Goal: Information Seeking & Learning: Learn about a topic

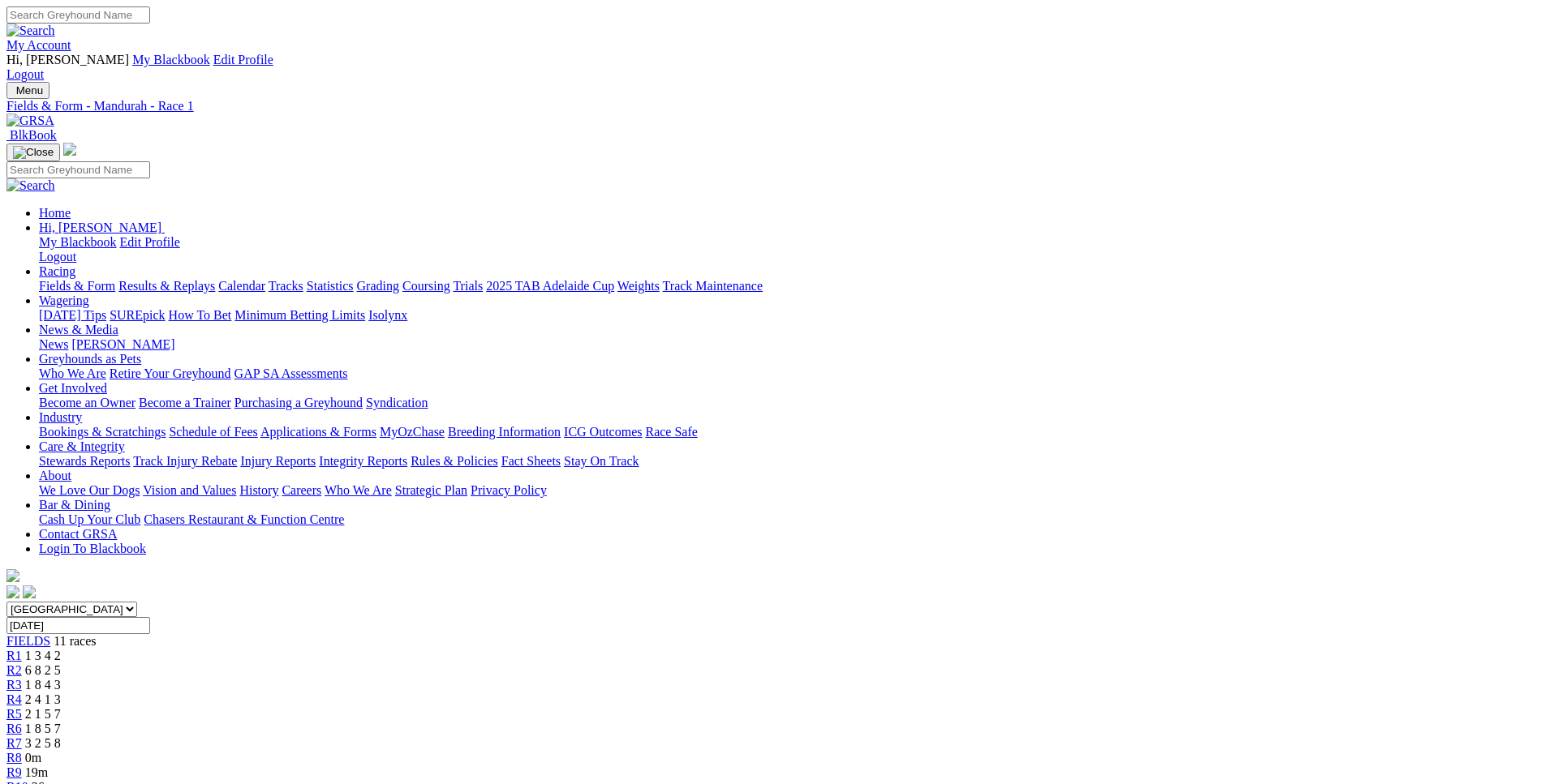
click at [29, 780] on link "R10" at bounding box center [17, 786] width 22 height 14
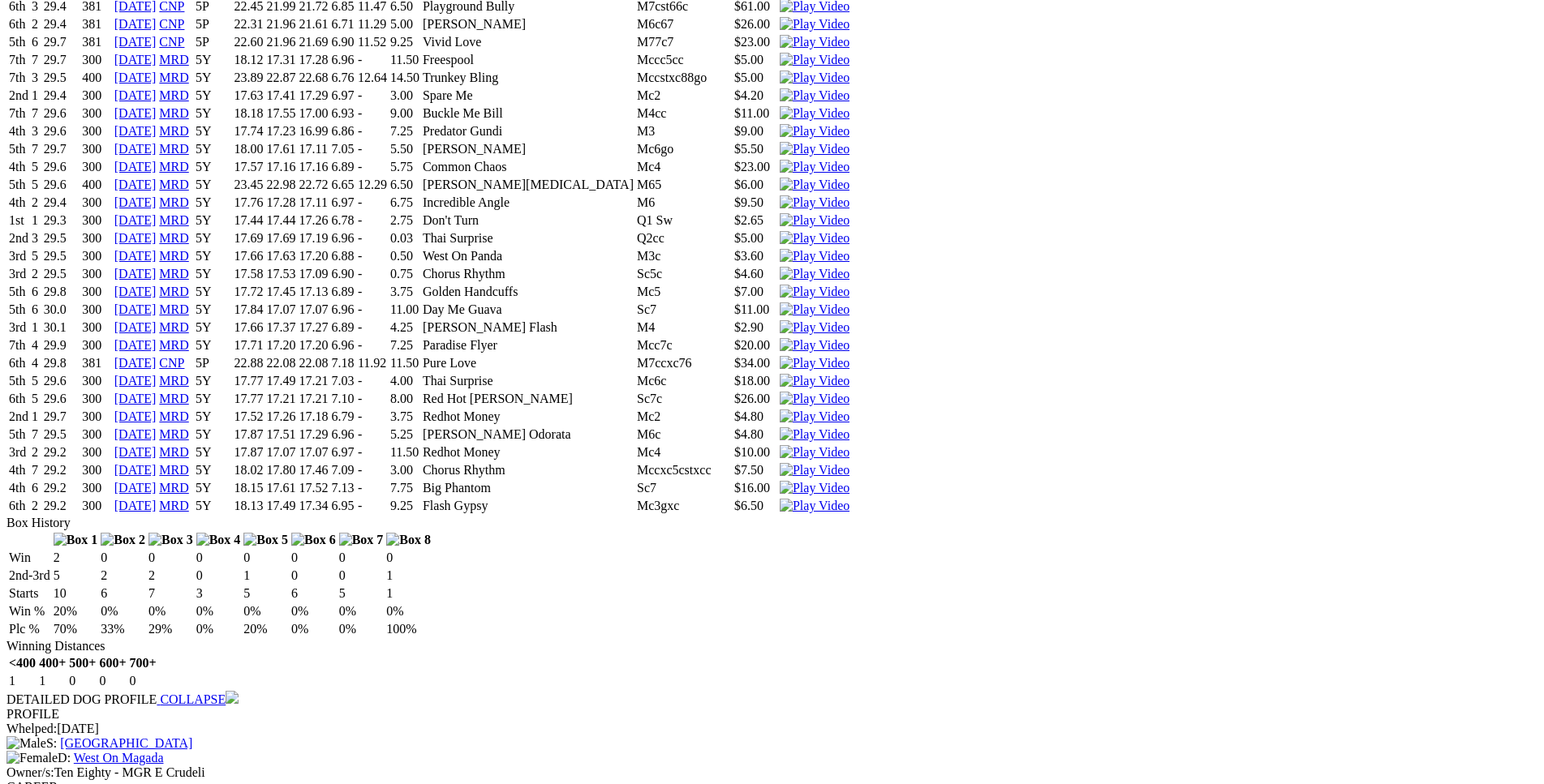
scroll to position [3887, 0]
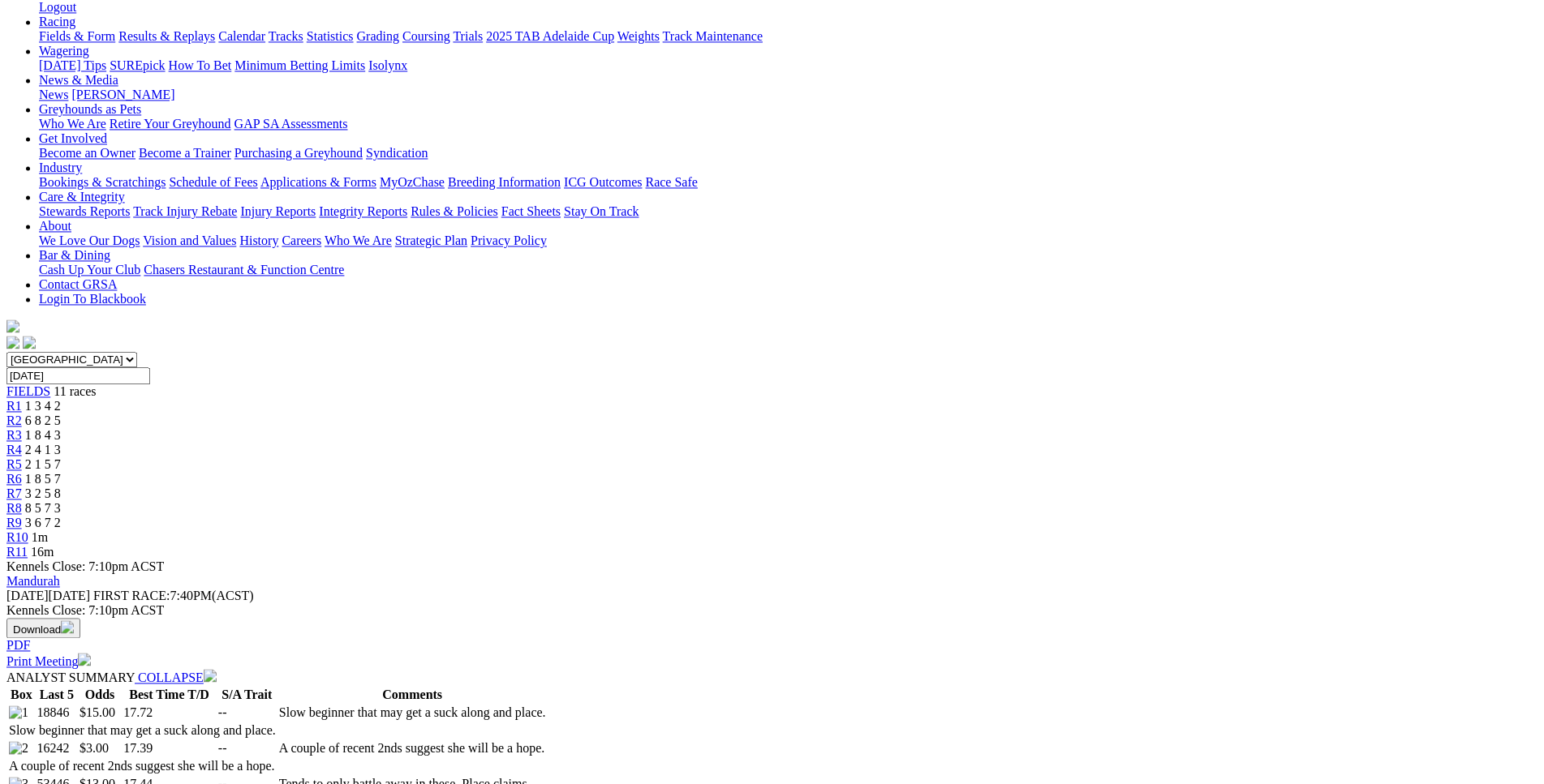
scroll to position [0, 0]
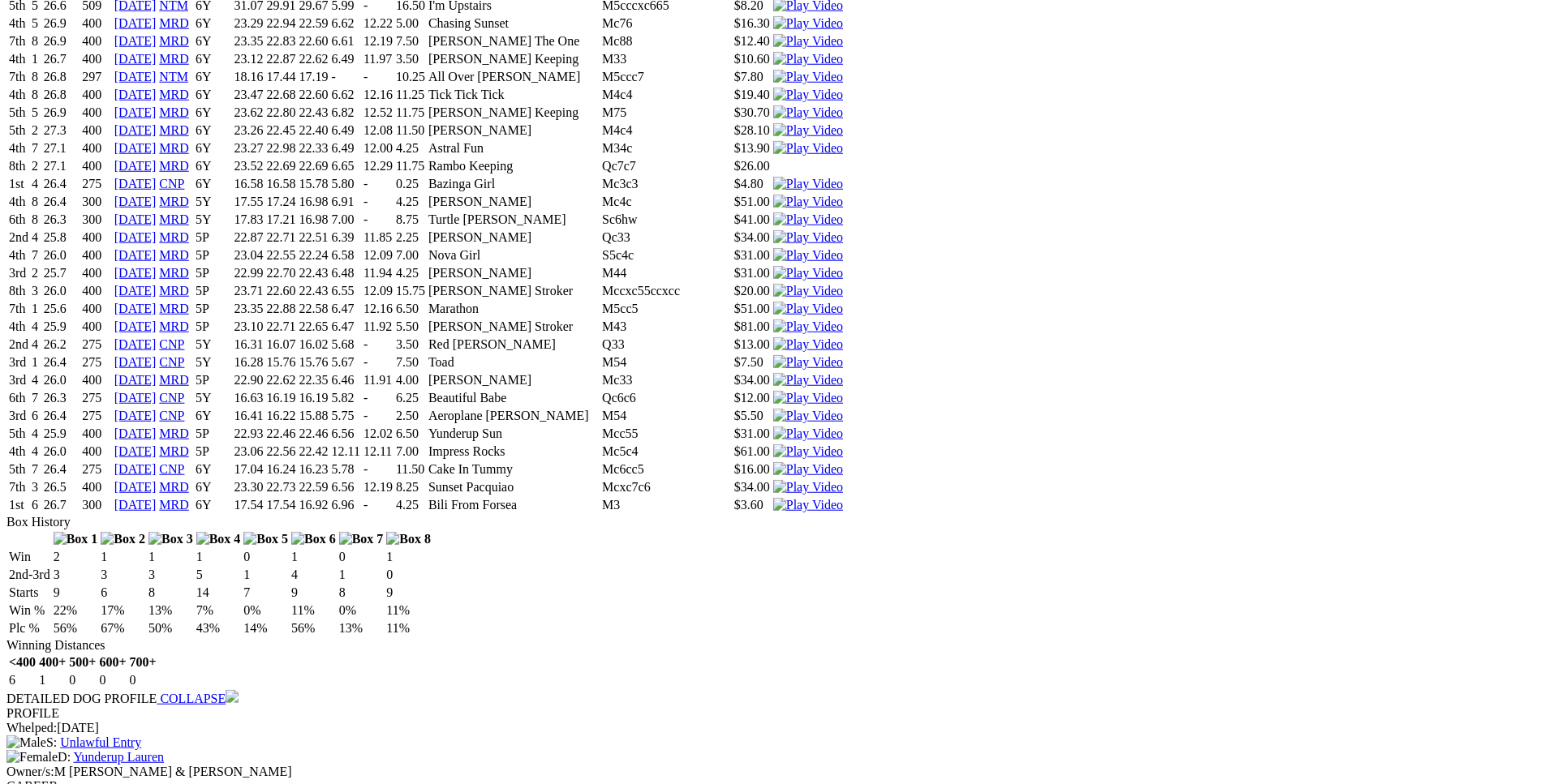
scroll to position [9427, 0]
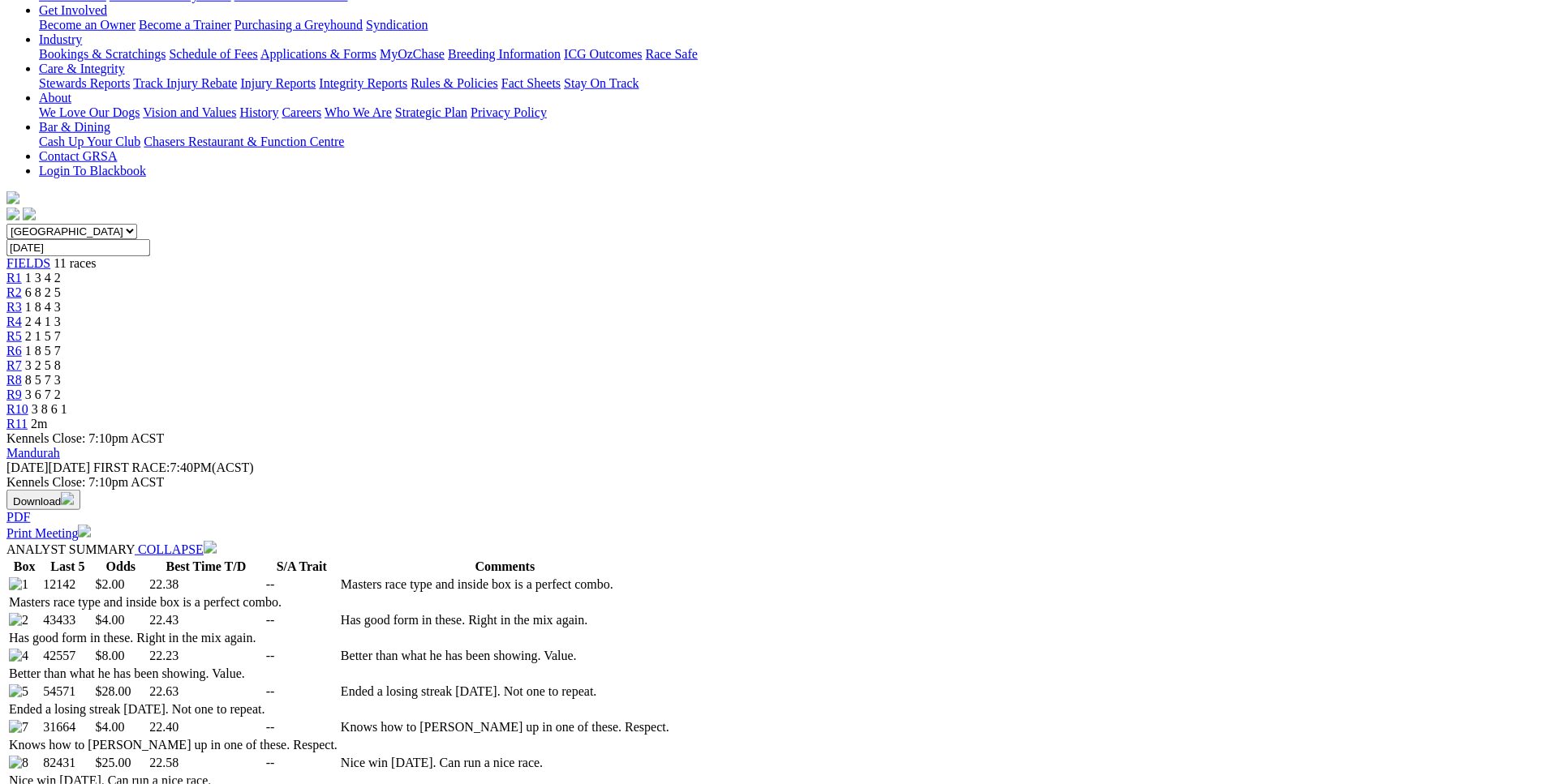
scroll to position [0, 0]
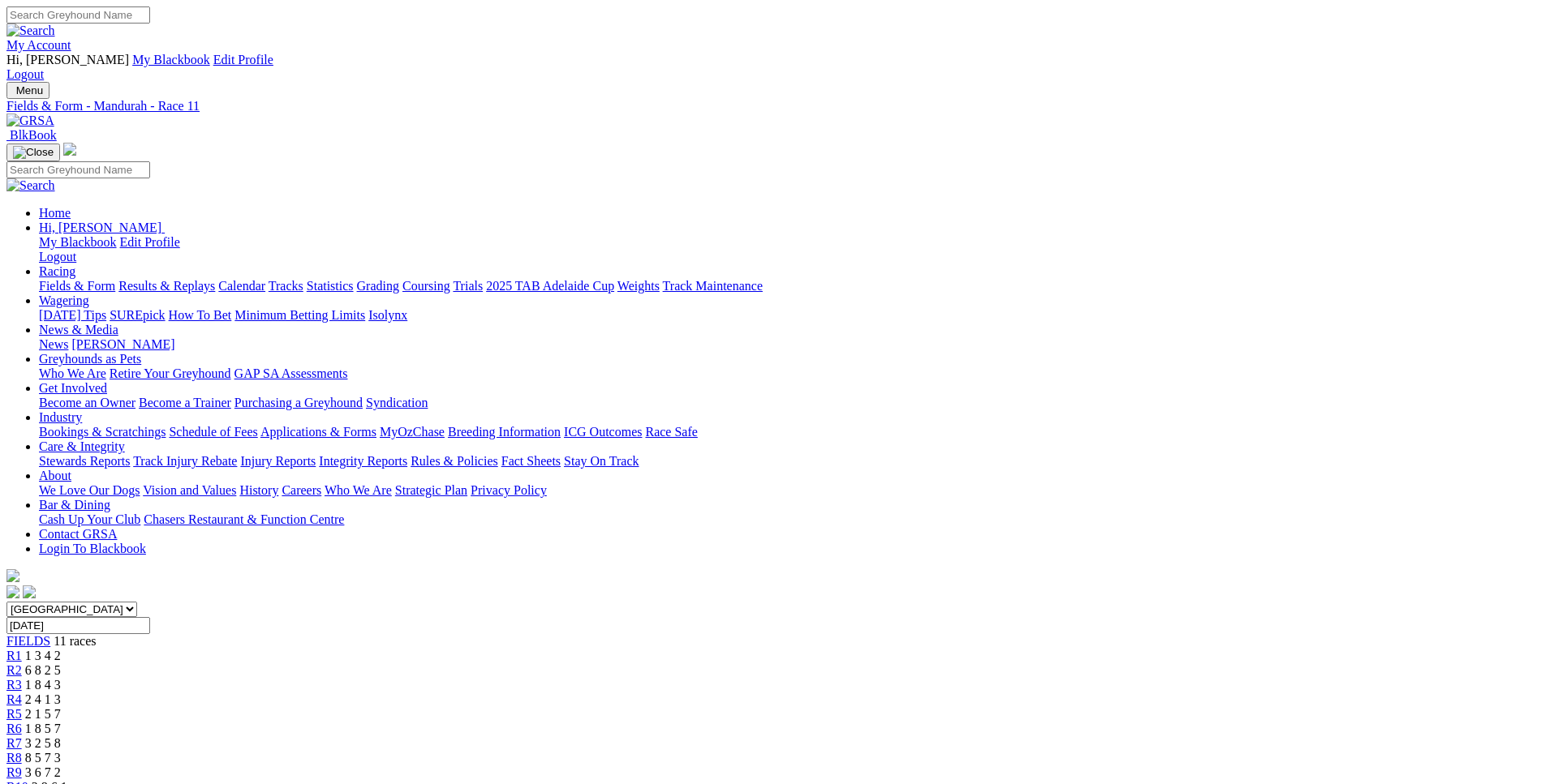
click at [115, 279] on link "Fields & Form" at bounding box center [77, 286] width 76 height 14
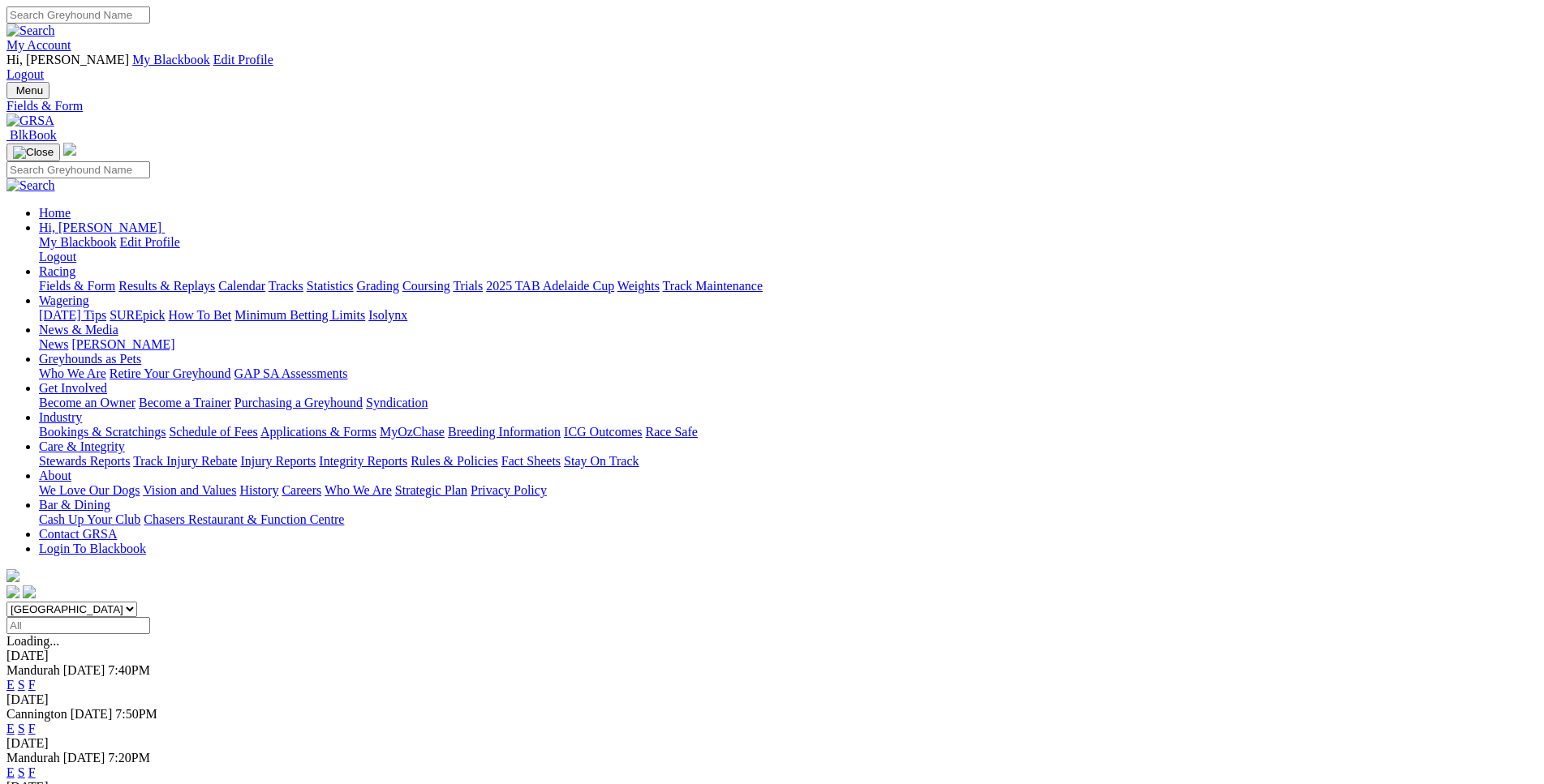
select select "WA"
click at [15, 678] on link "E" at bounding box center [11, 684] width 8 height 14
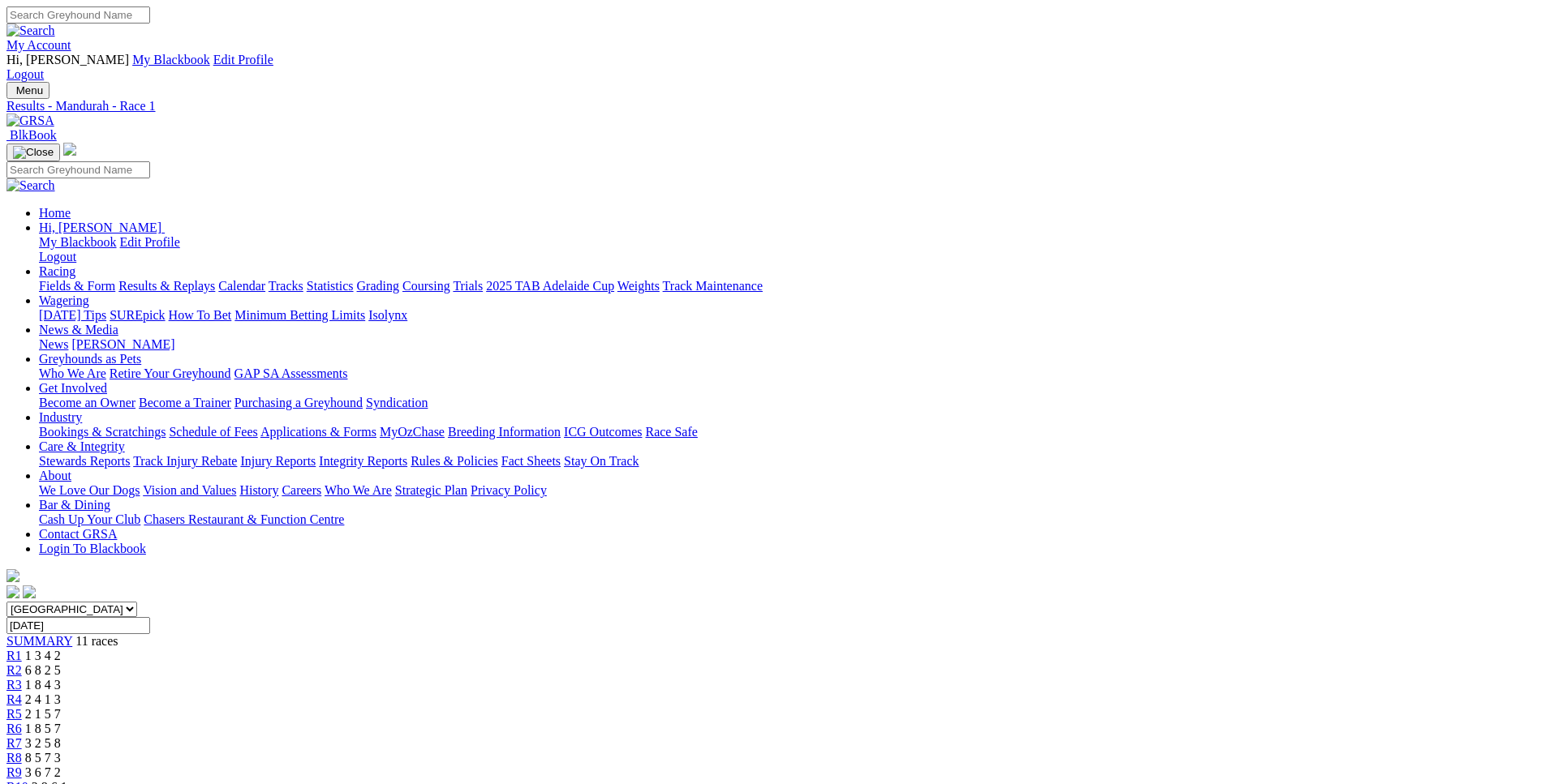
click at [150, 617] on input "[DATE]" at bounding box center [78, 625] width 143 height 17
type input "Today, 2 Sep 2025"
click at [115, 279] on link "Fields & Form" at bounding box center [77, 286] width 76 height 14
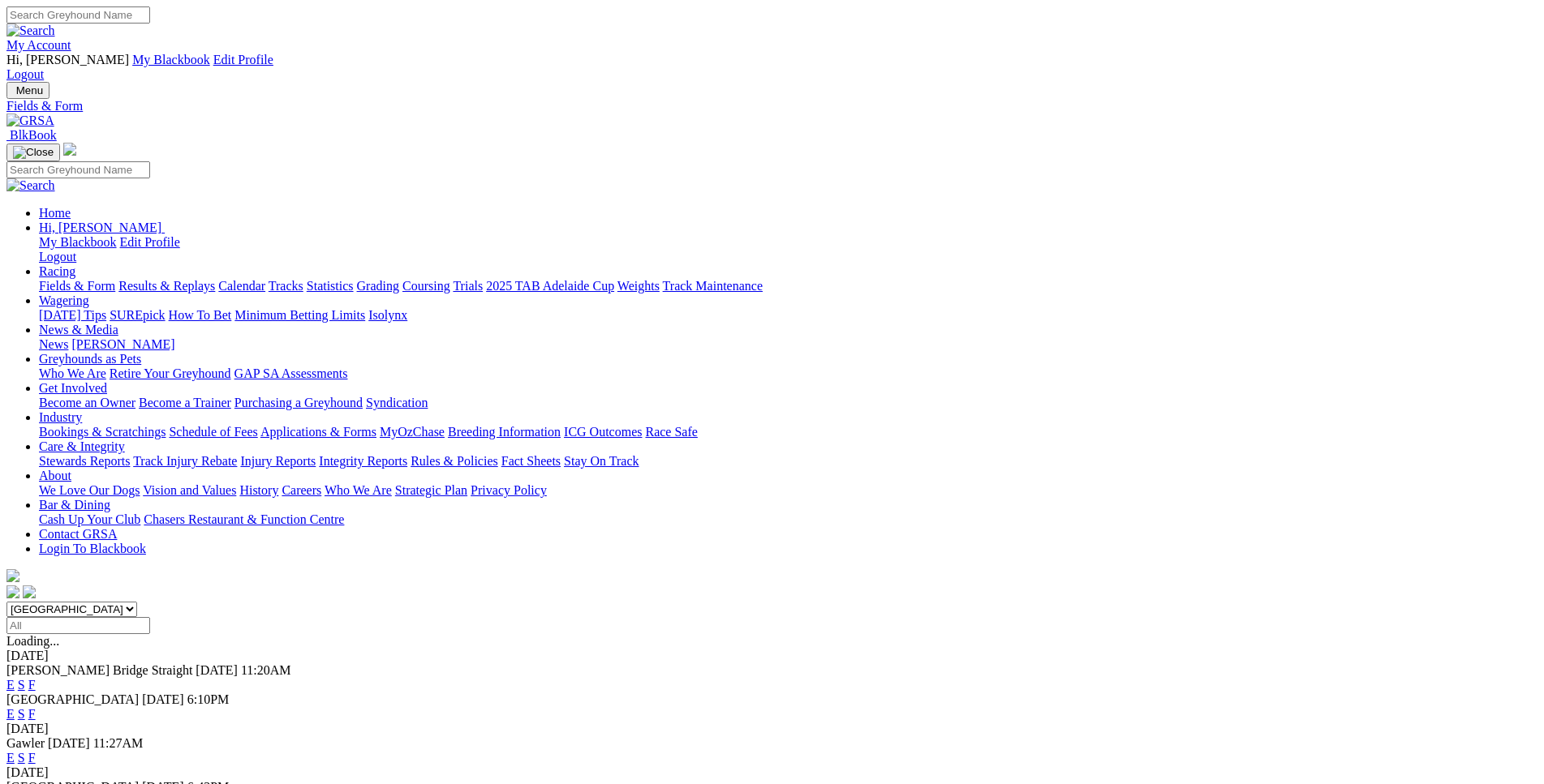
click at [150, 617] on input "Select date" at bounding box center [78, 625] width 143 height 17
type input "[DATE]"
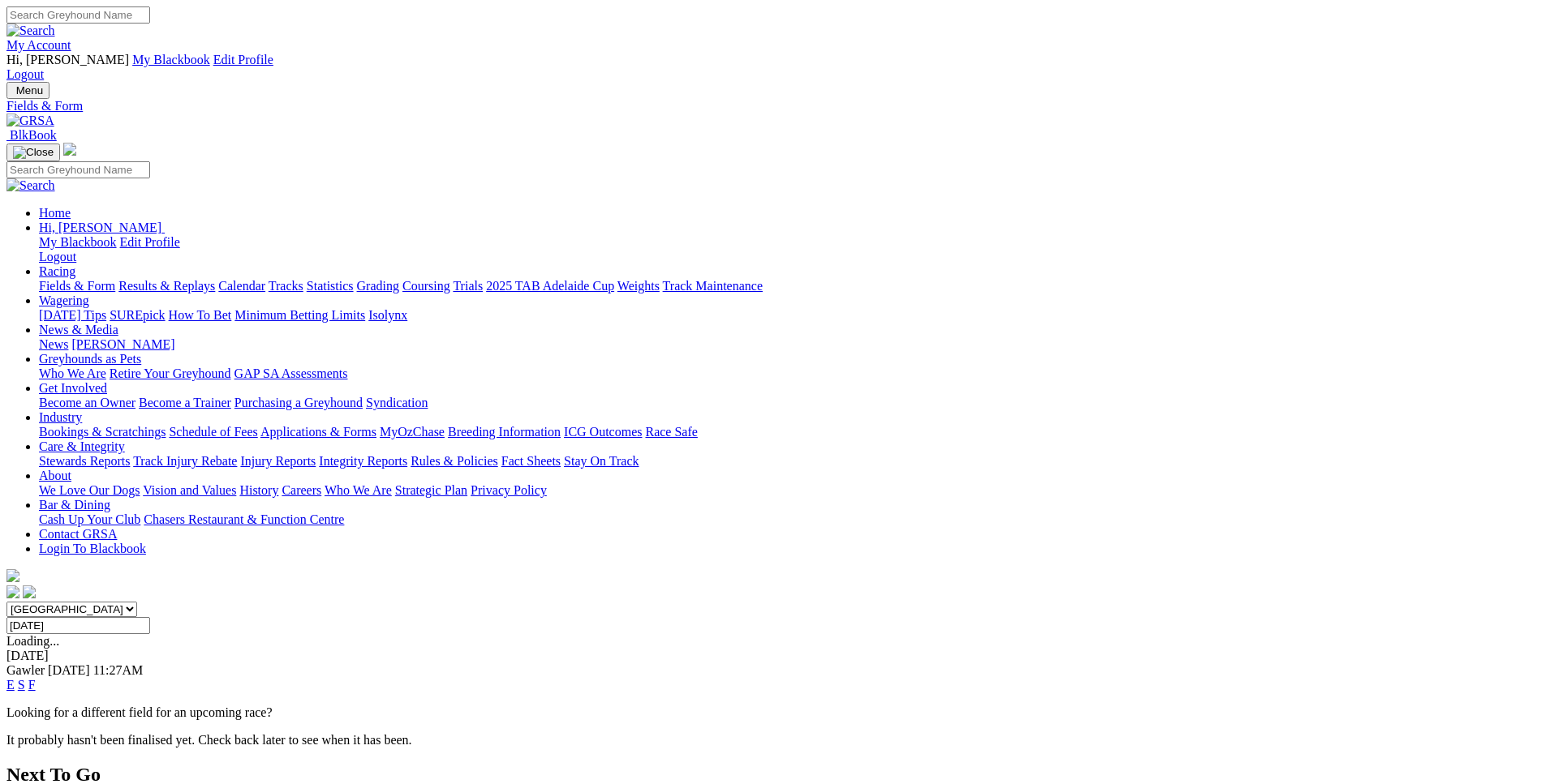
click at [7, 602] on select "South Australia New South Wales Northern Territory Queensland Tasmania Victoria…" at bounding box center [72, 609] width 131 height 16
select select "WA"
click option "[GEOGRAPHIC_DATA]" at bounding box center [0, 0] width 0 height 0
click at [15, 678] on link "E" at bounding box center [11, 684] width 8 height 14
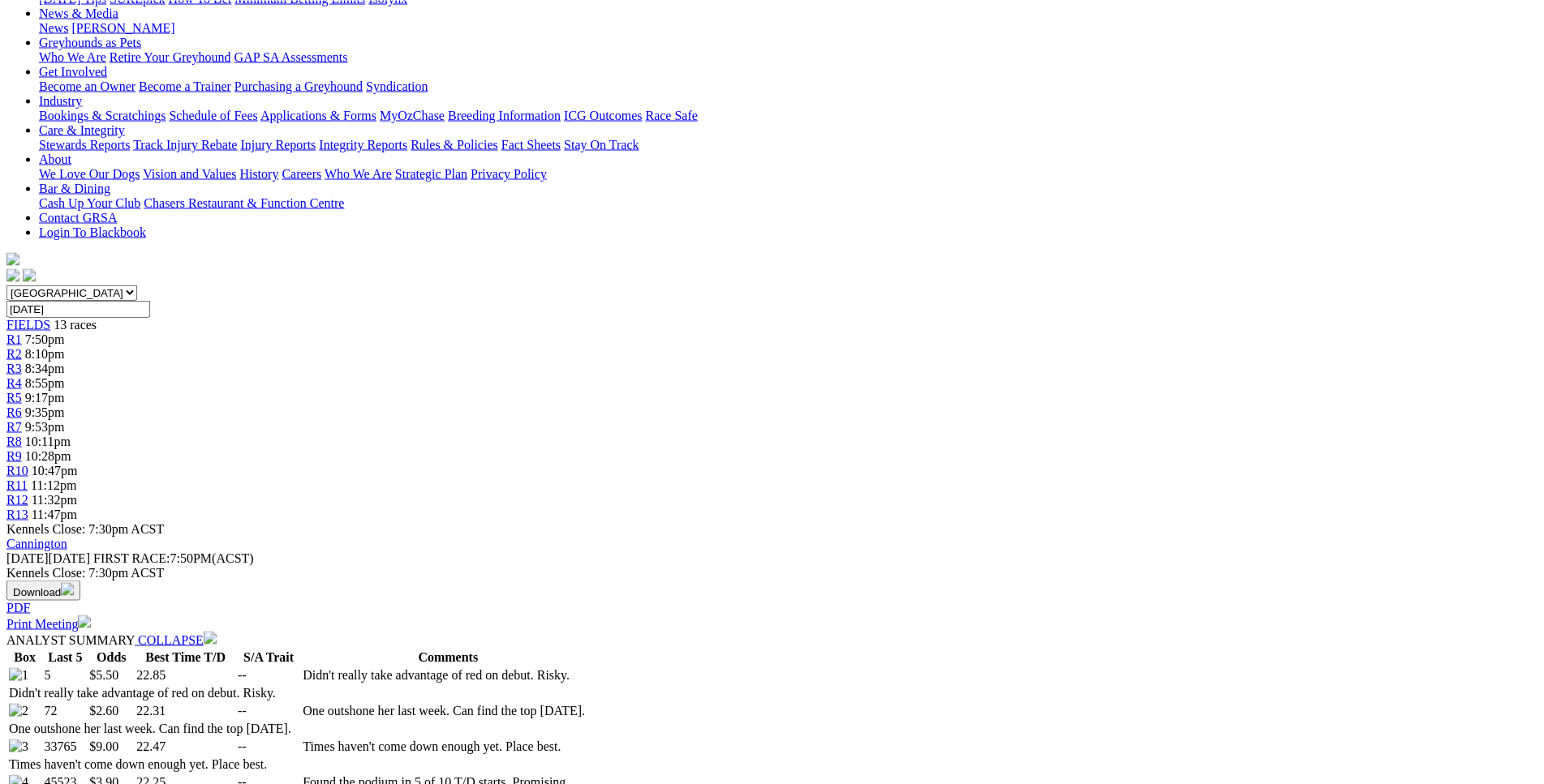
scroll to position [329, 0]
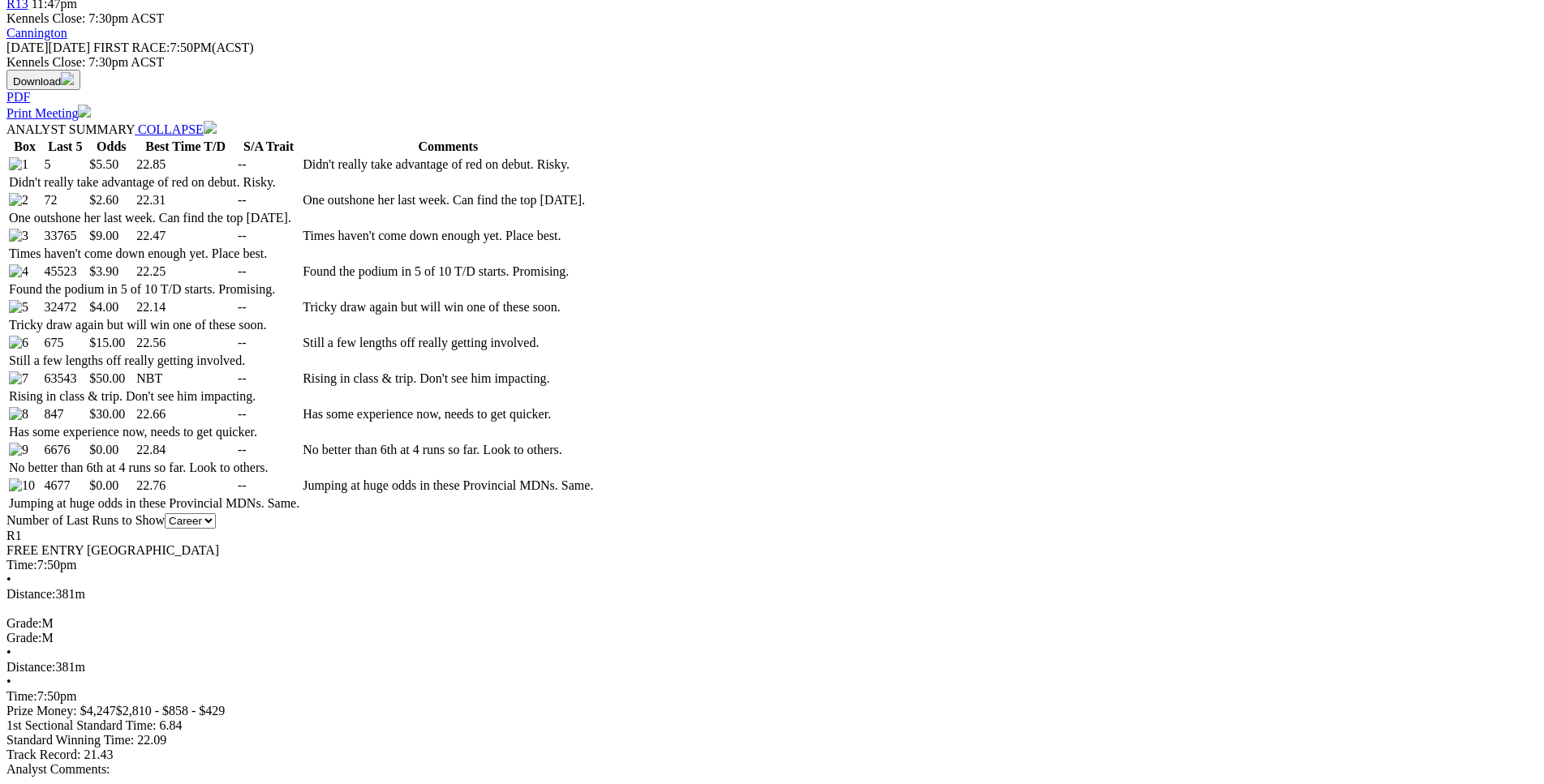
scroll to position [827, 0]
drag, startPoint x: 226, startPoint y: 133, endPoint x: 345, endPoint y: 189, distance: 131.5
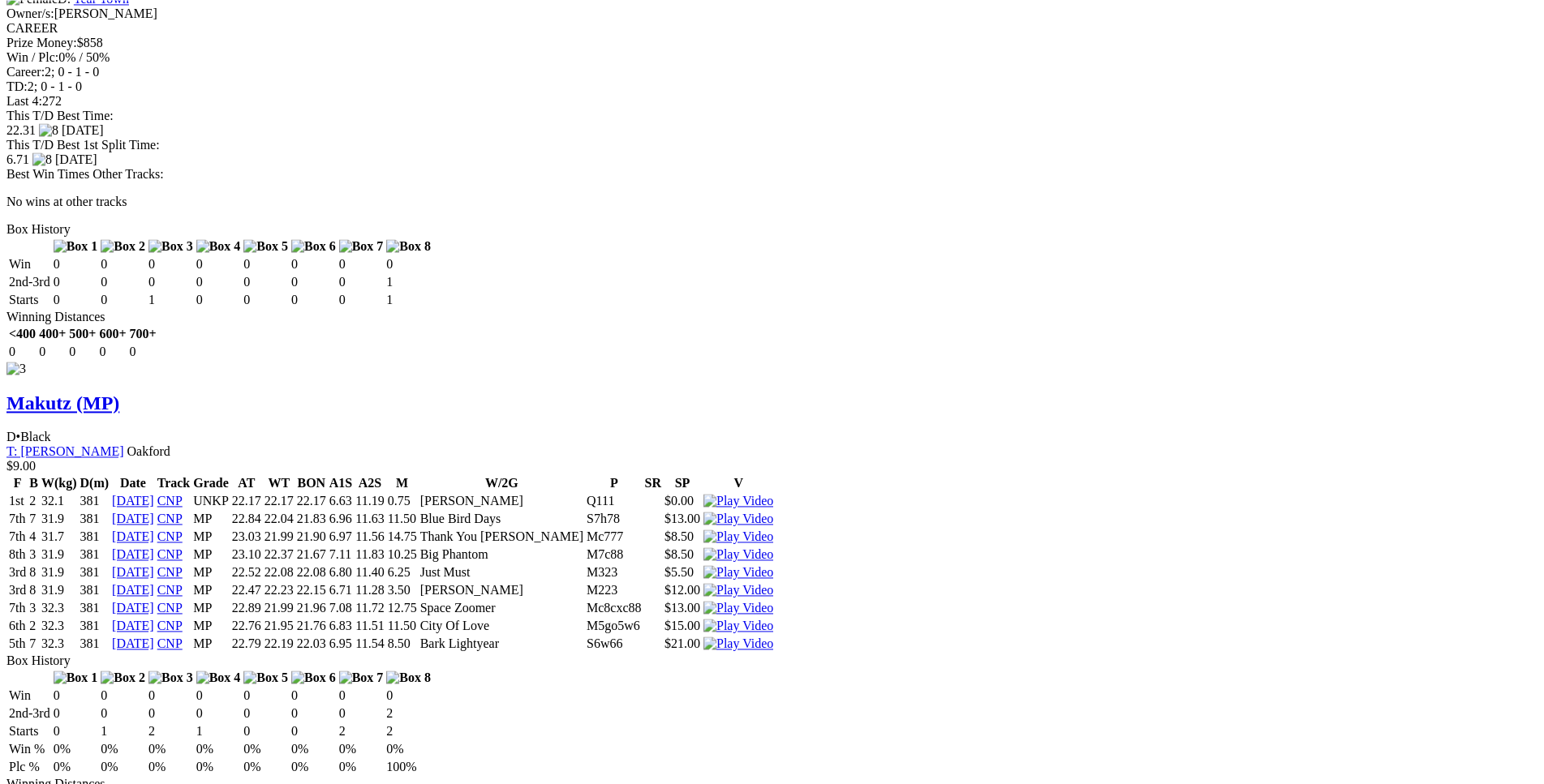
scroll to position [3058, 0]
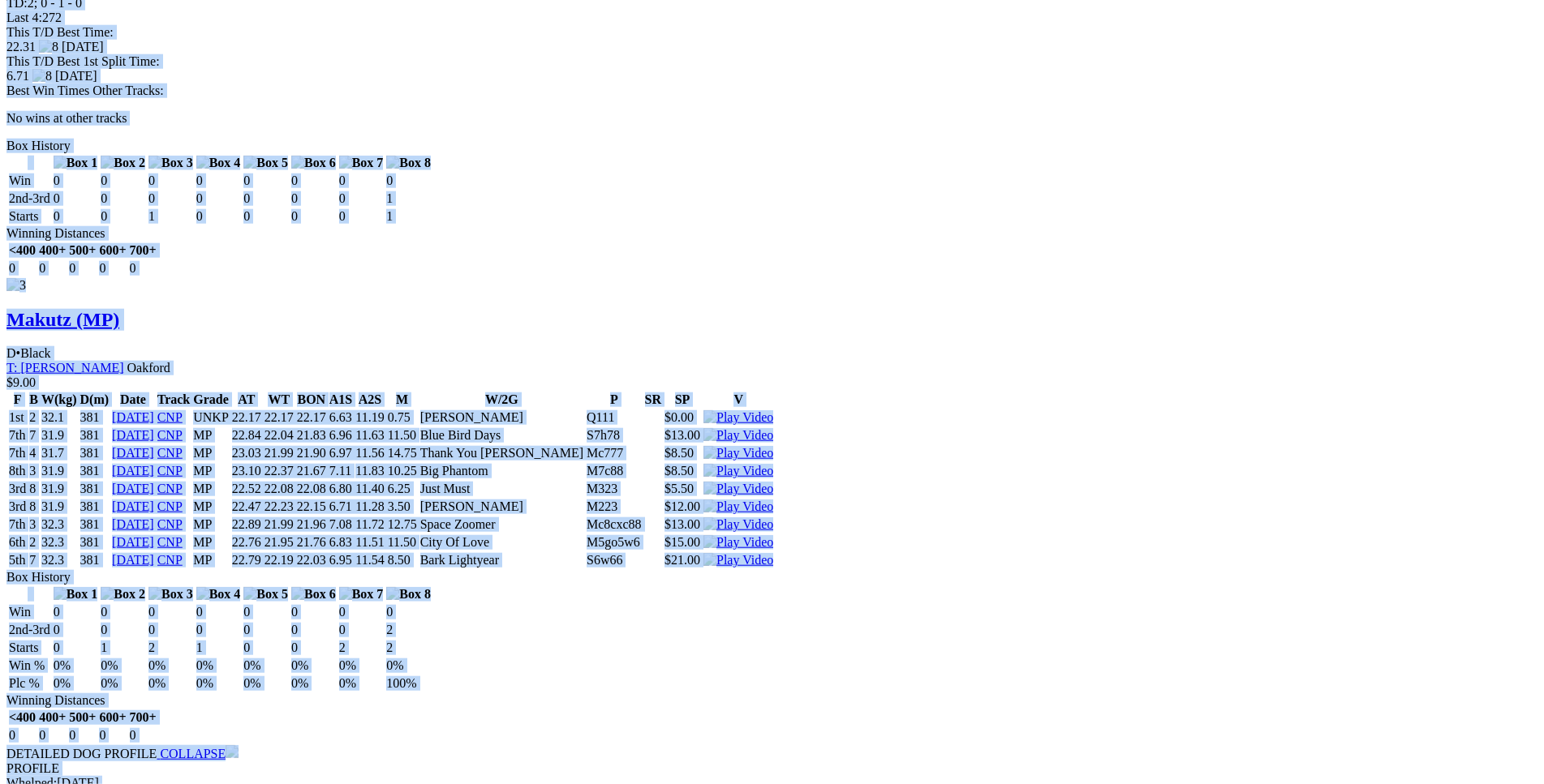
drag, startPoint x: 236, startPoint y: 128, endPoint x: 1295, endPoint y: 248, distance: 1065.8
copy div "Saluting Craig (MP) D • Black T: Jesse Erenshaw Canning Vale $5.50 F B W(kg) D(…"
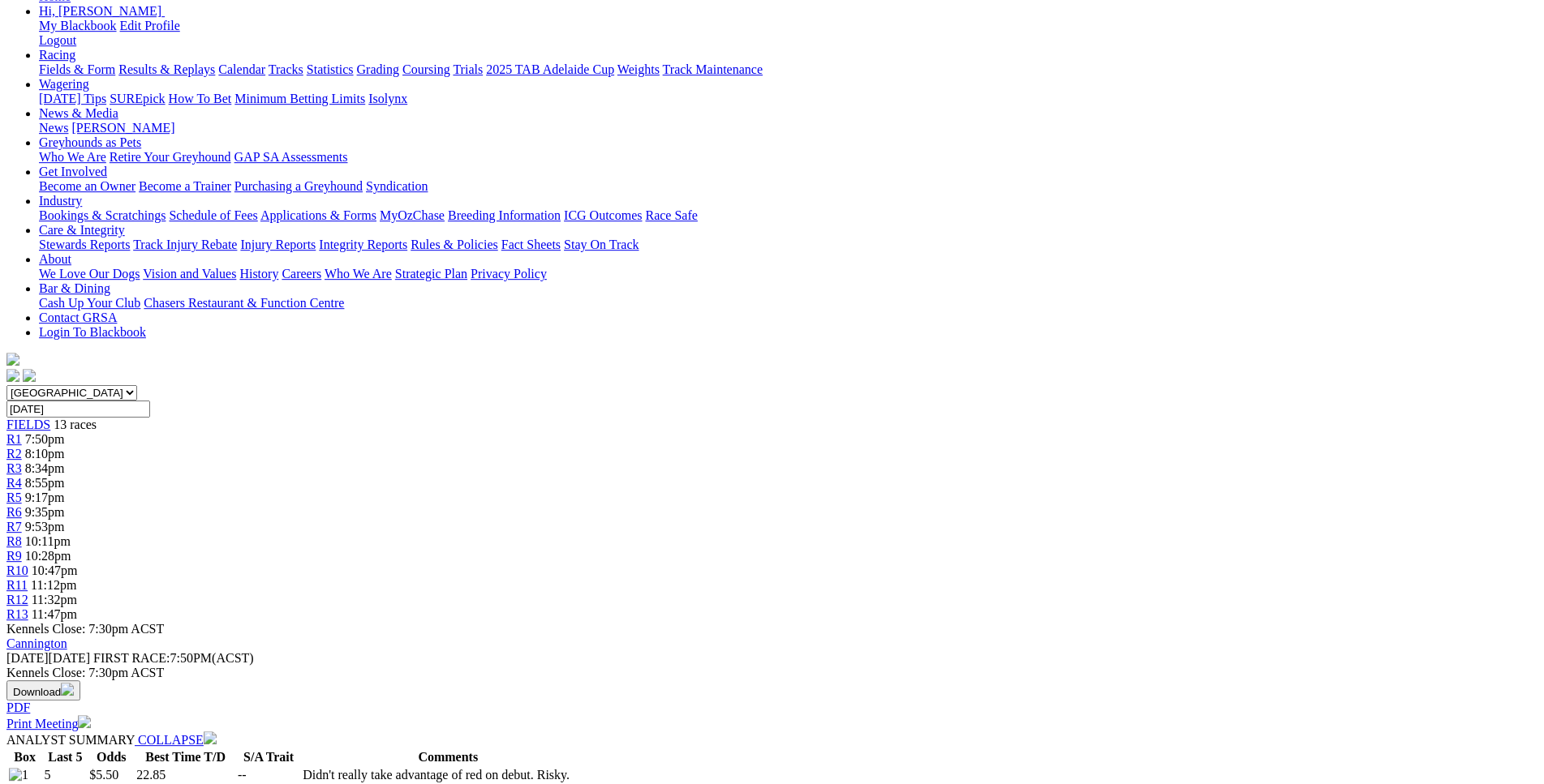
scroll to position [0, 0]
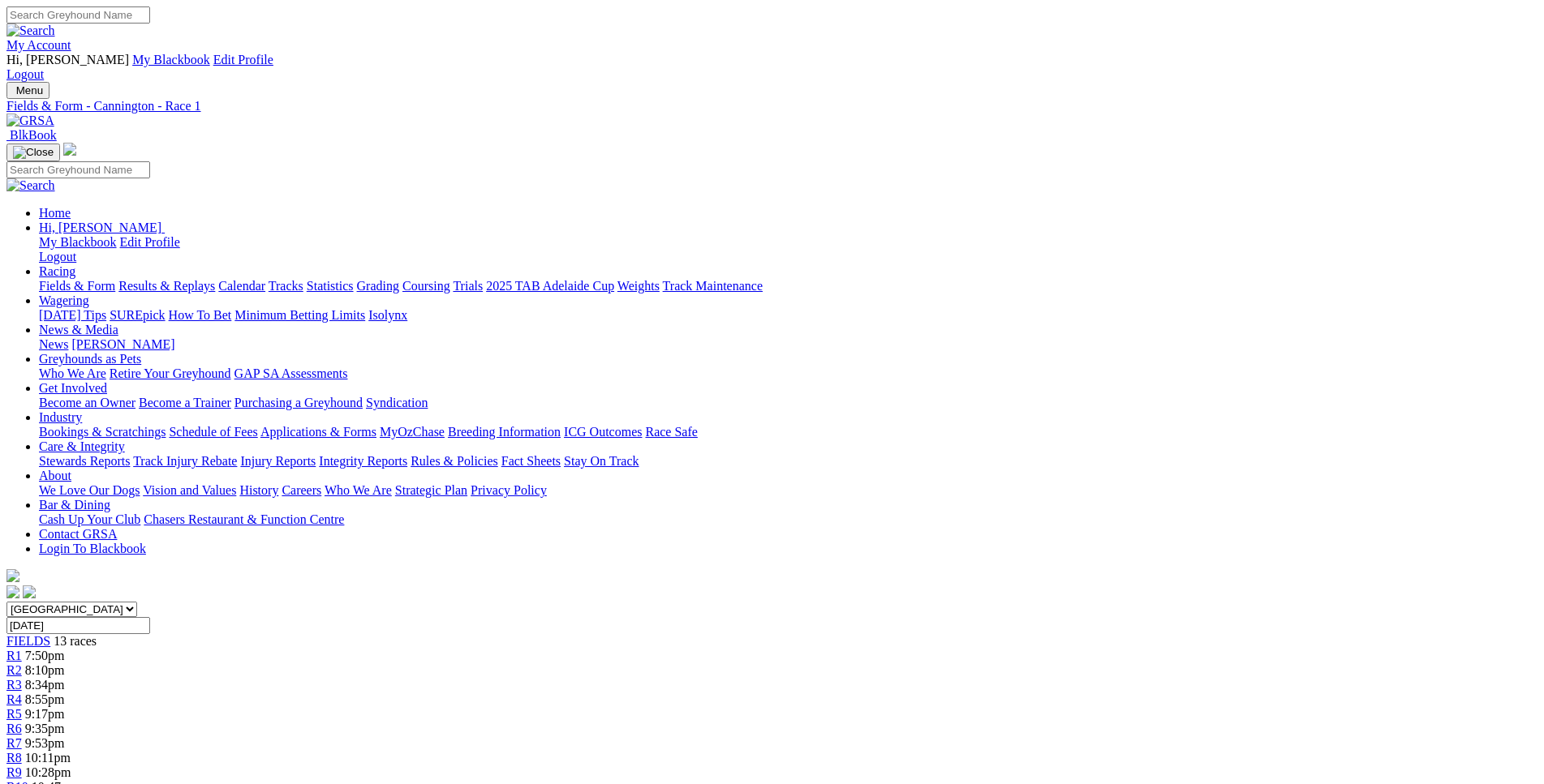
click at [449, 663] on div "R2 8:10pm" at bounding box center [772, 670] width 1531 height 15
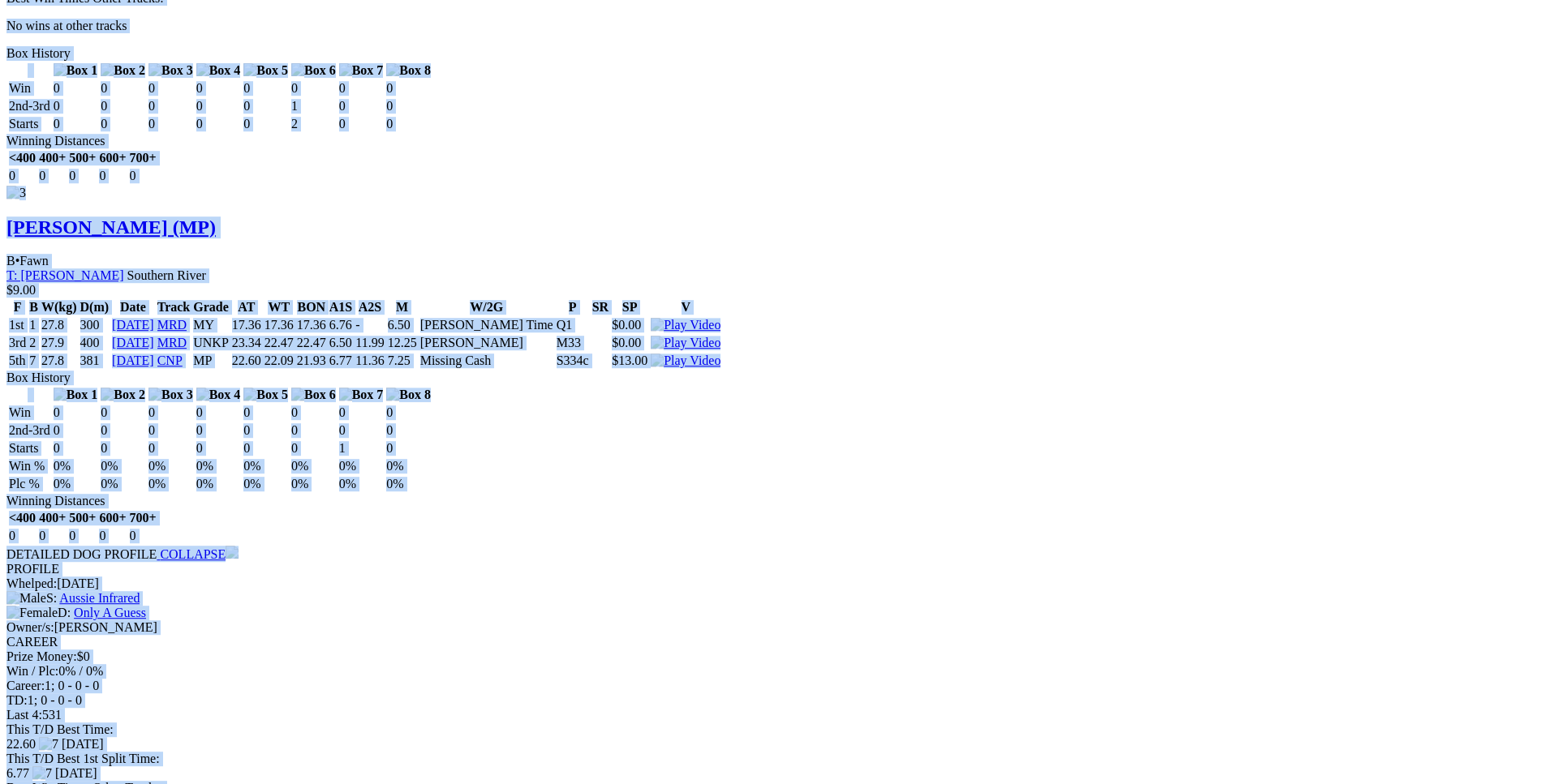
scroll to position [3556, 0]
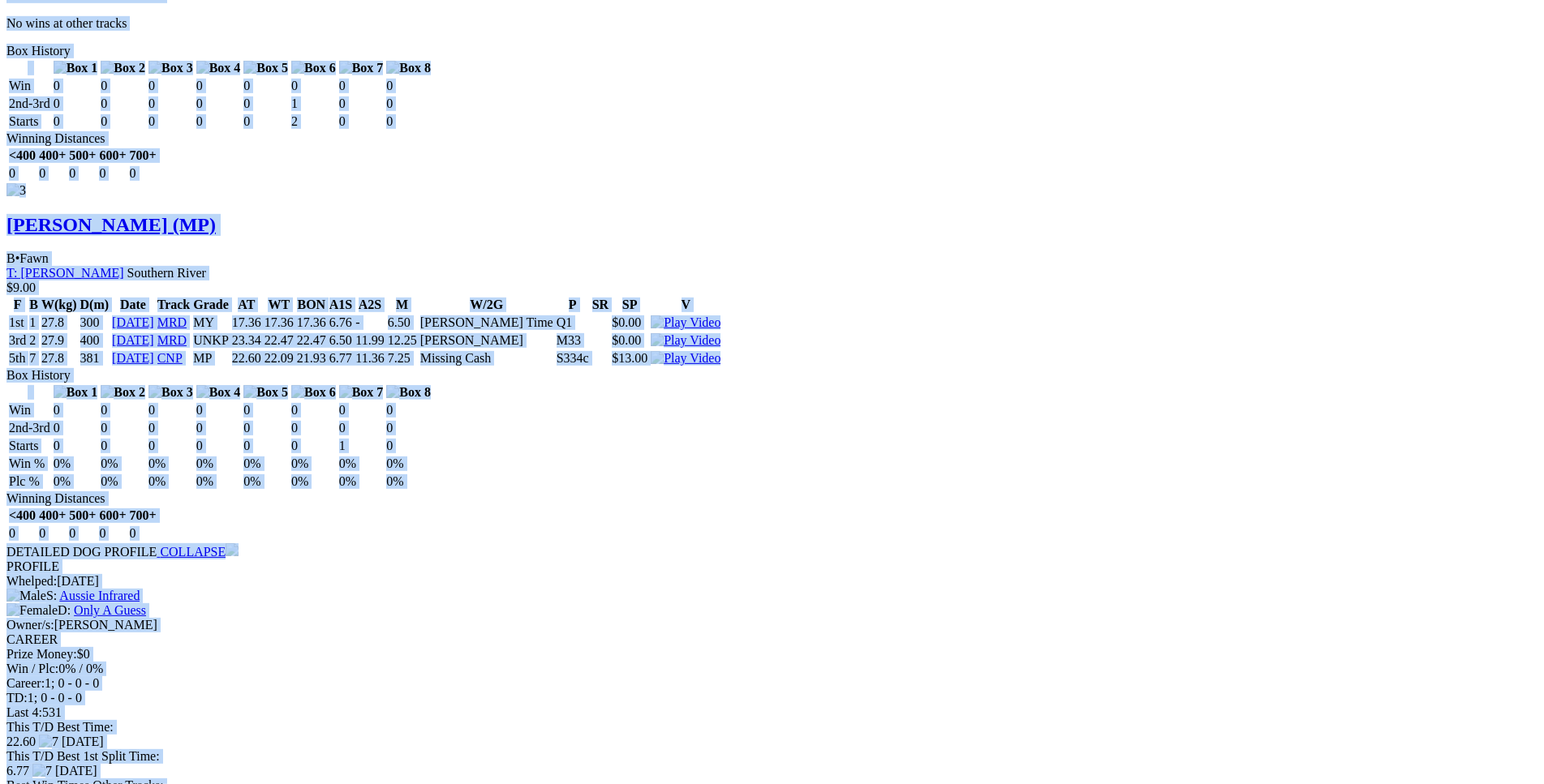
drag, startPoint x: 235, startPoint y: 294, endPoint x: 1277, endPoint y: 93, distance: 1061.2
copy div "Revolution [PERSON_NAME] (MP) D • Black T: [PERSON_NAME] [PERSON_NAME] $3.20 F …"
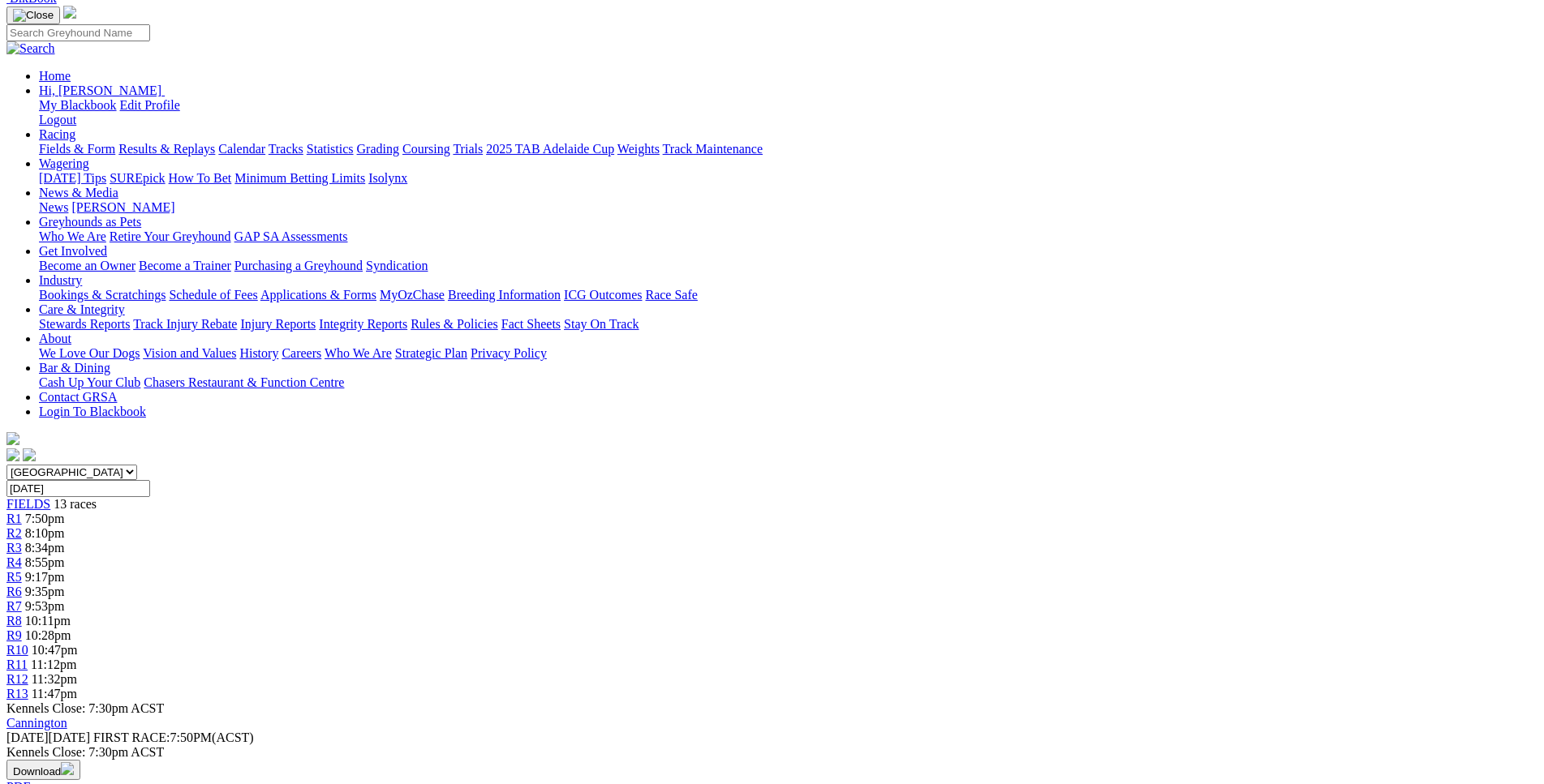
scroll to position [0, 0]
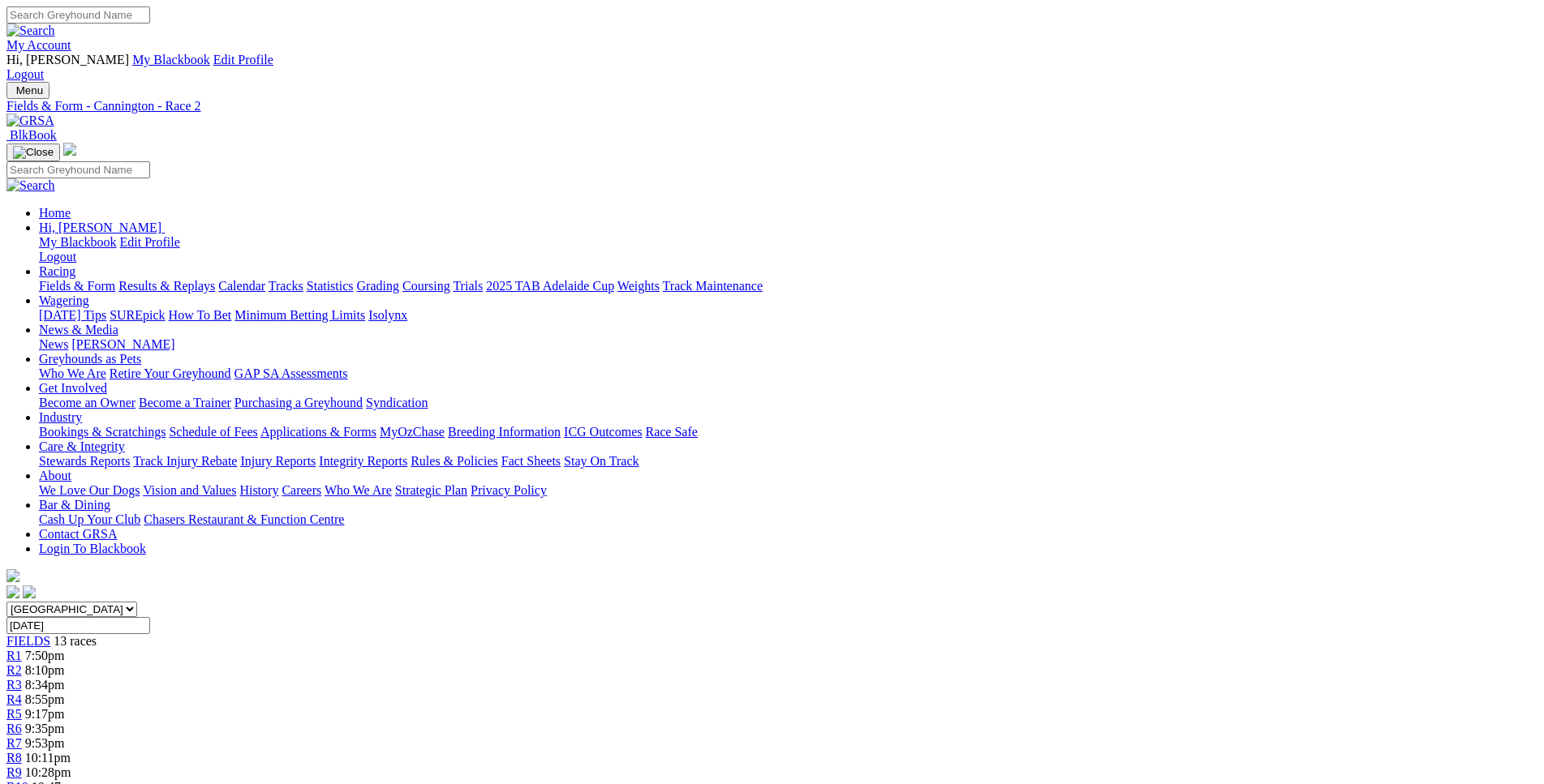
click at [513, 678] on div "R3 8:34pm" at bounding box center [772, 685] width 1531 height 15
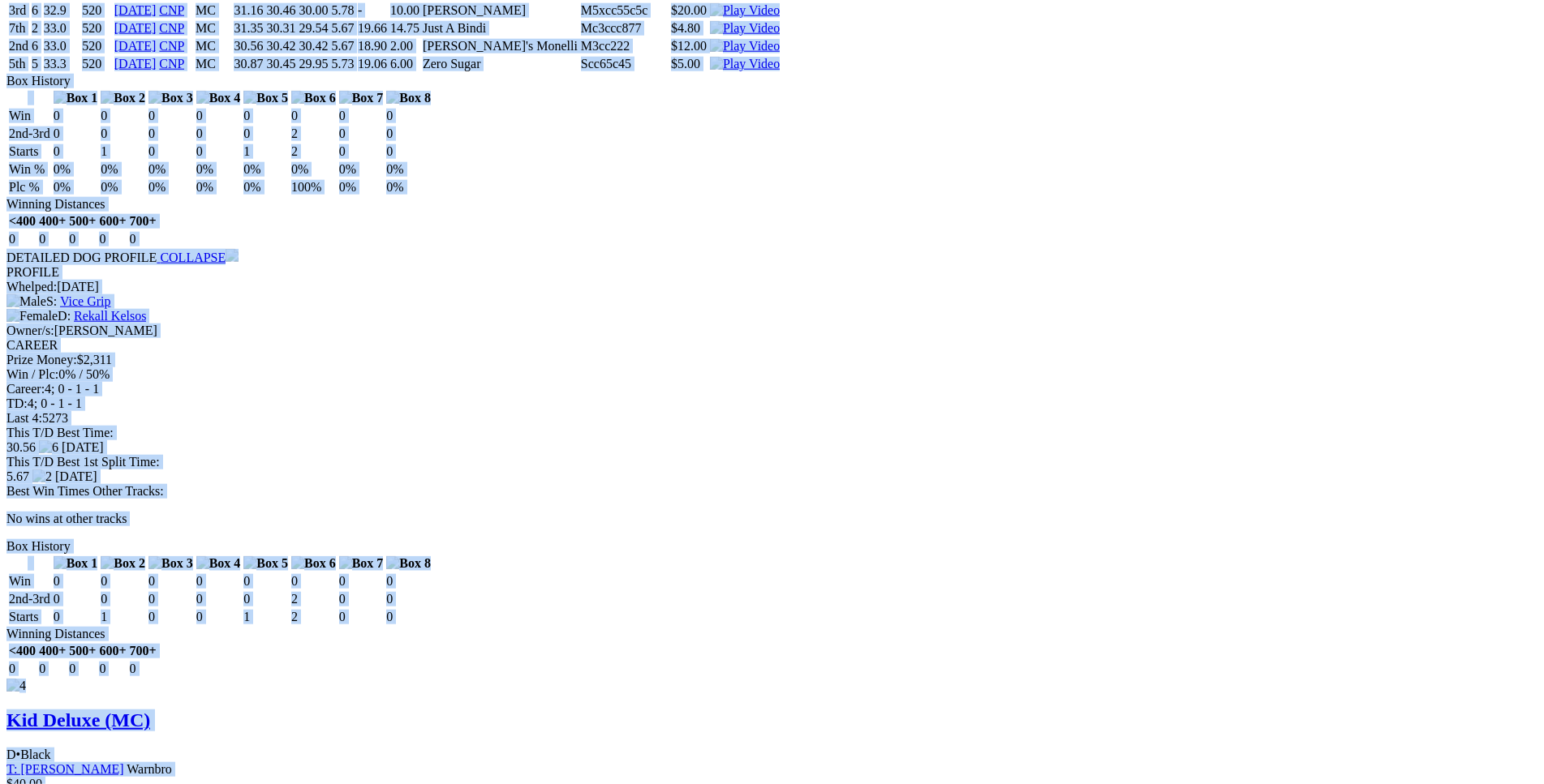
scroll to position [3473, 0]
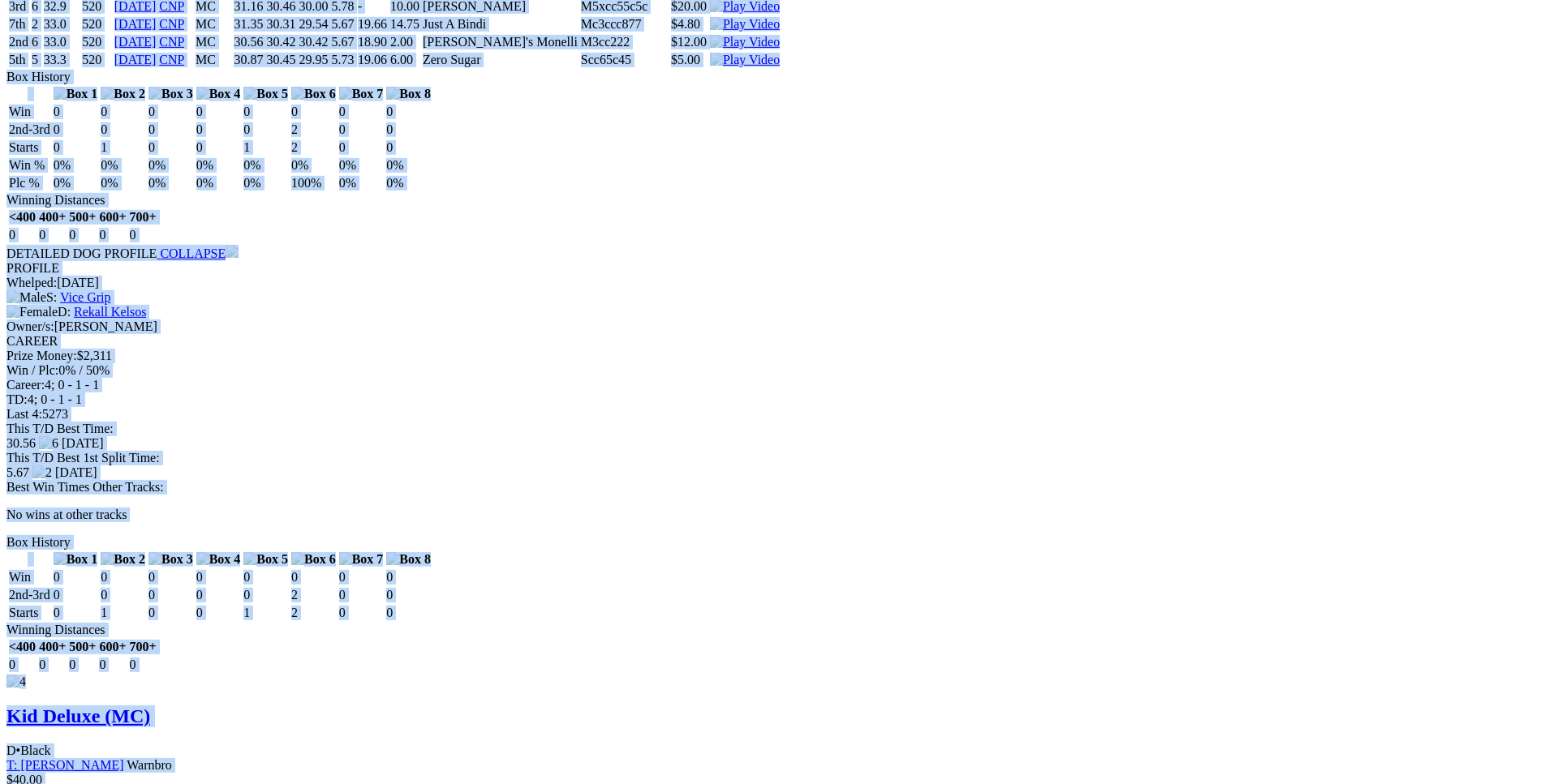
drag, startPoint x: 237, startPoint y: 295, endPoint x: 1285, endPoint y: 588, distance: 1088.2
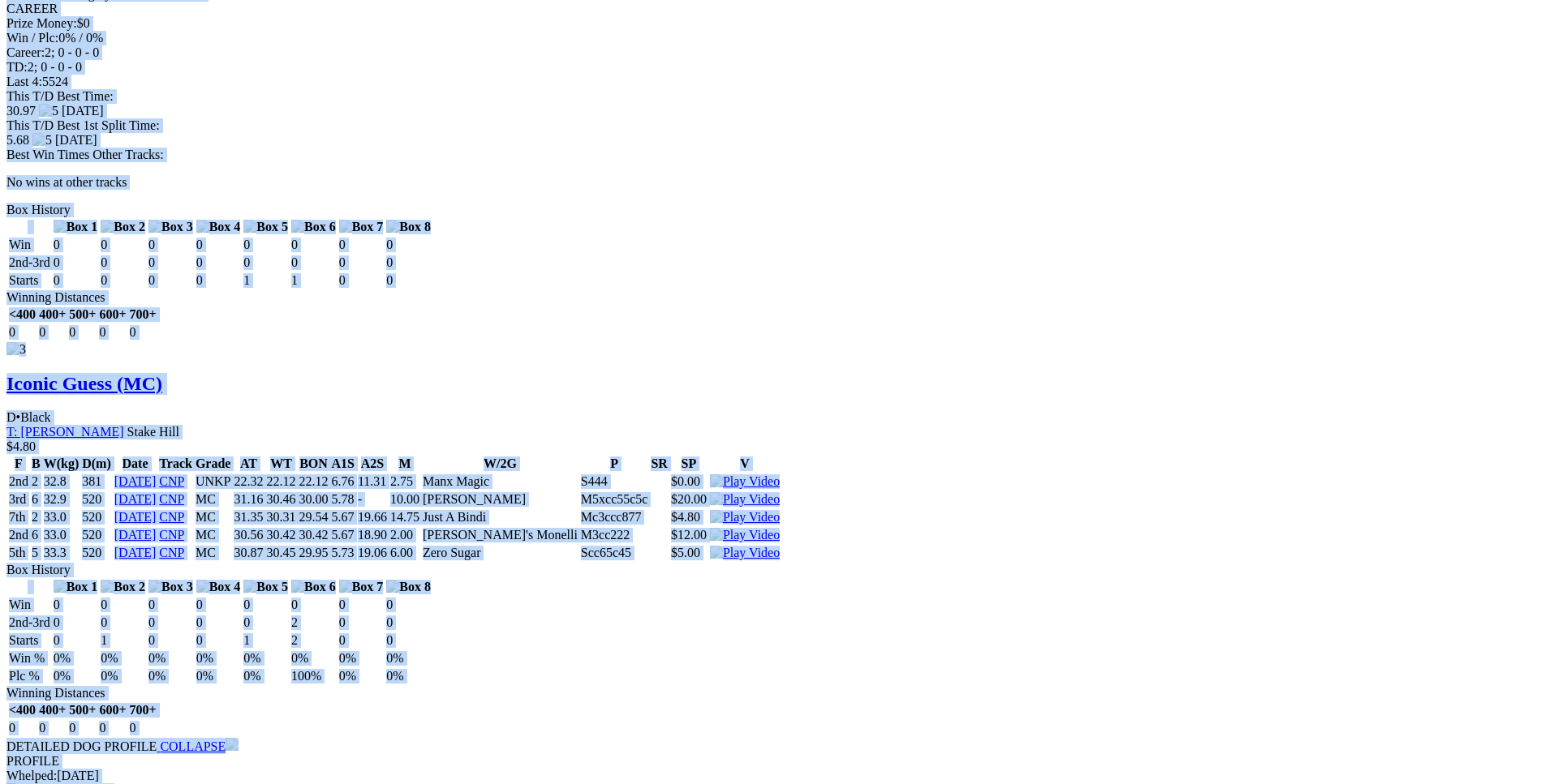
scroll to position [2978, 0]
copy div "[PERSON_NAME] (MC) B • Black T: [PERSON_NAME] $2.30 F B W(kg) D(m) Date Track G…"
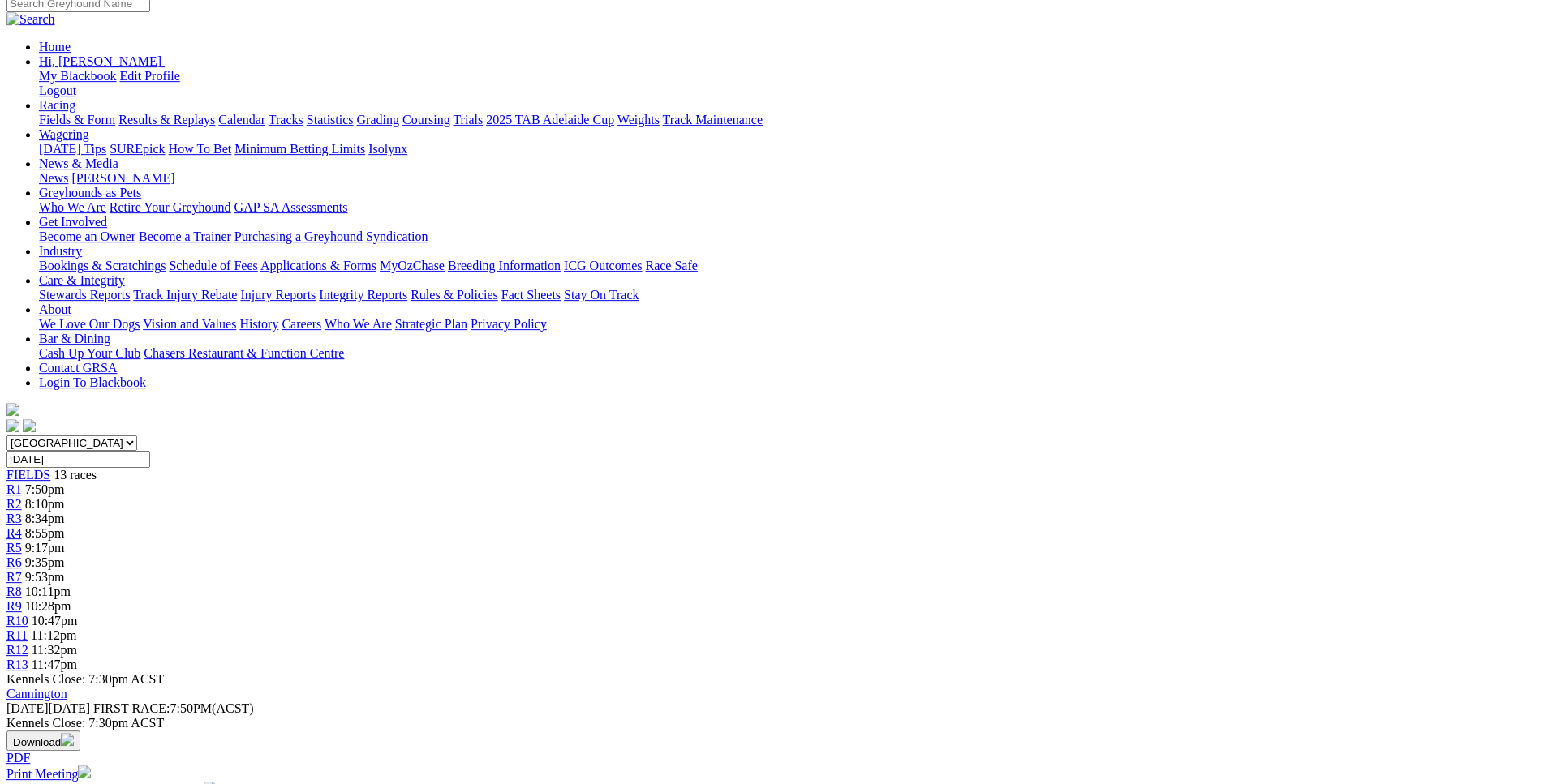
scroll to position [0, 0]
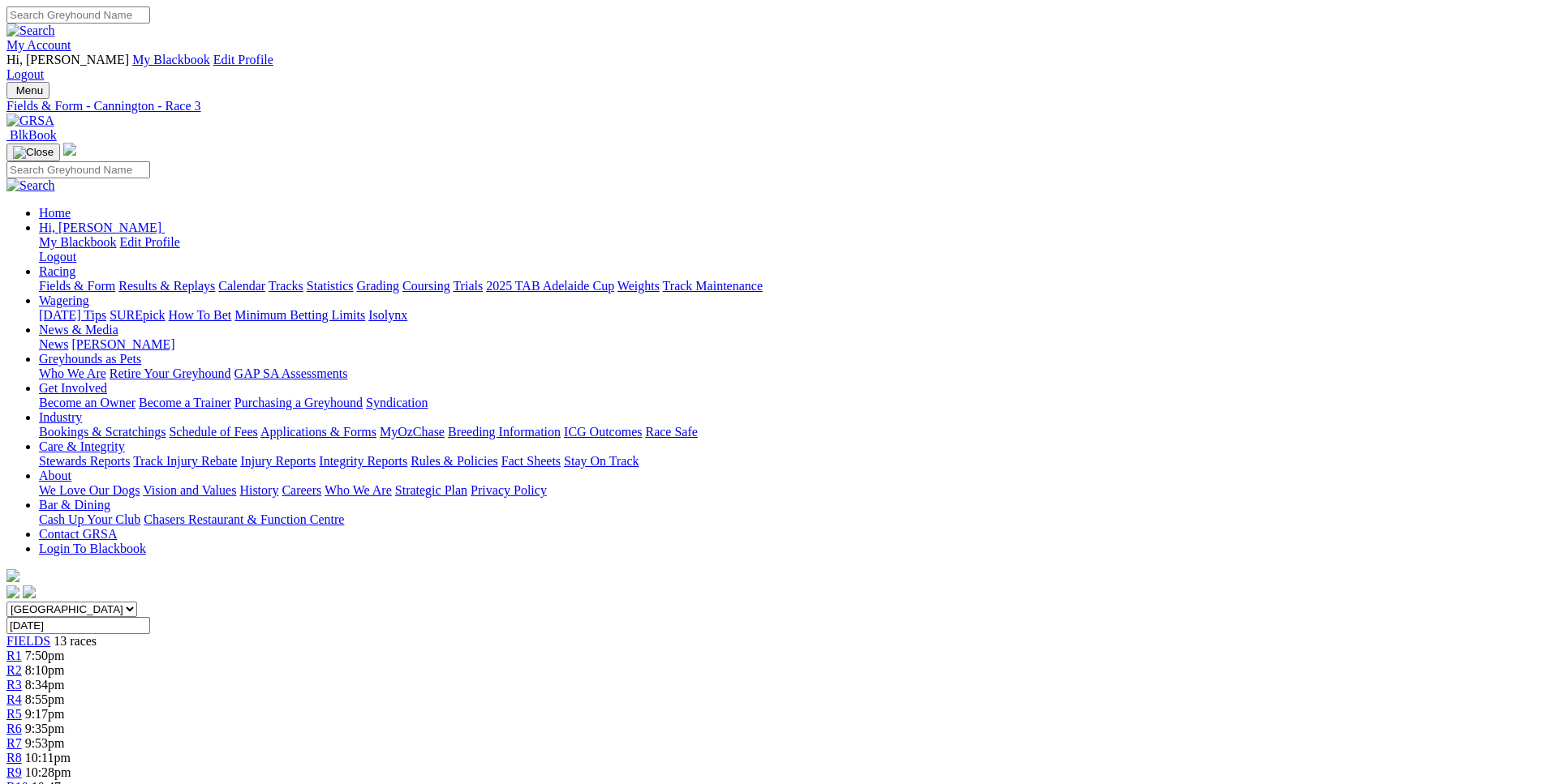
click at [65, 692] on span "8:55pm" at bounding box center [45, 699] width 40 height 14
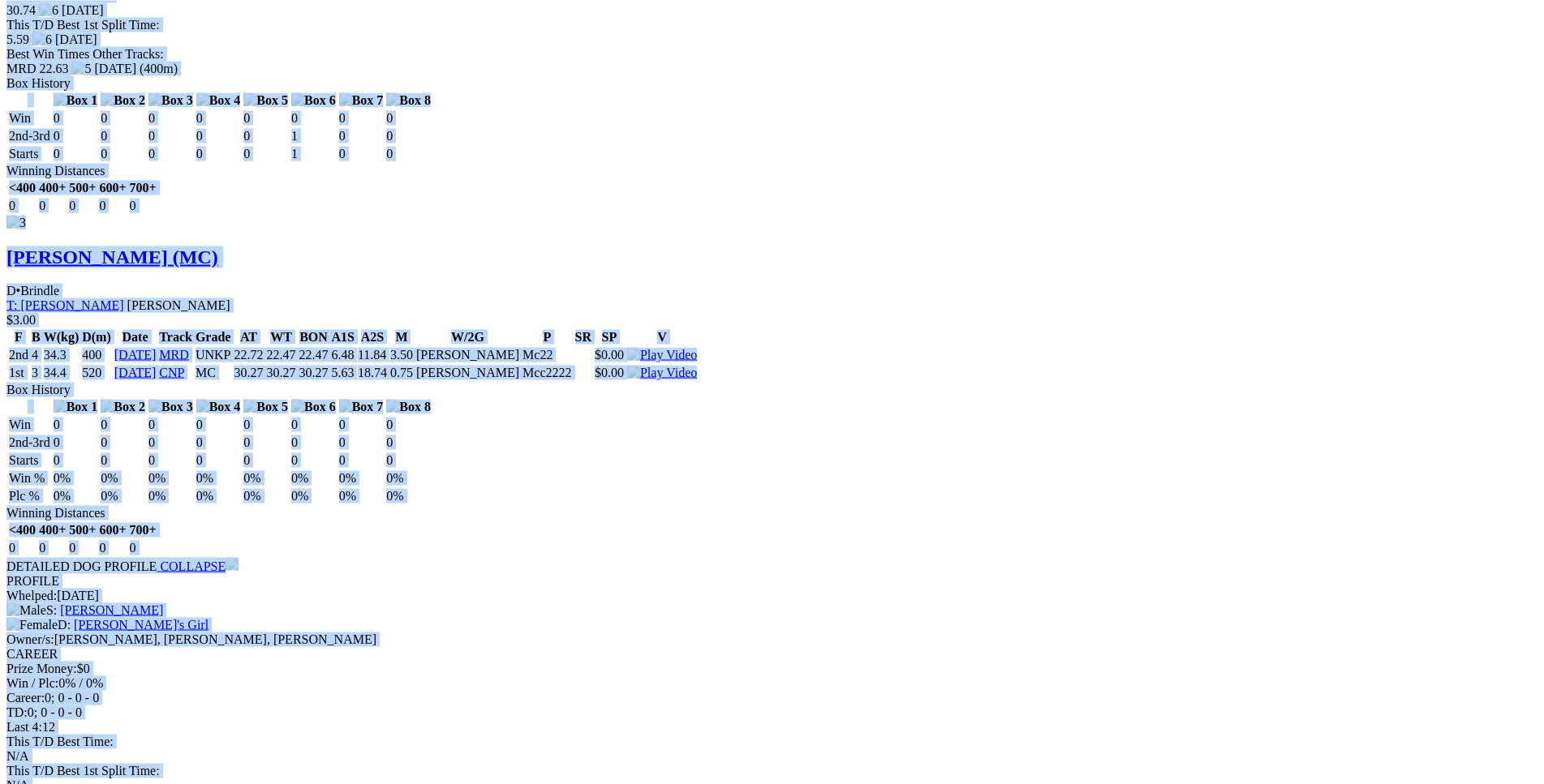
scroll to position [3131, 0]
drag, startPoint x: 237, startPoint y: 38, endPoint x: 1274, endPoint y: 229, distance: 1054.4
copy div "Just A Princess (MC) B • Black T: Christopher Halse $4.30 F B W(kg) D(m) Date T…"
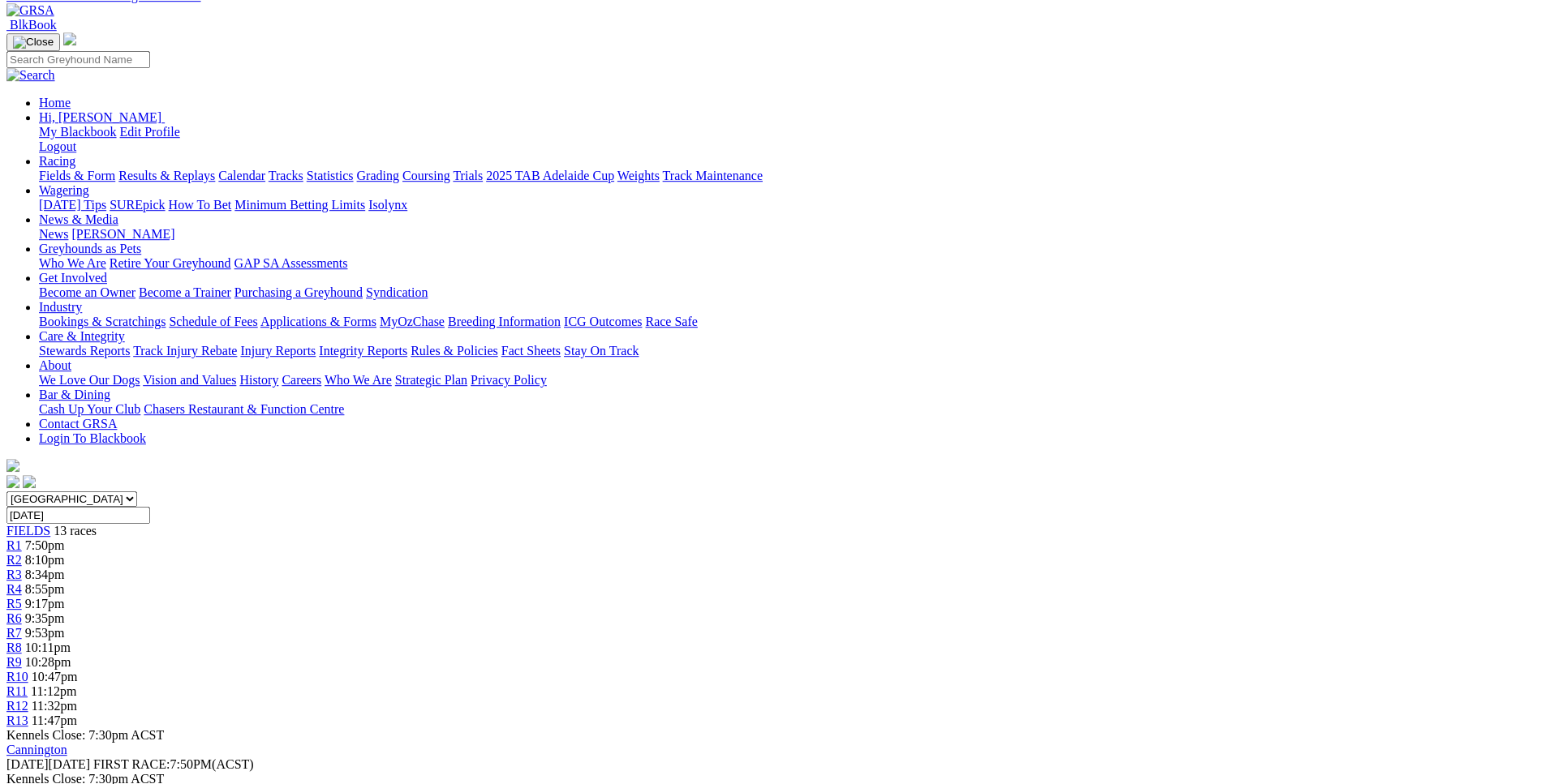
scroll to position [0, 0]
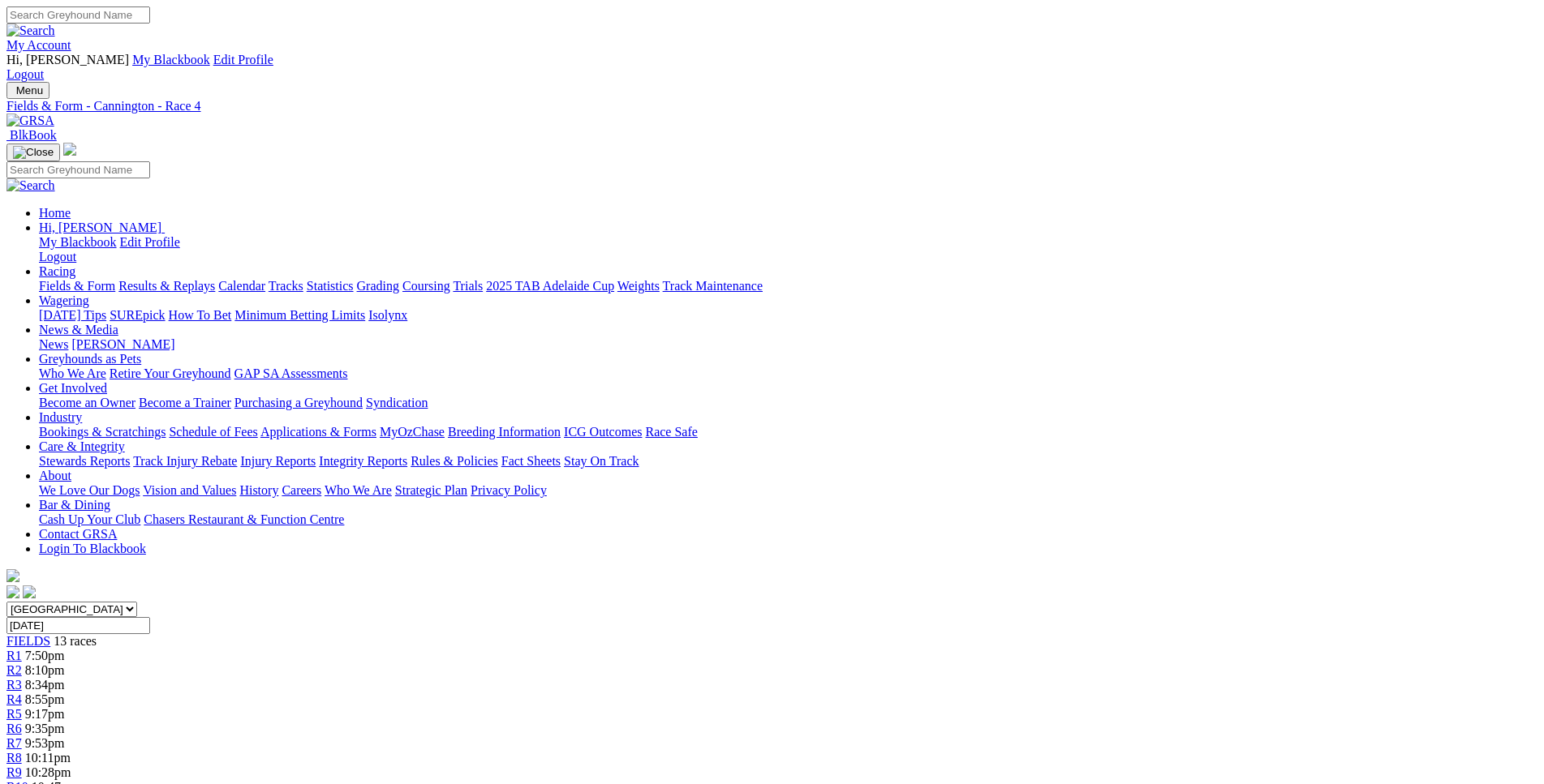
click at [65, 707] on span "9:17pm" at bounding box center [45, 714] width 40 height 14
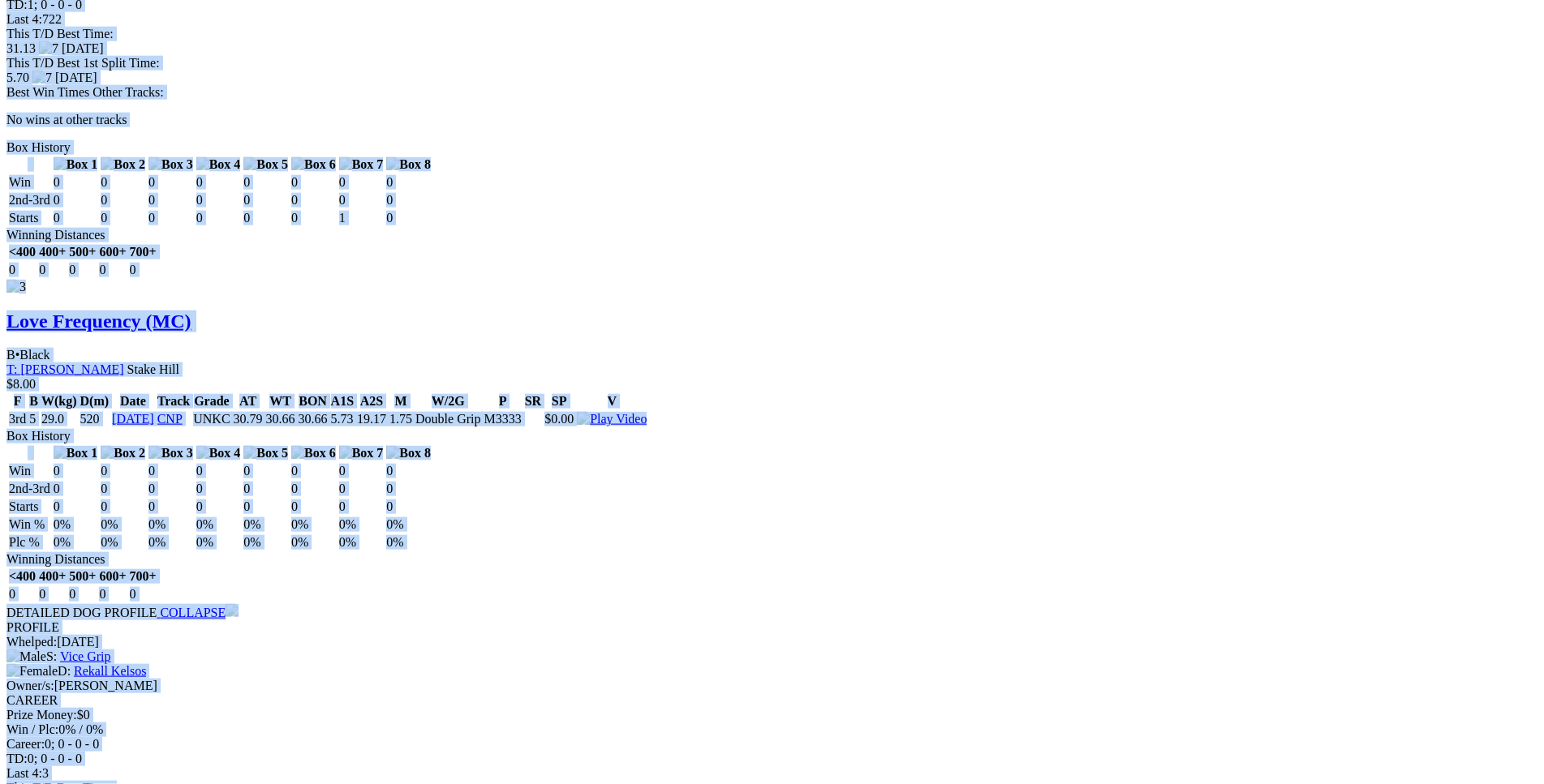
scroll to position [3308, 0]
drag, startPoint x: 233, startPoint y: 210, endPoint x: 1280, endPoint y: 340, distance: 1055.0
copy div "Flame On (MC) D • Black T: Enzo Crudeli Nambeelup $15.00 F B W(kg) D(m) Date Tr…"
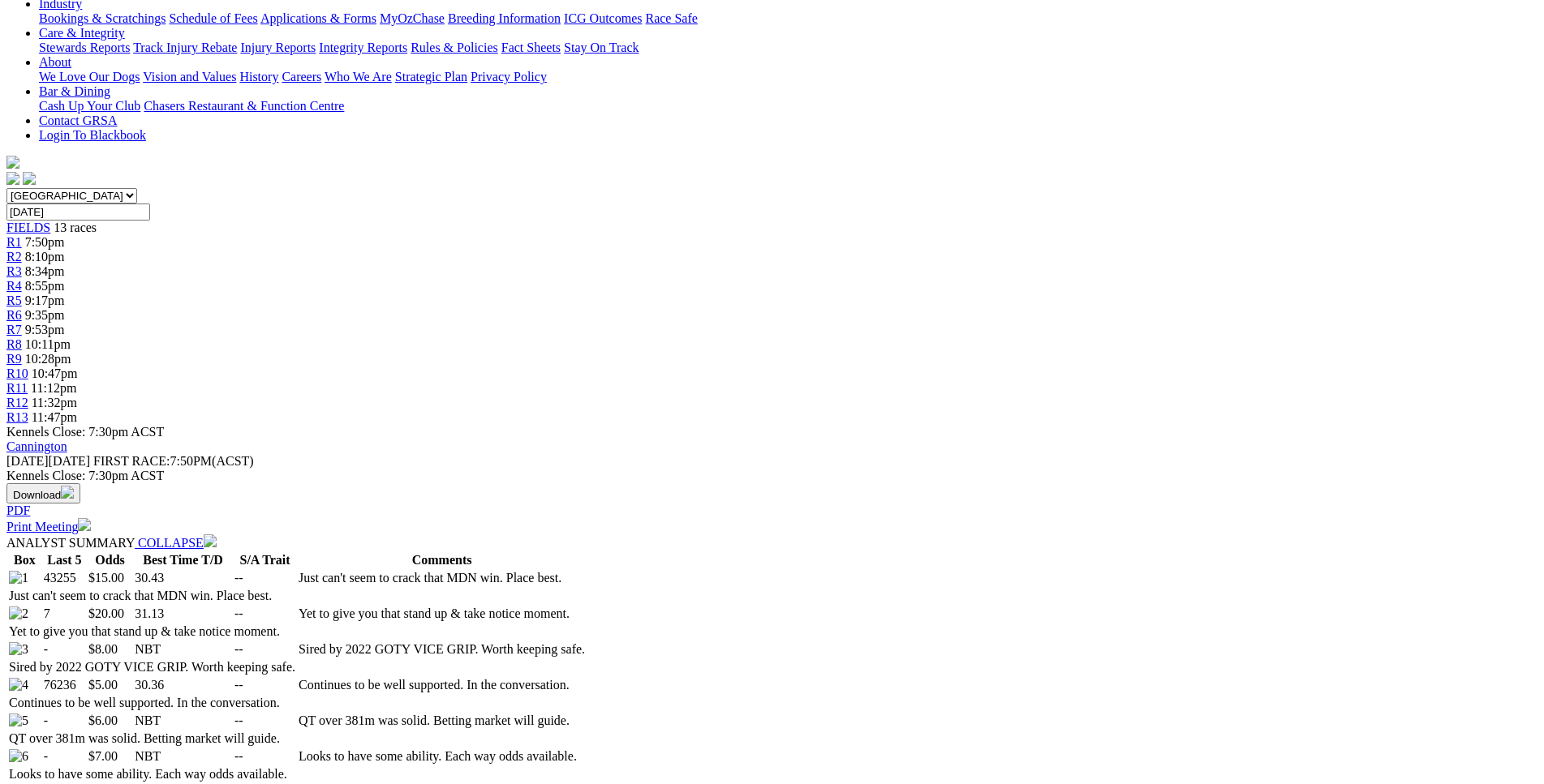
scroll to position [0, 0]
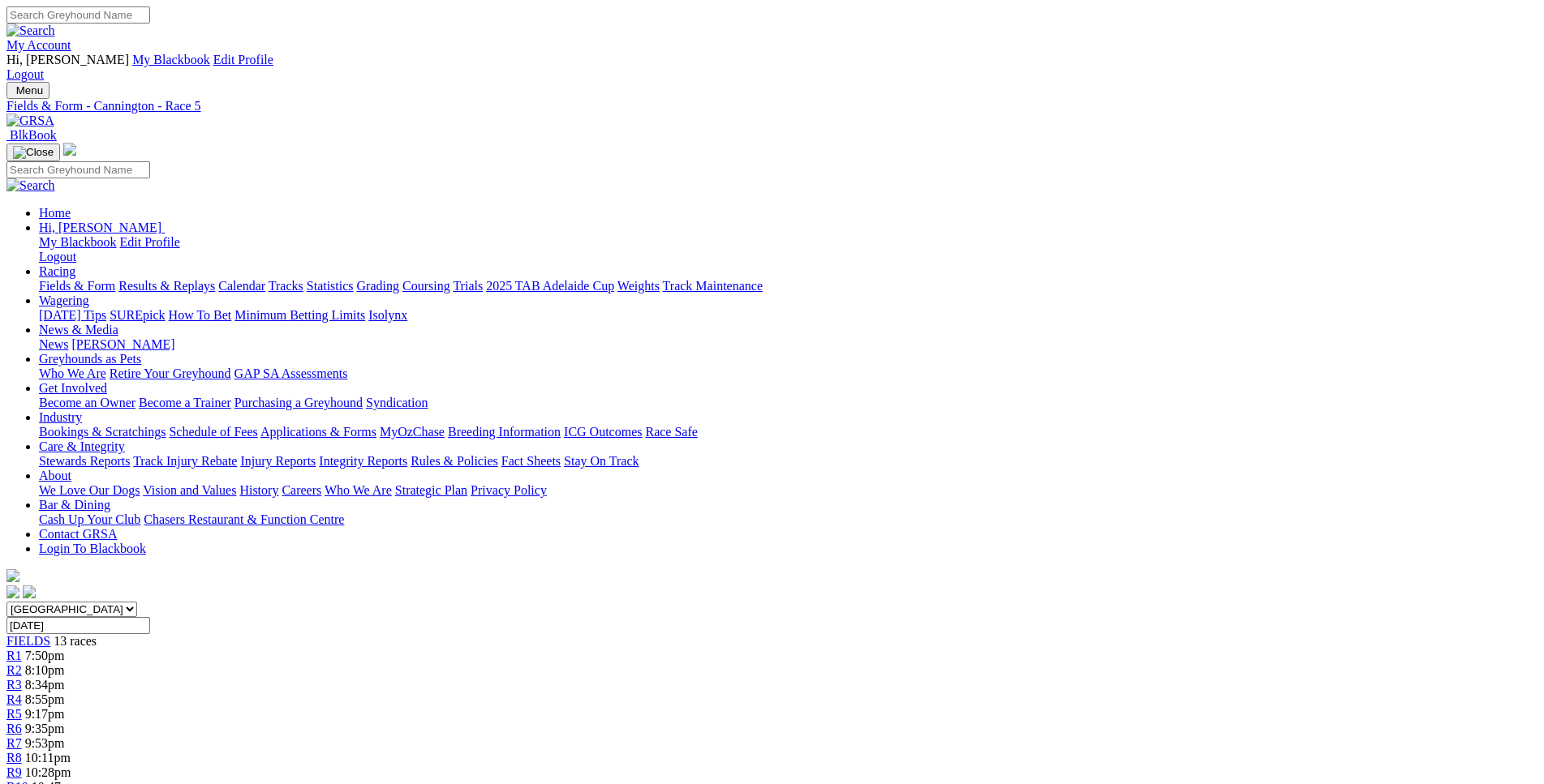
click at [22, 722] on link "R6" at bounding box center [14, 728] width 16 height 14
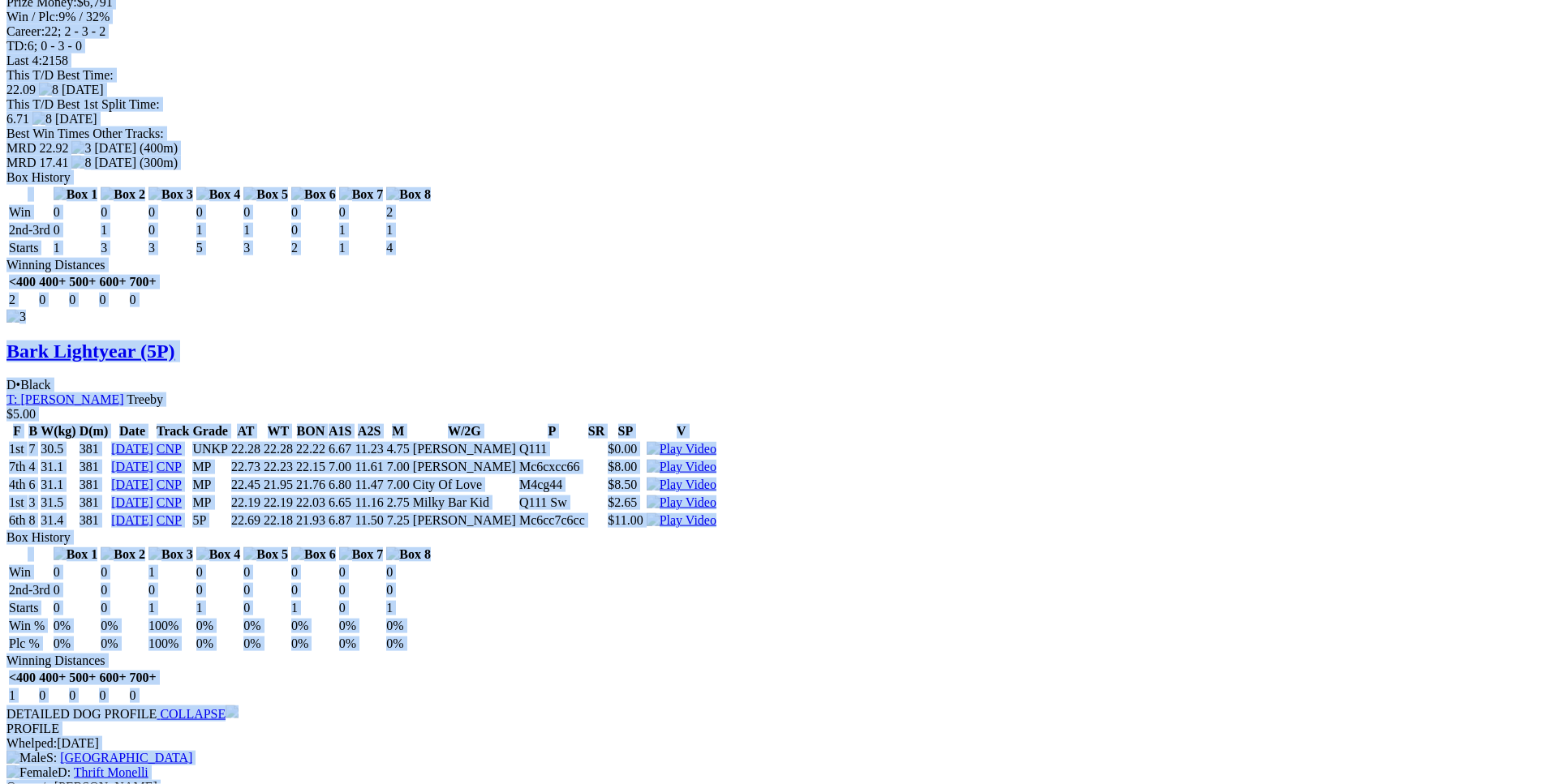
scroll to position [3722, 0]
drag, startPoint x: 236, startPoint y: 214, endPoint x: 1276, endPoint y: 189, distance: 1040.3
copy div "Roamin' Around (5P) B • Blue T: Jade Mcpherson Kewdale $15.00 F B W(kg) D(m) Da…"
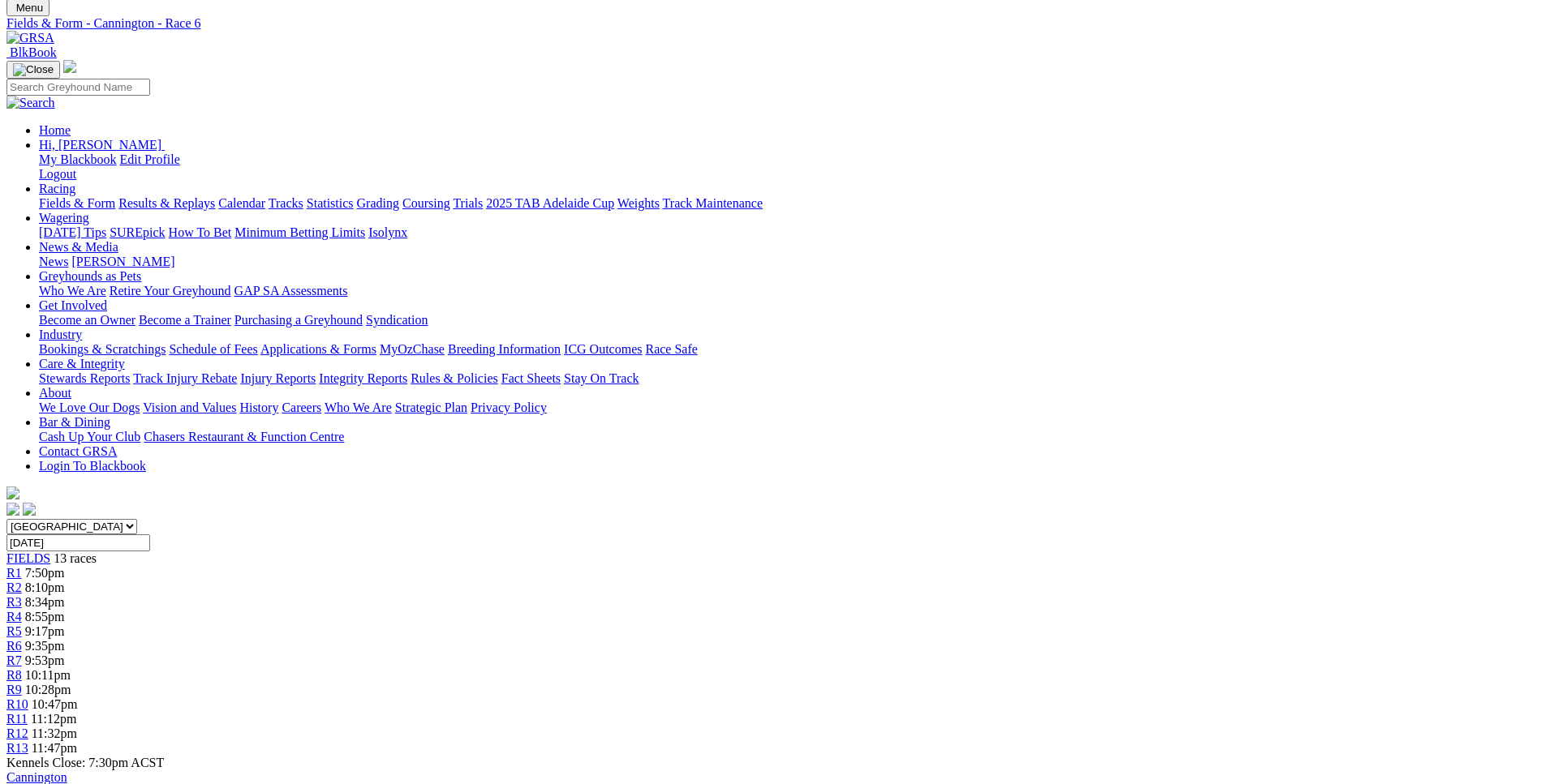
scroll to position [0, 0]
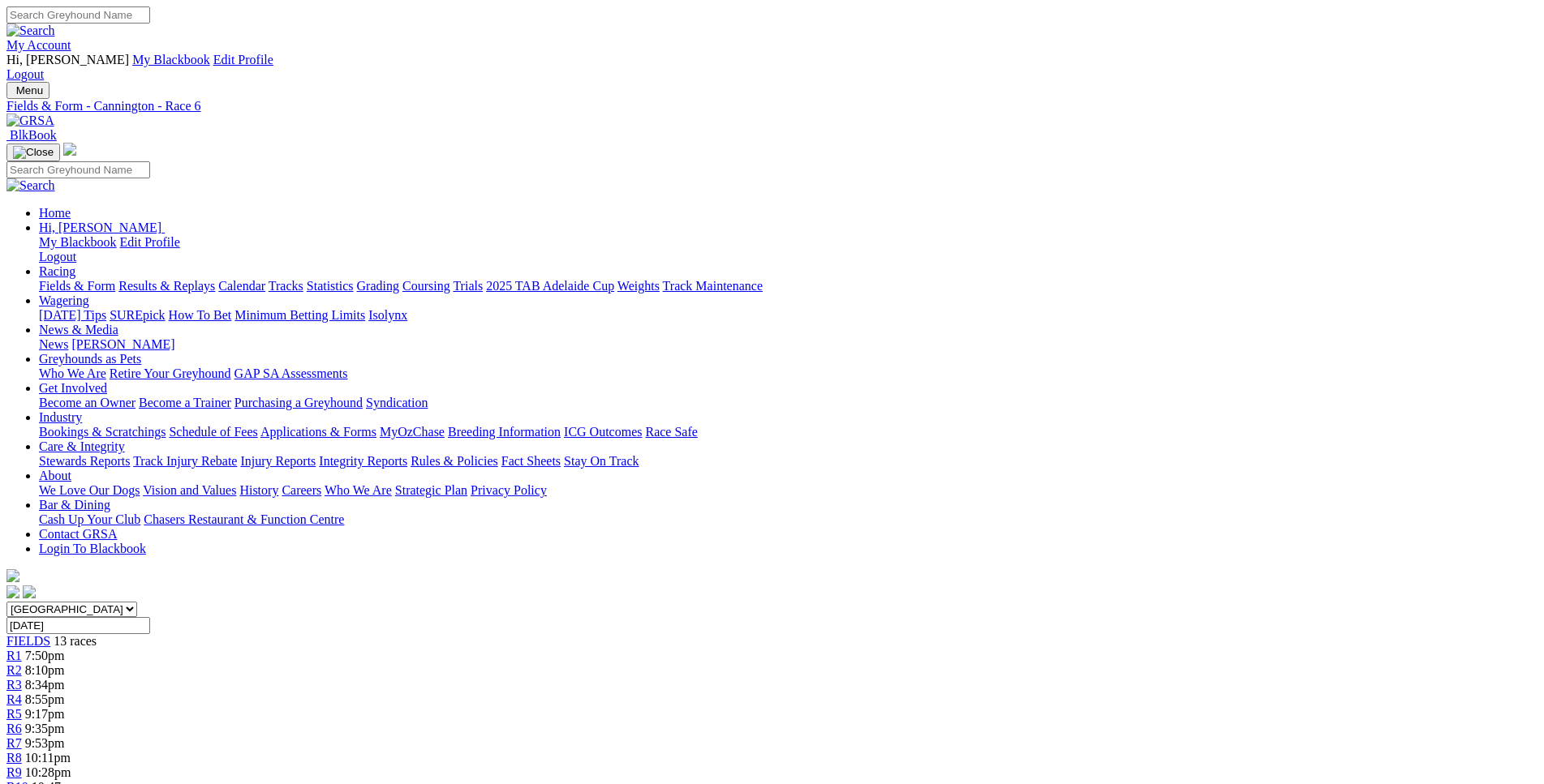
click at [814, 737] on div "R7 9:53pm" at bounding box center [772, 744] width 1531 height 15
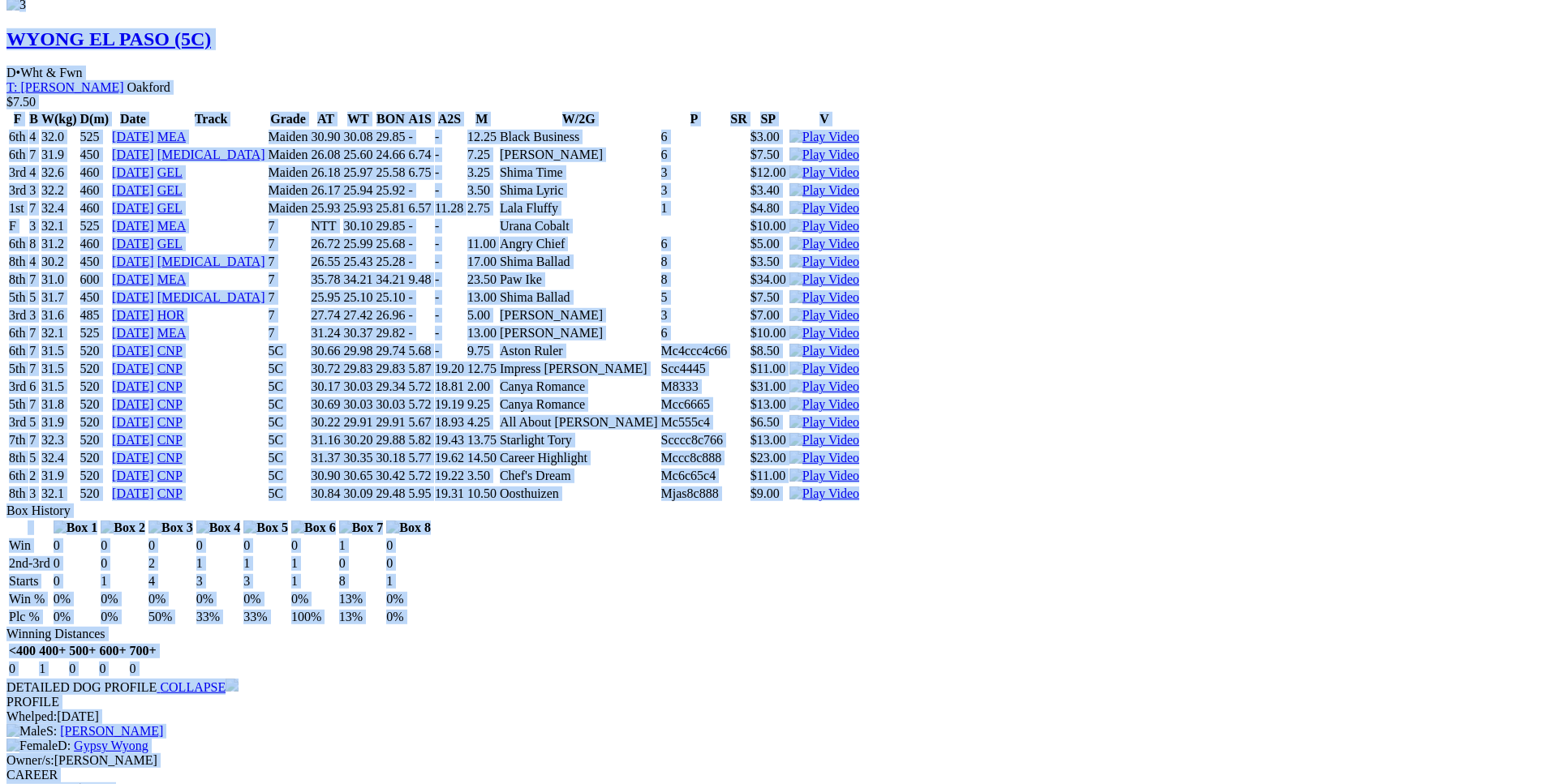
scroll to position [3556, 0]
drag, startPoint x: 240, startPoint y: 137, endPoint x: 1284, endPoint y: 357, distance: 1066.9
copy div "Just A Bindi (5C) B • Black T: Christopher Halse $4.30 F B W(kg) D(m) Date Trac…"
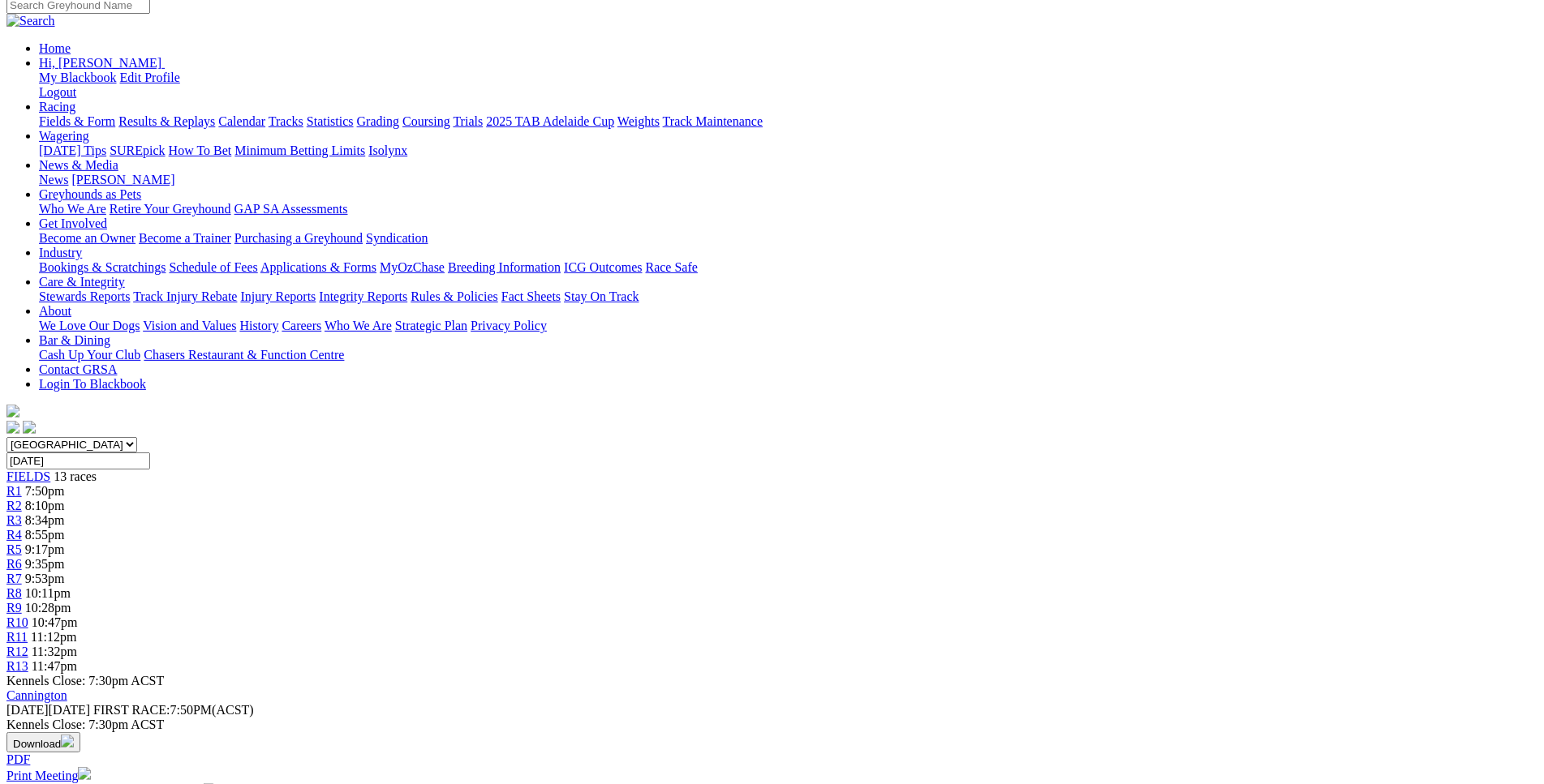
scroll to position [0, 0]
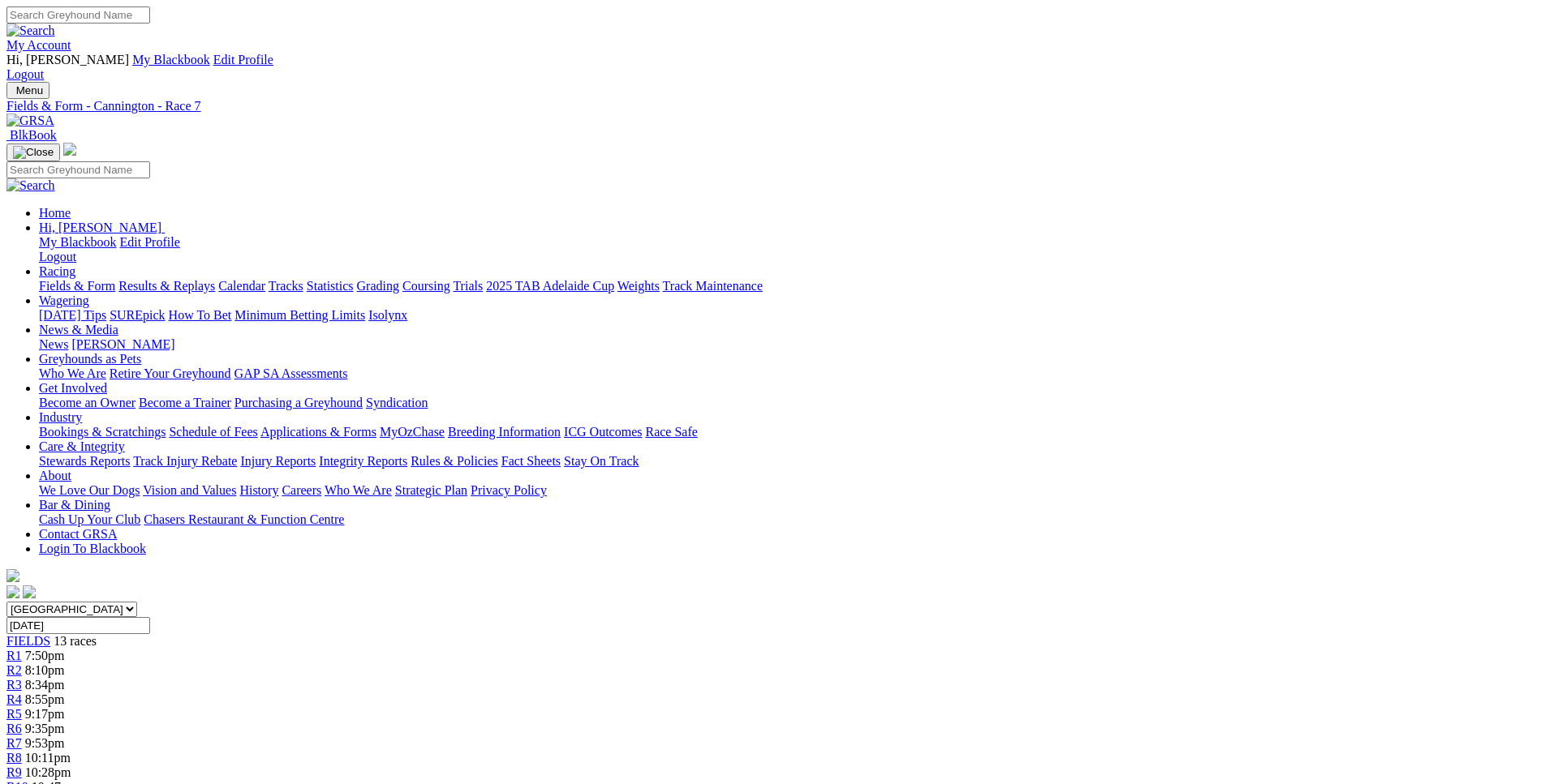
click at [70, 751] on span "10:11pm" at bounding box center [47, 758] width 45 height 14
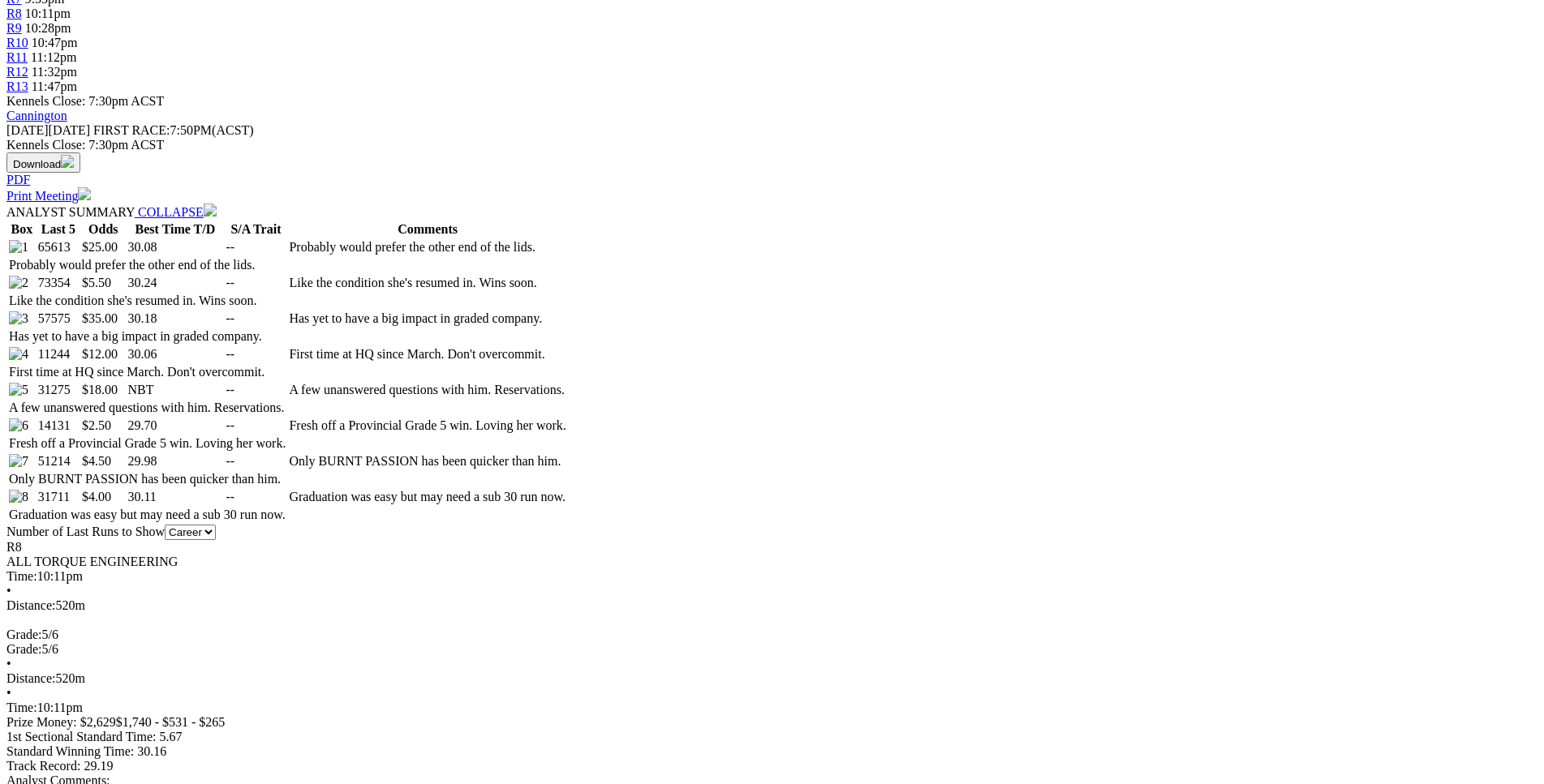
scroll to position [745, 0]
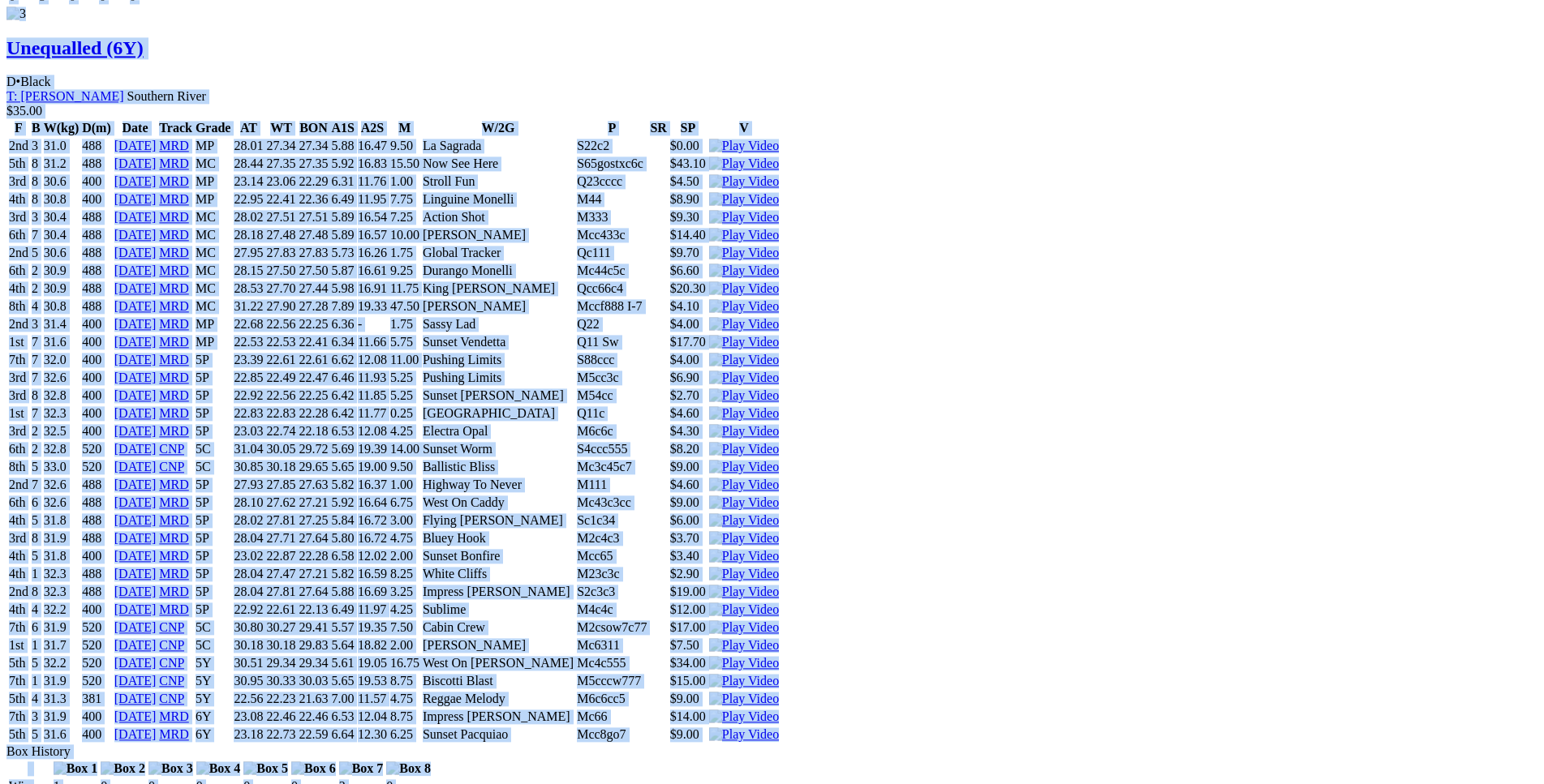
scroll to position [4465, 0]
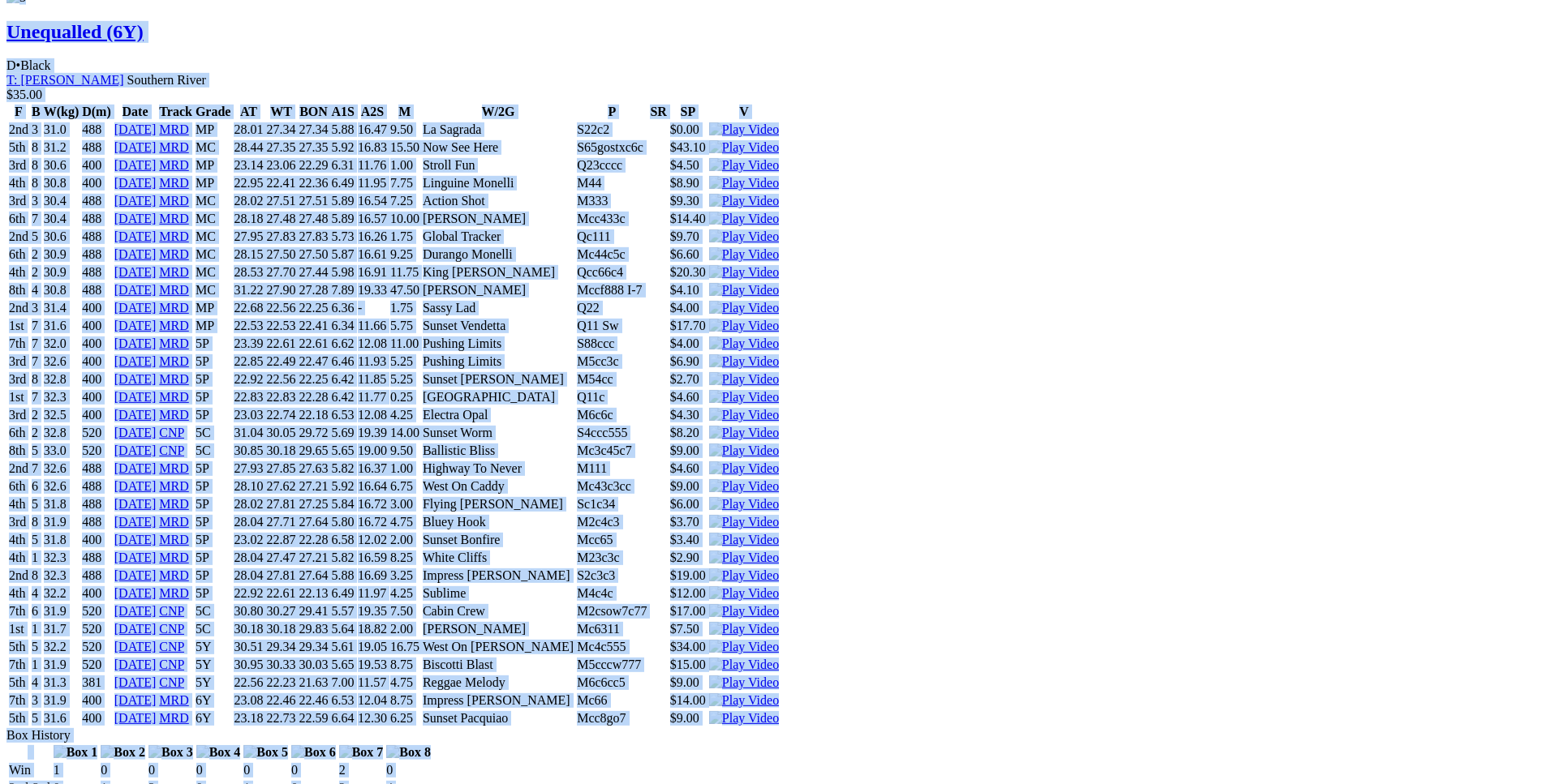
drag, startPoint x: 238, startPoint y: 151, endPoint x: 1287, endPoint y: 233, distance: 1052.2
copy div "MIDNIGHT MASS (5Y) D • Black T: Brodie Kirby Southern River $25.00 F B W(kg) D(…"
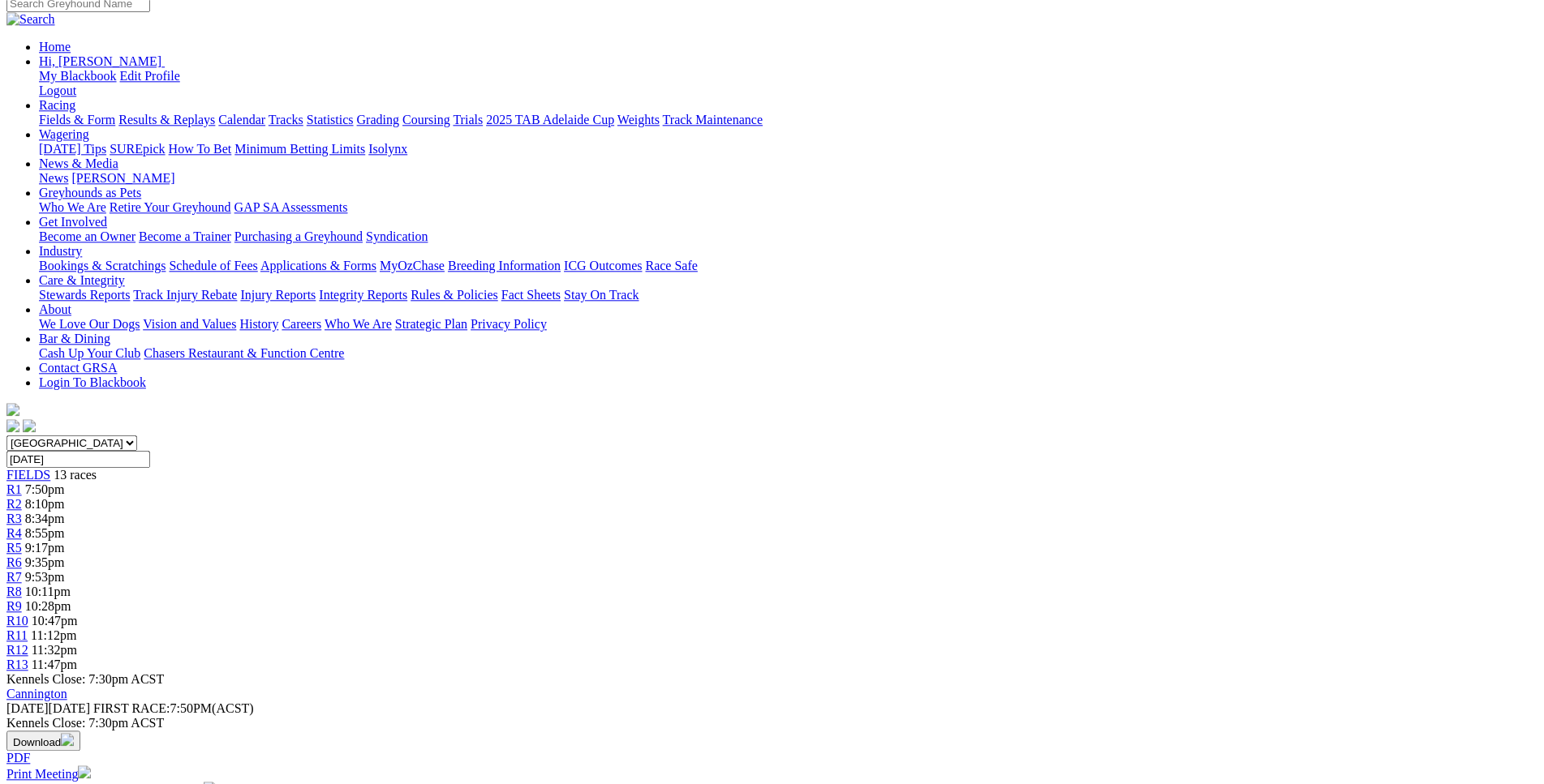
scroll to position [0, 0]
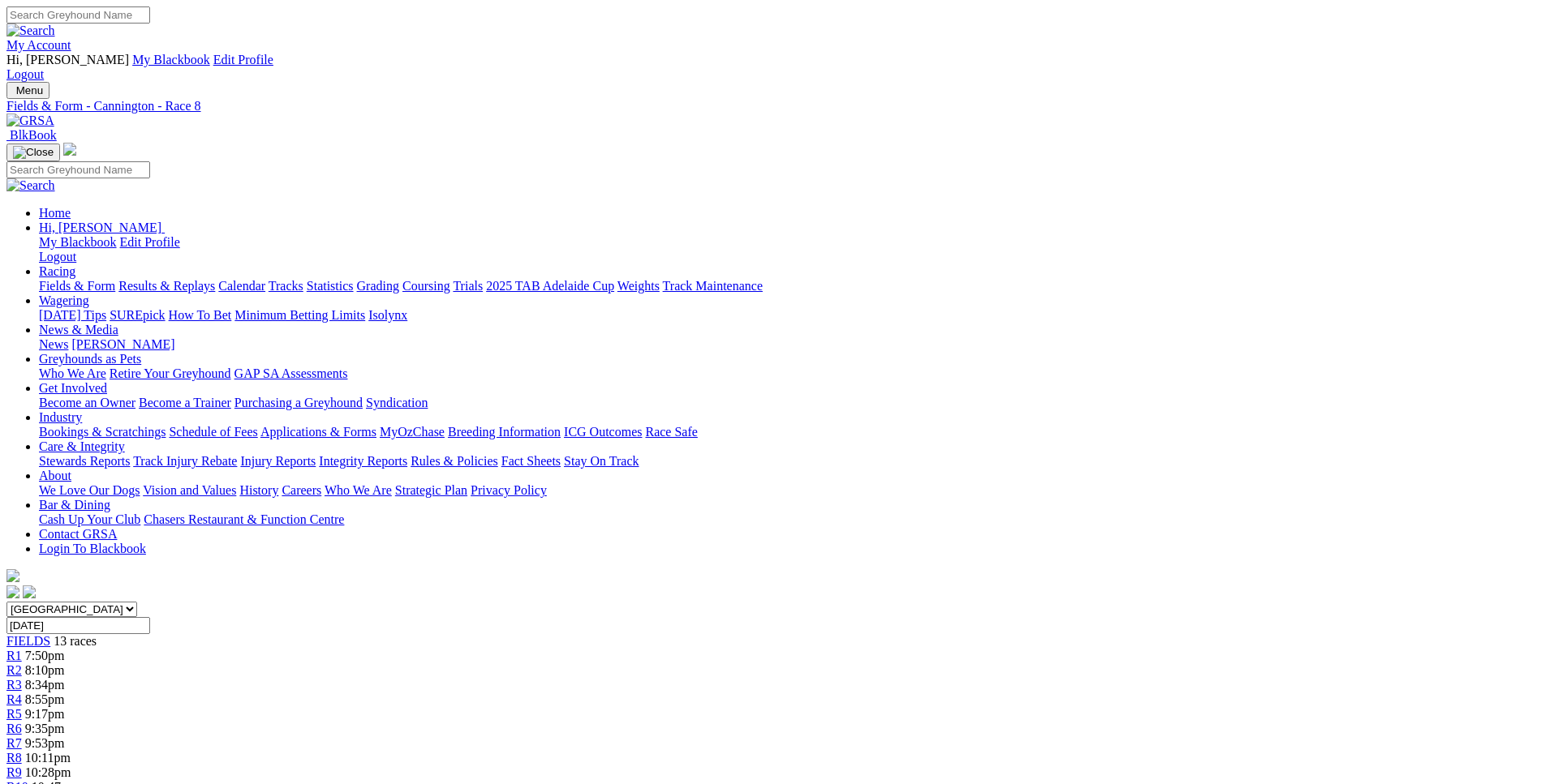
click at [22, 765] on link "R9" at bounding box center [14, 772] width 16 height 14
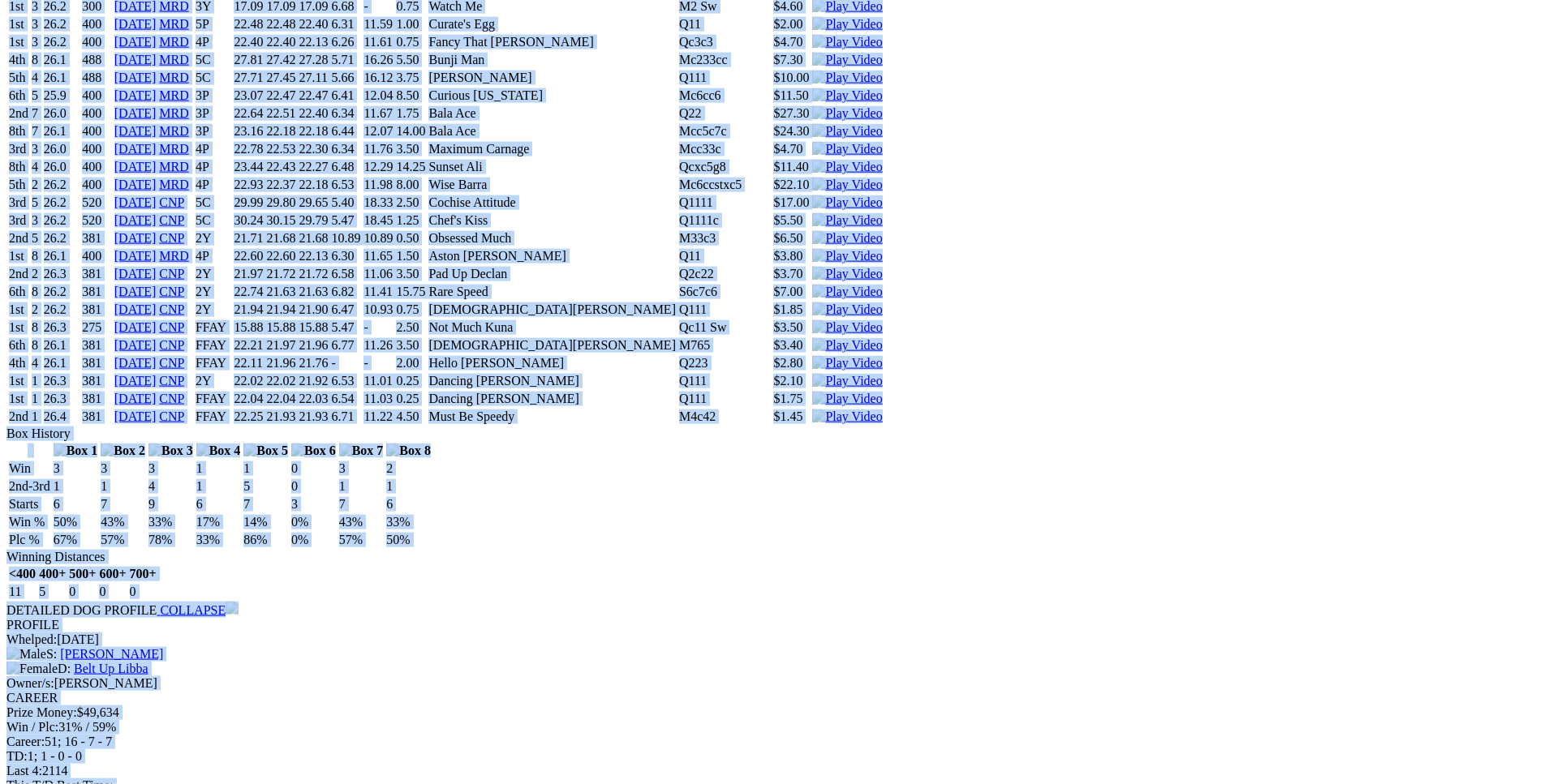
scroll to position [10833, 0]
drag, startPoint x: 237, startPoint y: 202, endPoint x: 1261, endPoint y: 428, distance: 1048.6
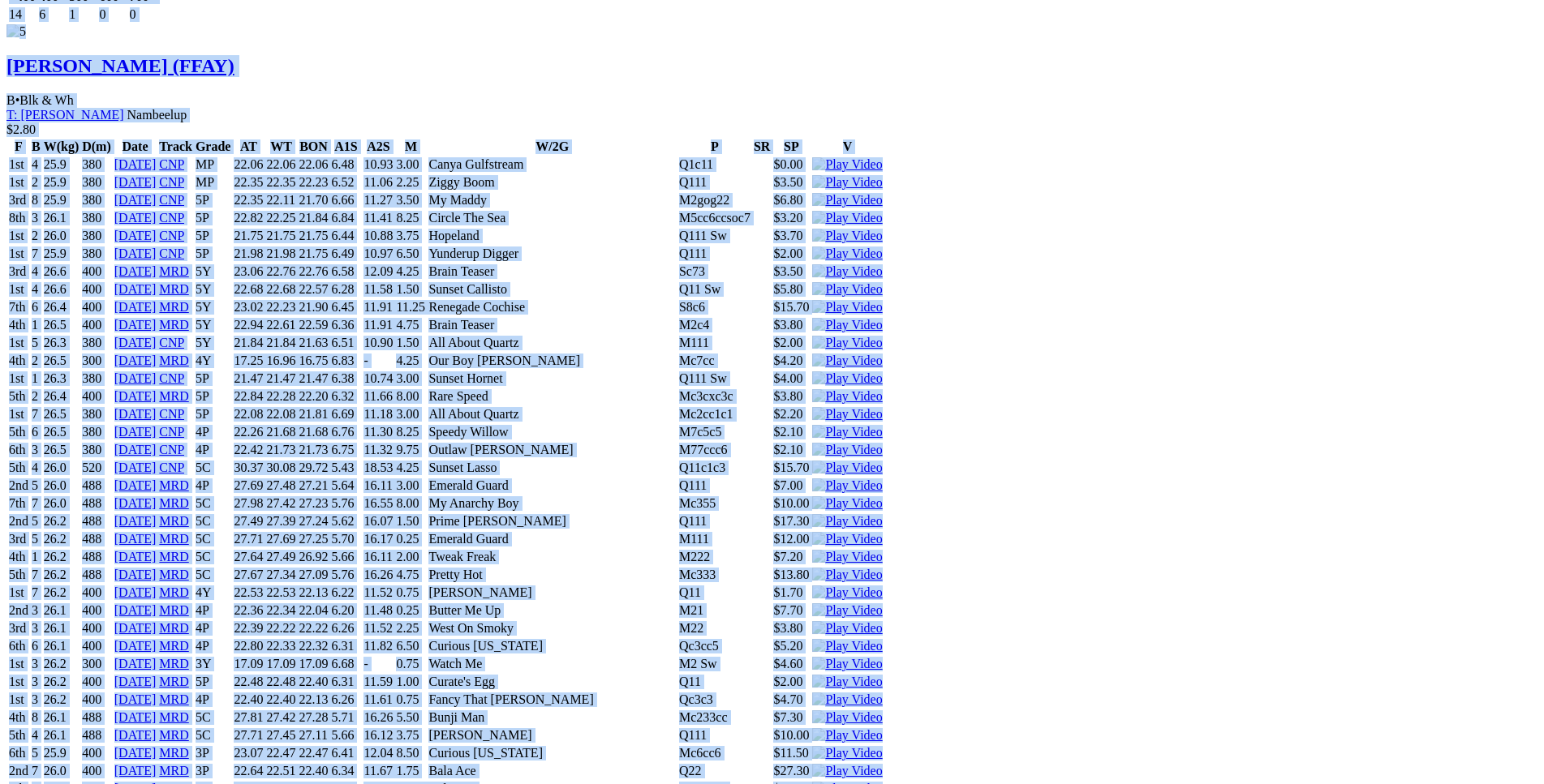
scroll to position [10172, 0]
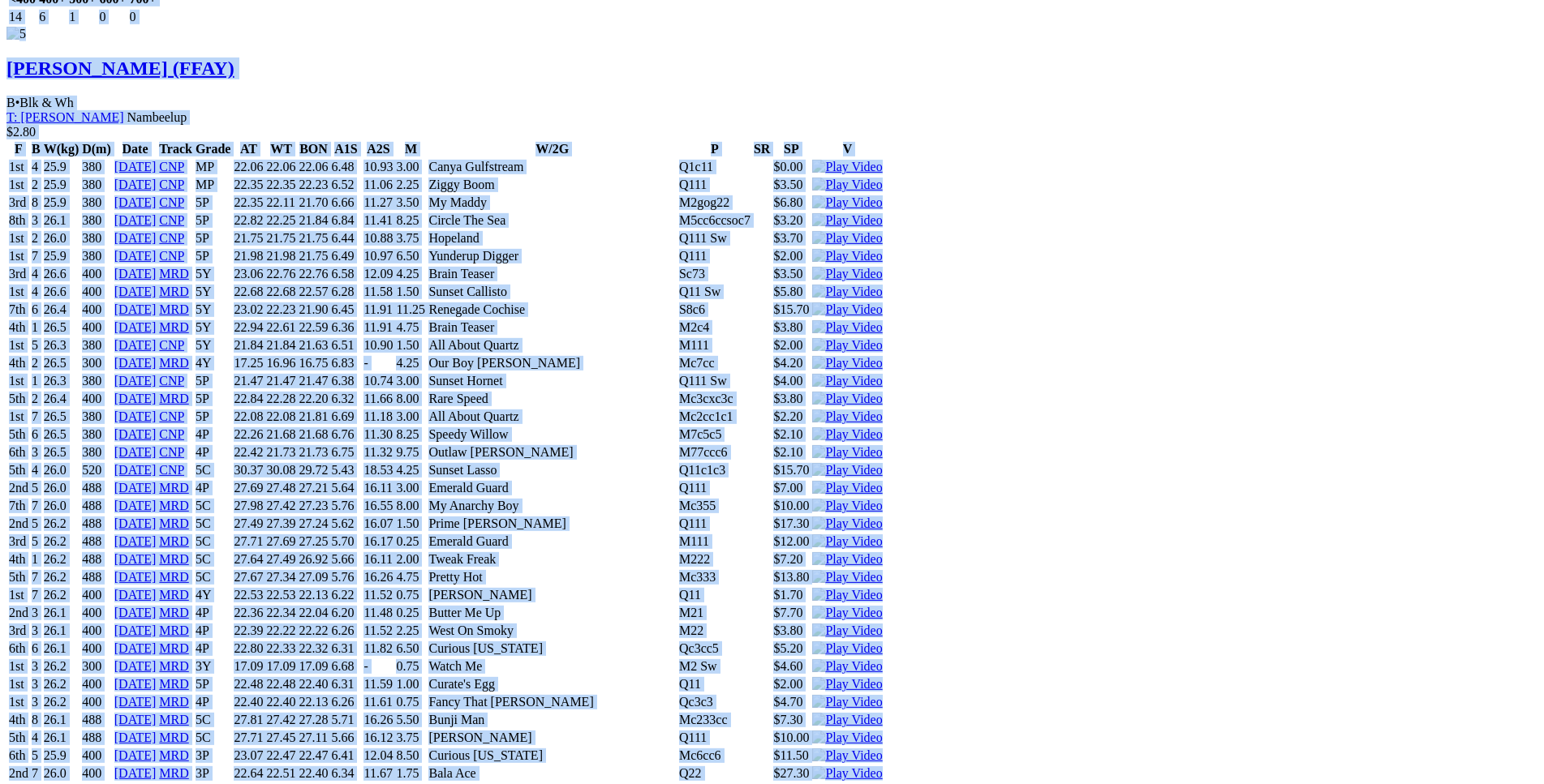
copy div "Must Be Speedy (3Y) D • Red Bdl T: Geoff Reid Crossman $7.50 F B W(kg) D(m) Dat…"
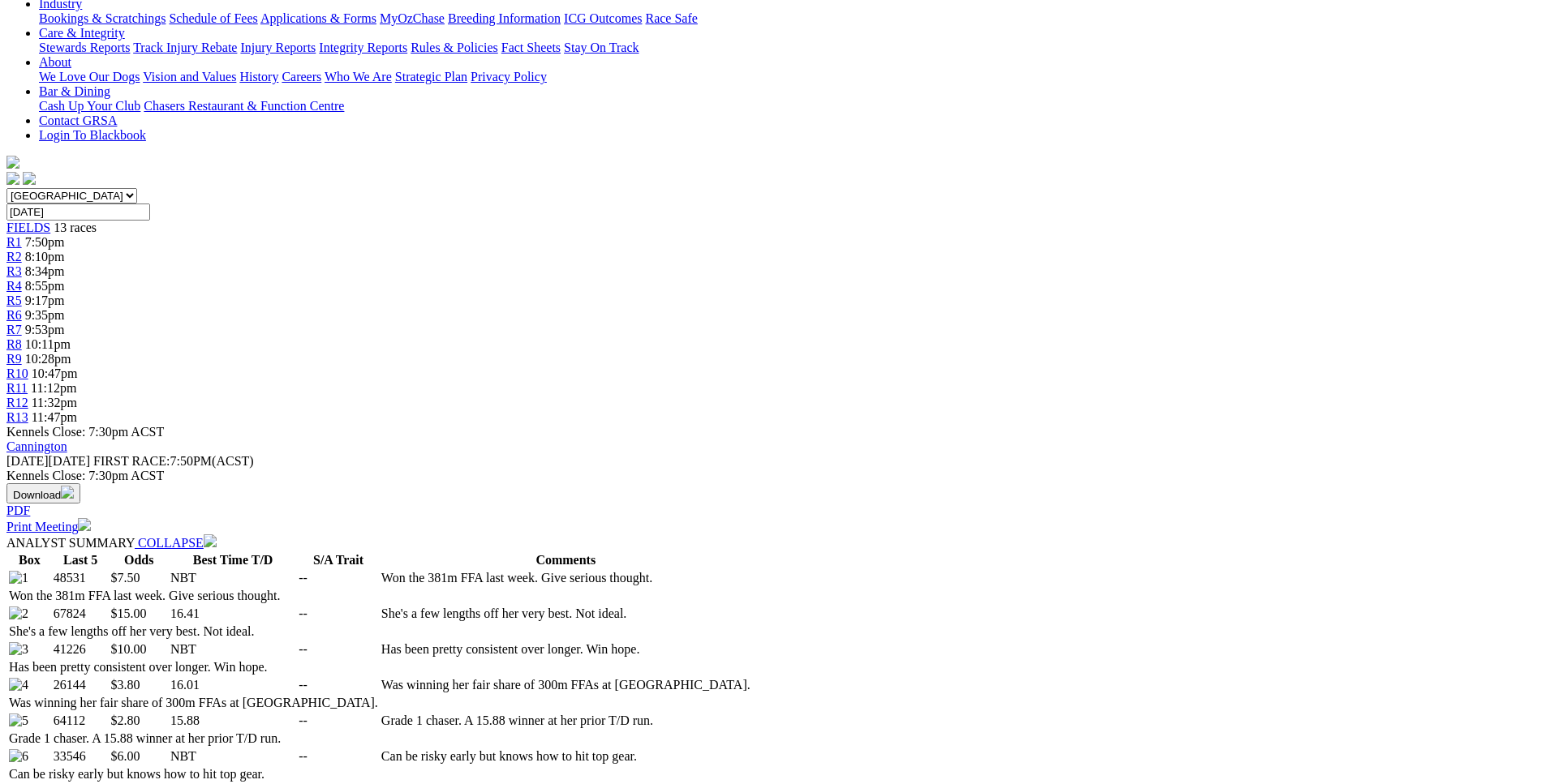
scroll to position [0, 0]
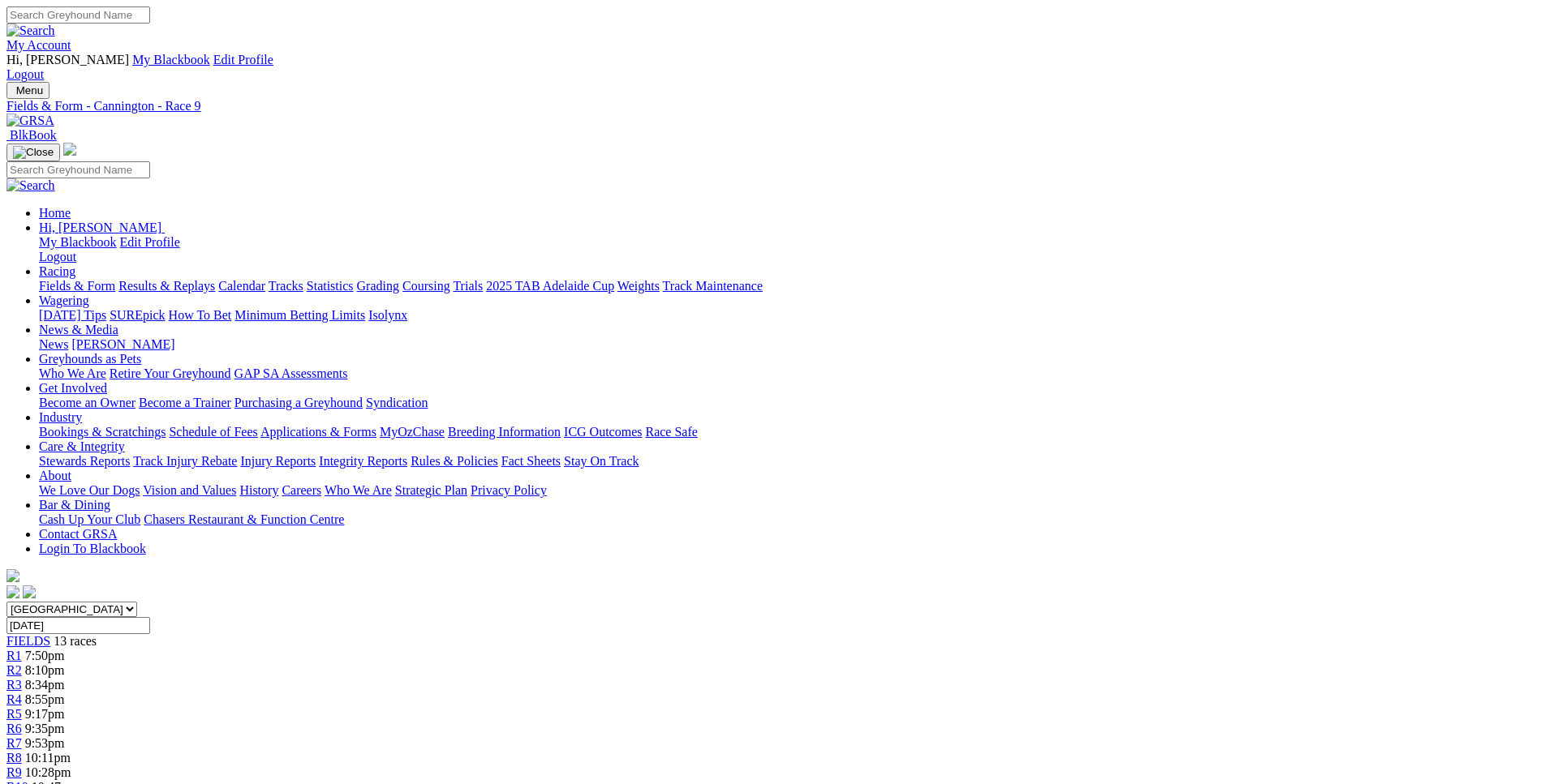
click at [29, 780] on span "R10" at bounding box center [17, 786] width 22 height 14
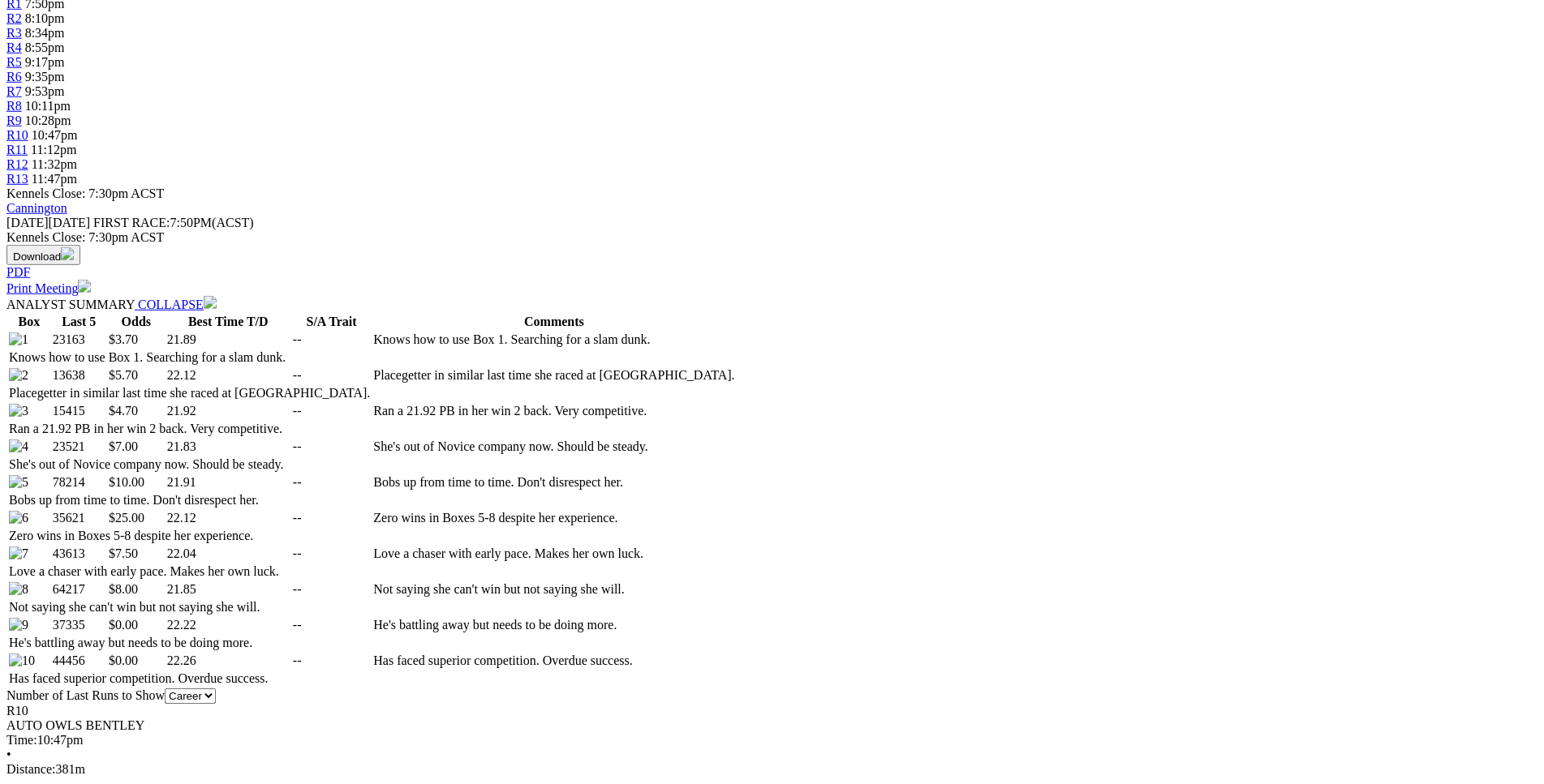
scroll to position [661, 0]
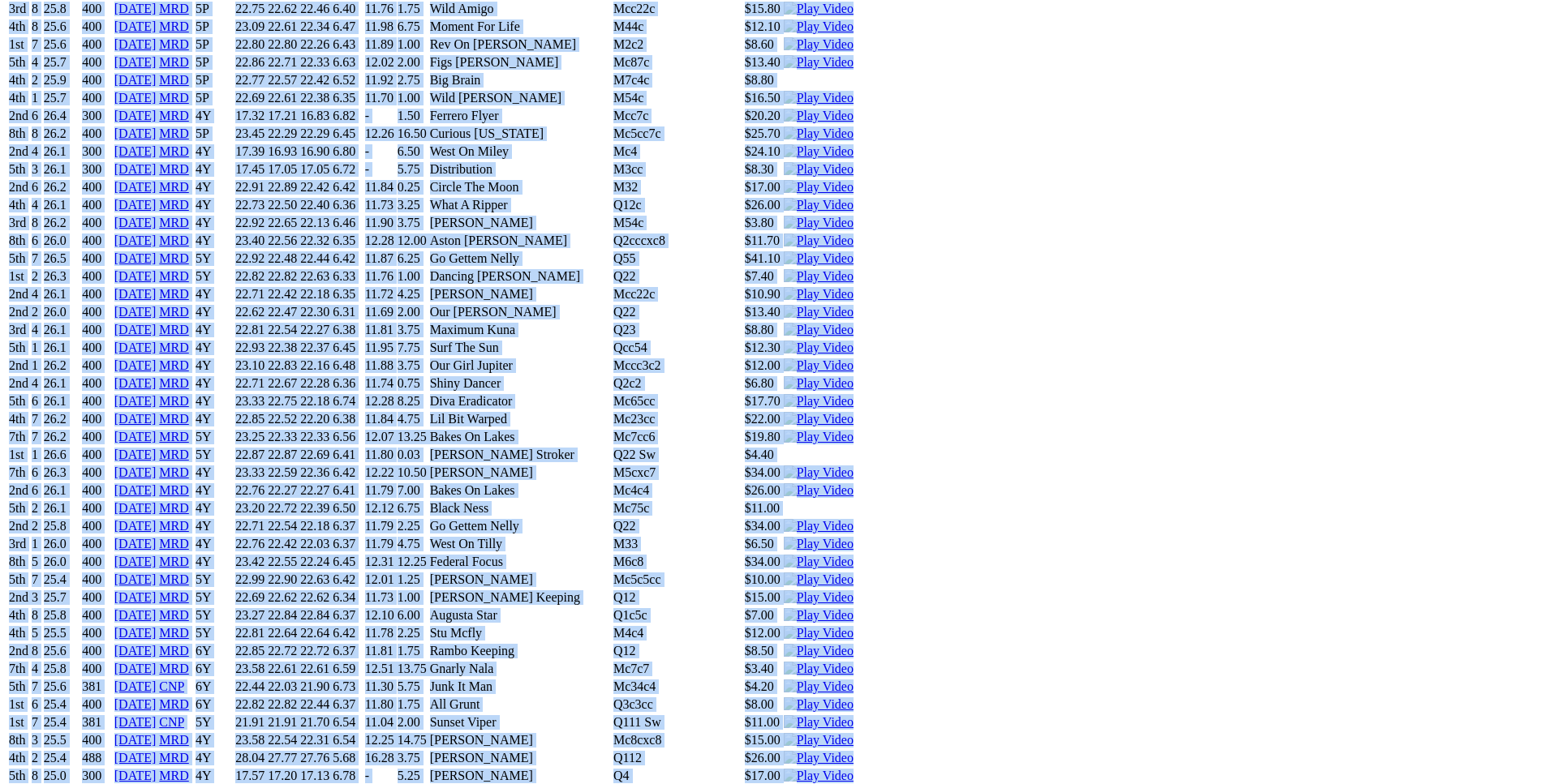
scroll to position [8187, 0]
drag, startPoint x: 233, startPoint y: 296, endPoint x: 1262, endPoint y: 348, distance: 1030.3
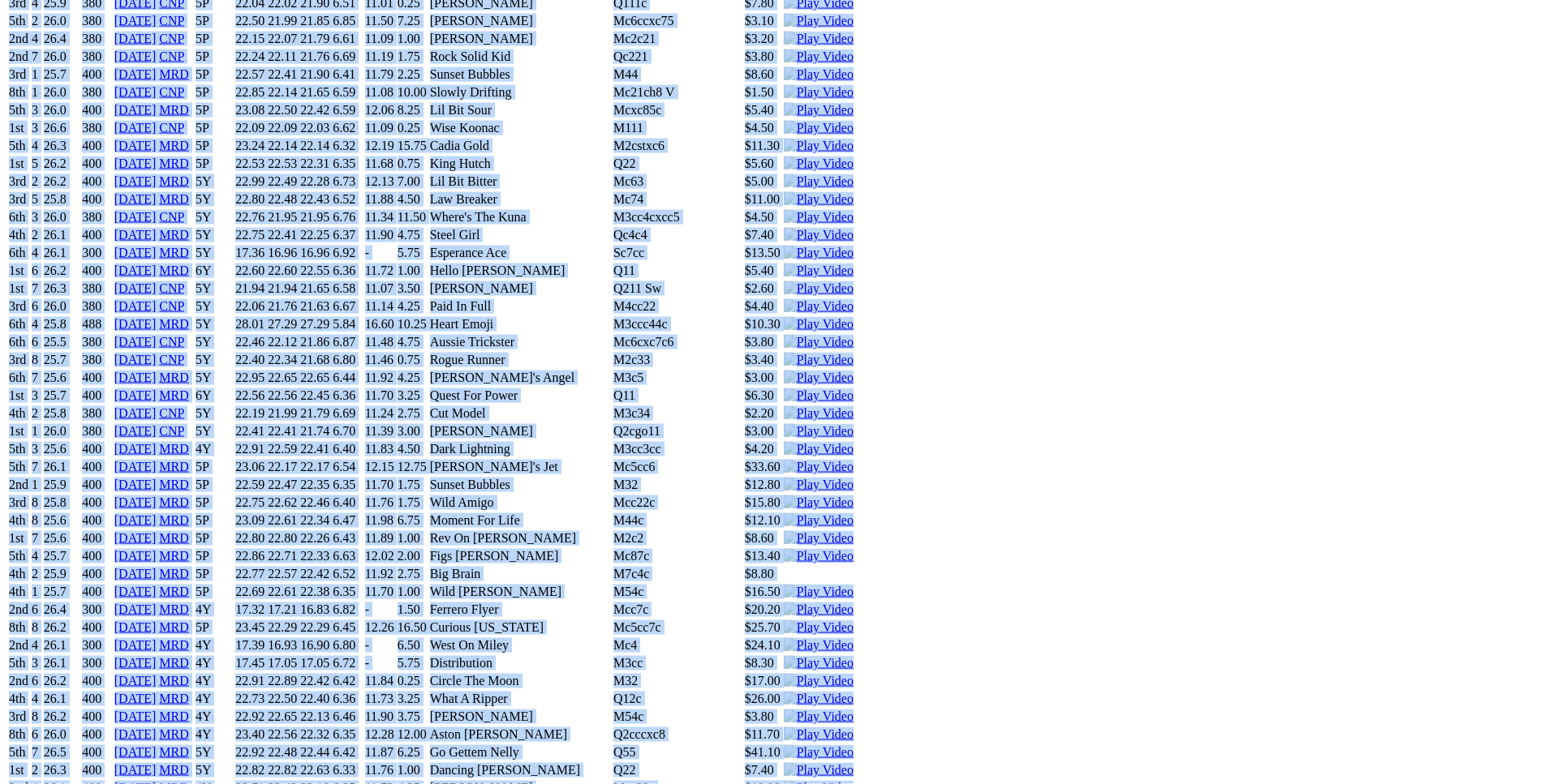
scroll to position [7692, 0]
copy div "Power Forward (5Y) D • Black T: Ben Maclean Southern River $3.70 F B W(kg) D(m)…"
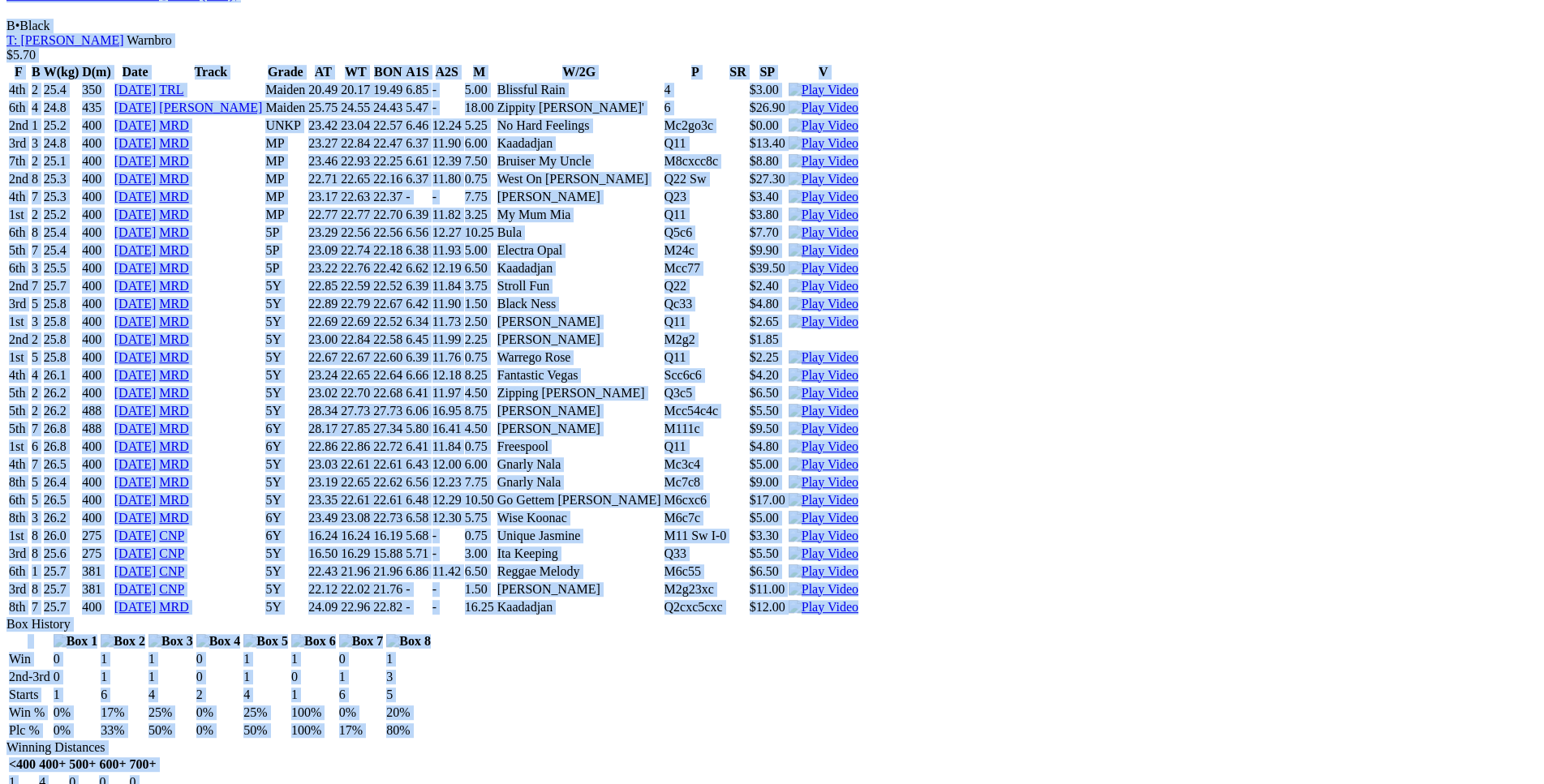
scroll to position [0, 0]
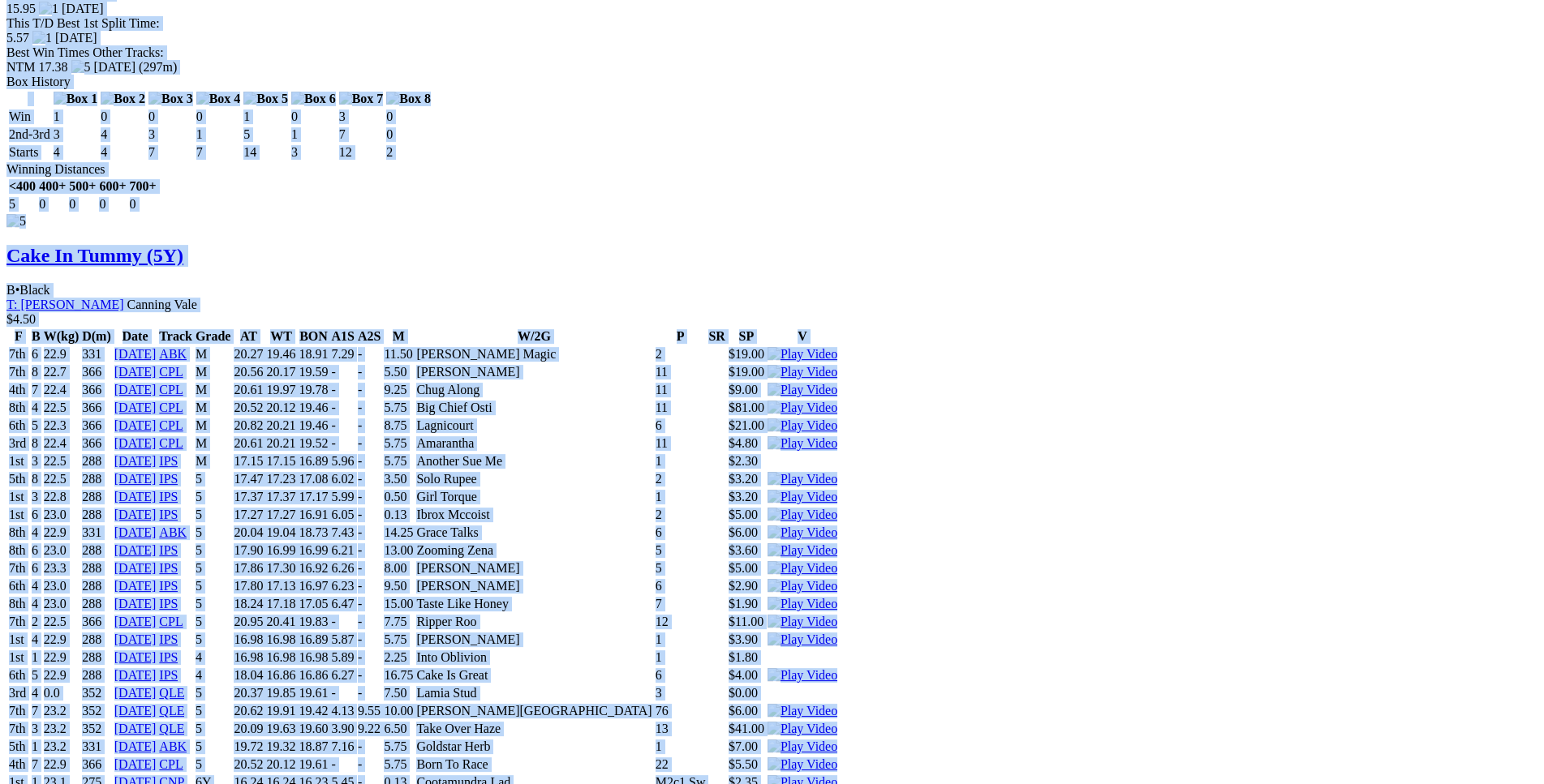
scroll to position [7442, 0]
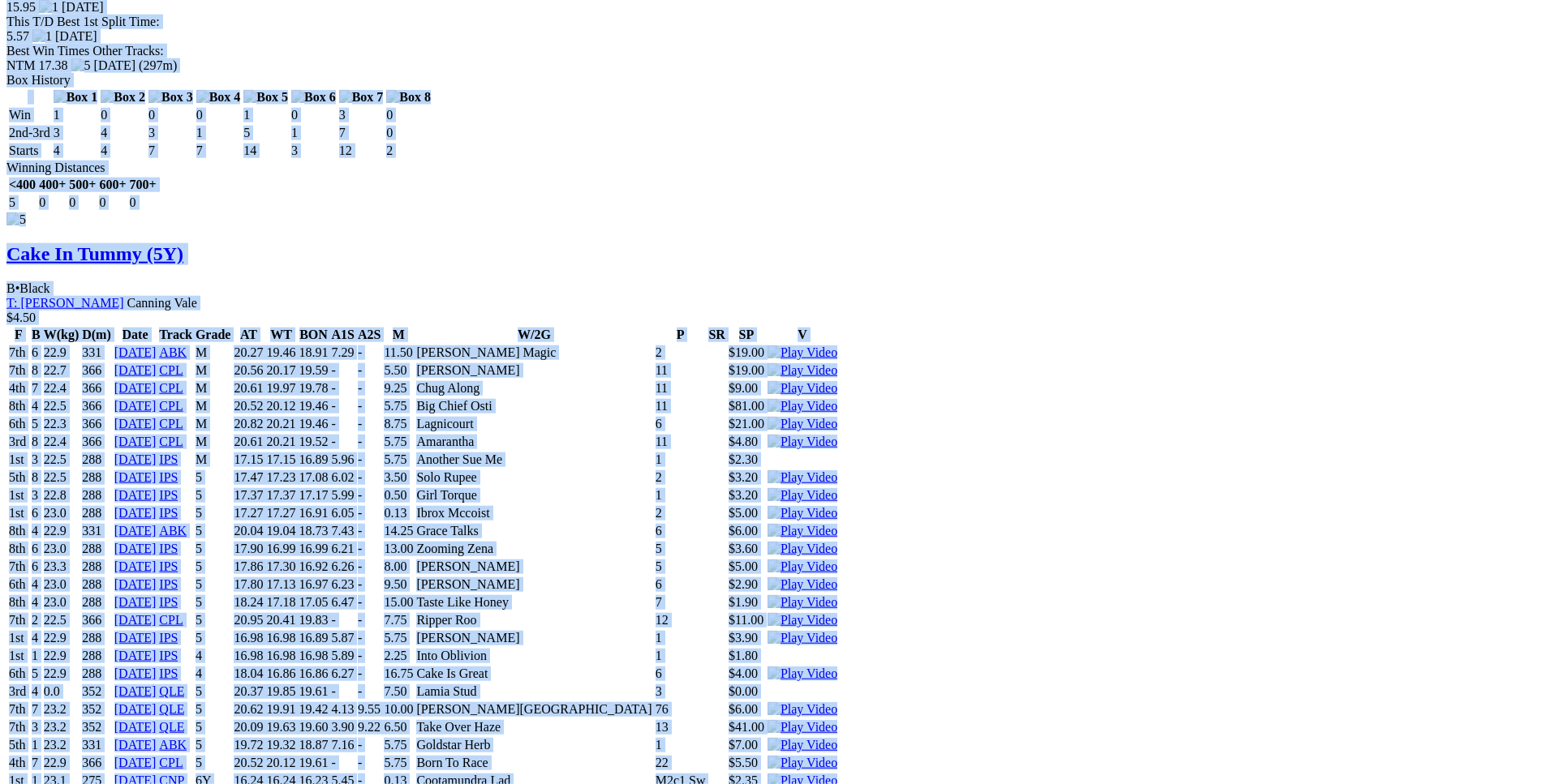
drag, startPoint x: 236, startPoint y: 47, endPoint x: 1275, endPoint y: 453, distance: 1115.5
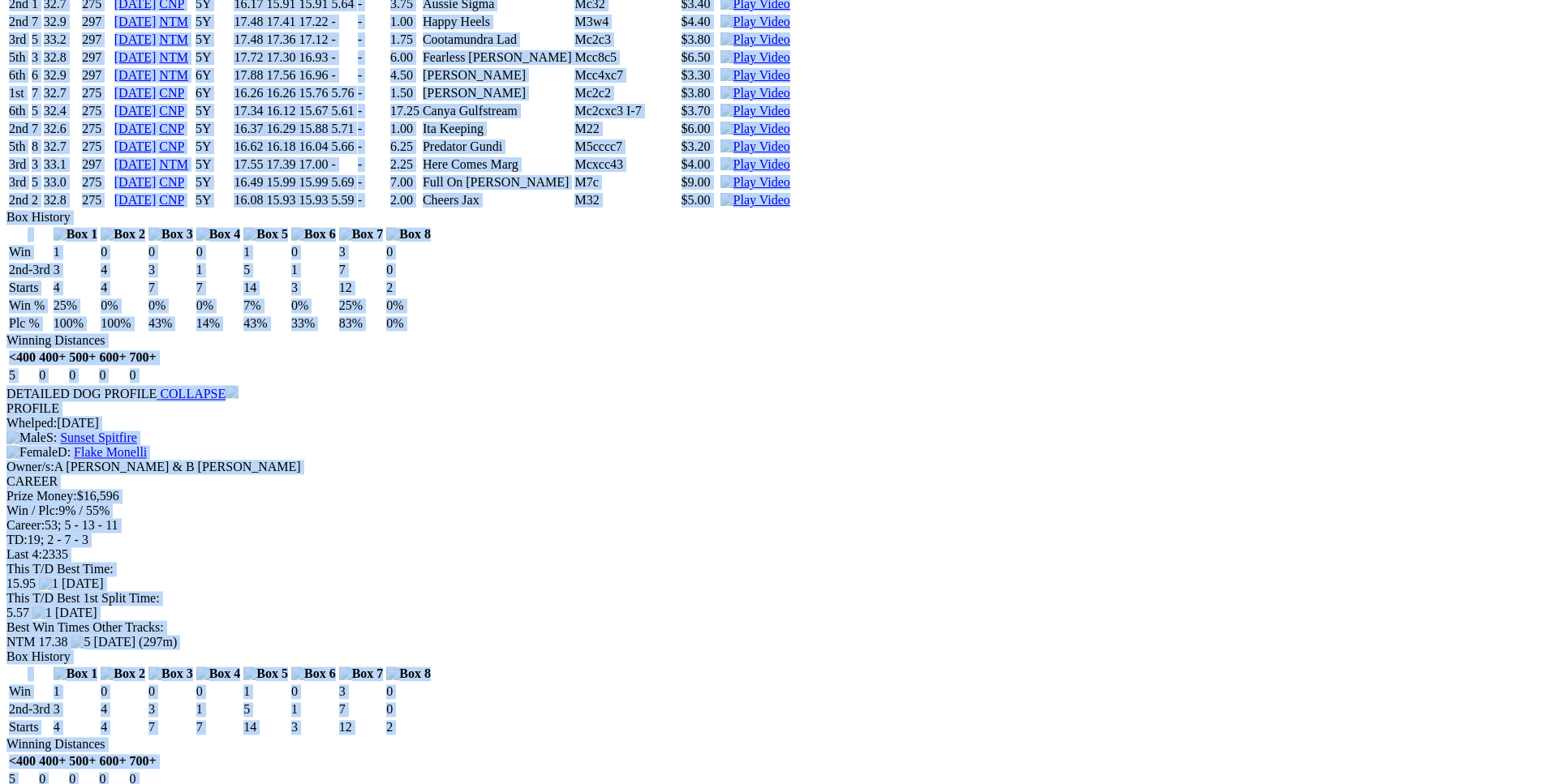
copy div "Send It Tyler (5Y) D • Brindle T: Eric Campana Treeby $11.00 F B W(kg) D(m) Dat…"
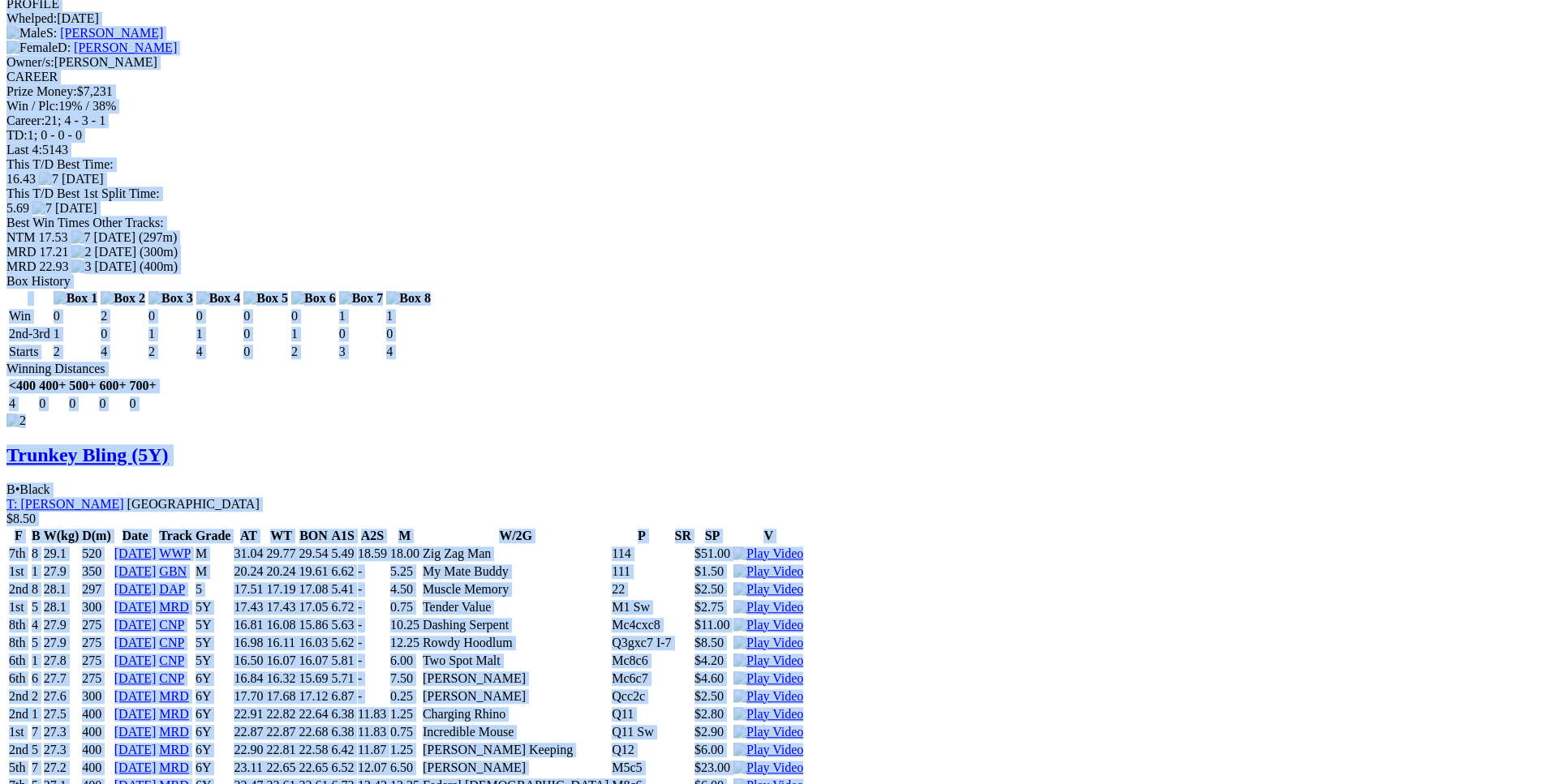
scroll to position [0, 0]
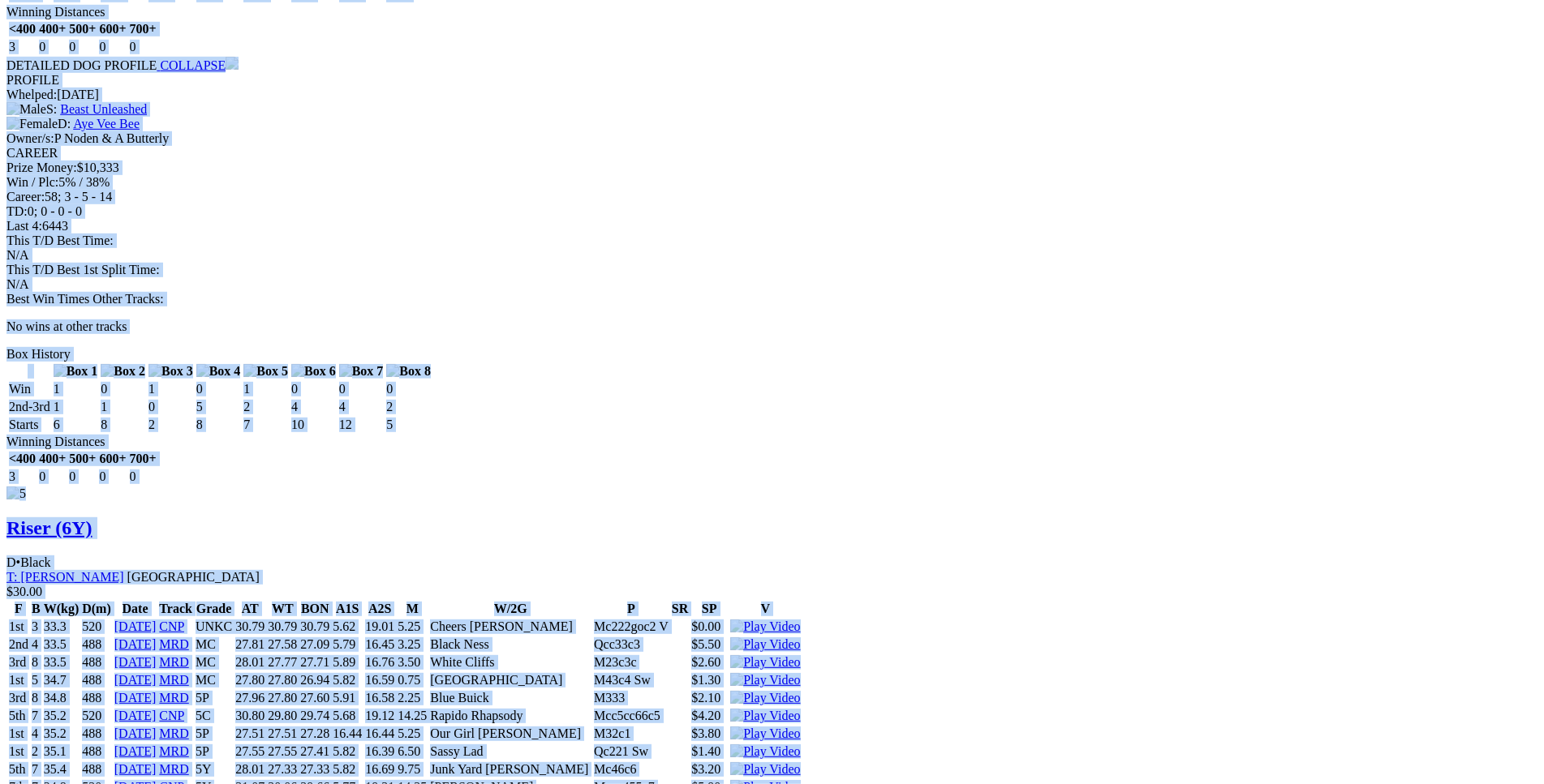
scroll to position [7112, 0]
drag, startPoint x: 232, startPoint y: 260, endPoint x: 1293, endPoint y: 286, distance: 1061.3
copy div "Like A Ferrari (6Y) D • Red Fwn T: [PERSON_NAME] Southern River $15.00 F B W(kg…"
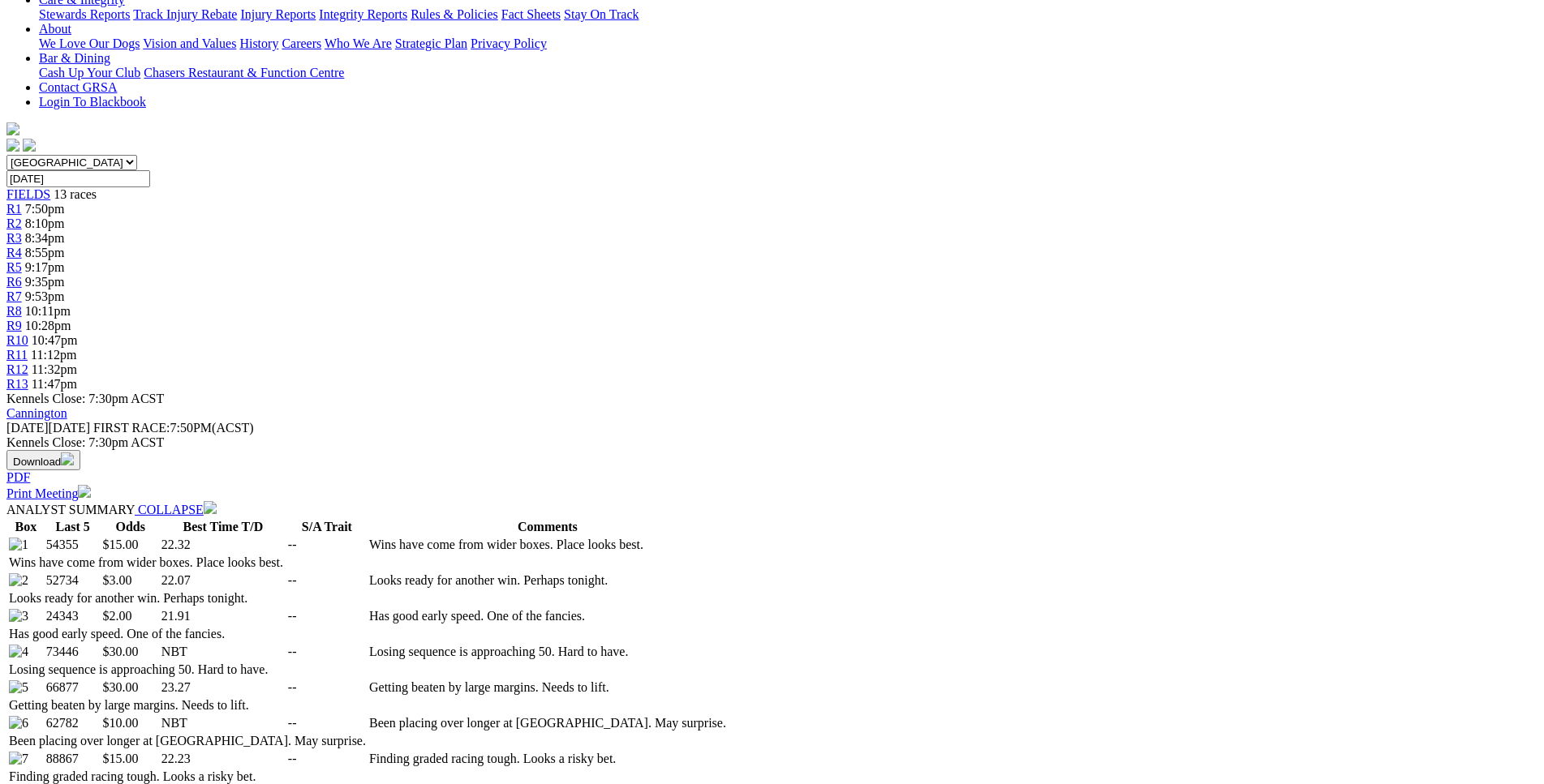
scroll to position [0, 0]
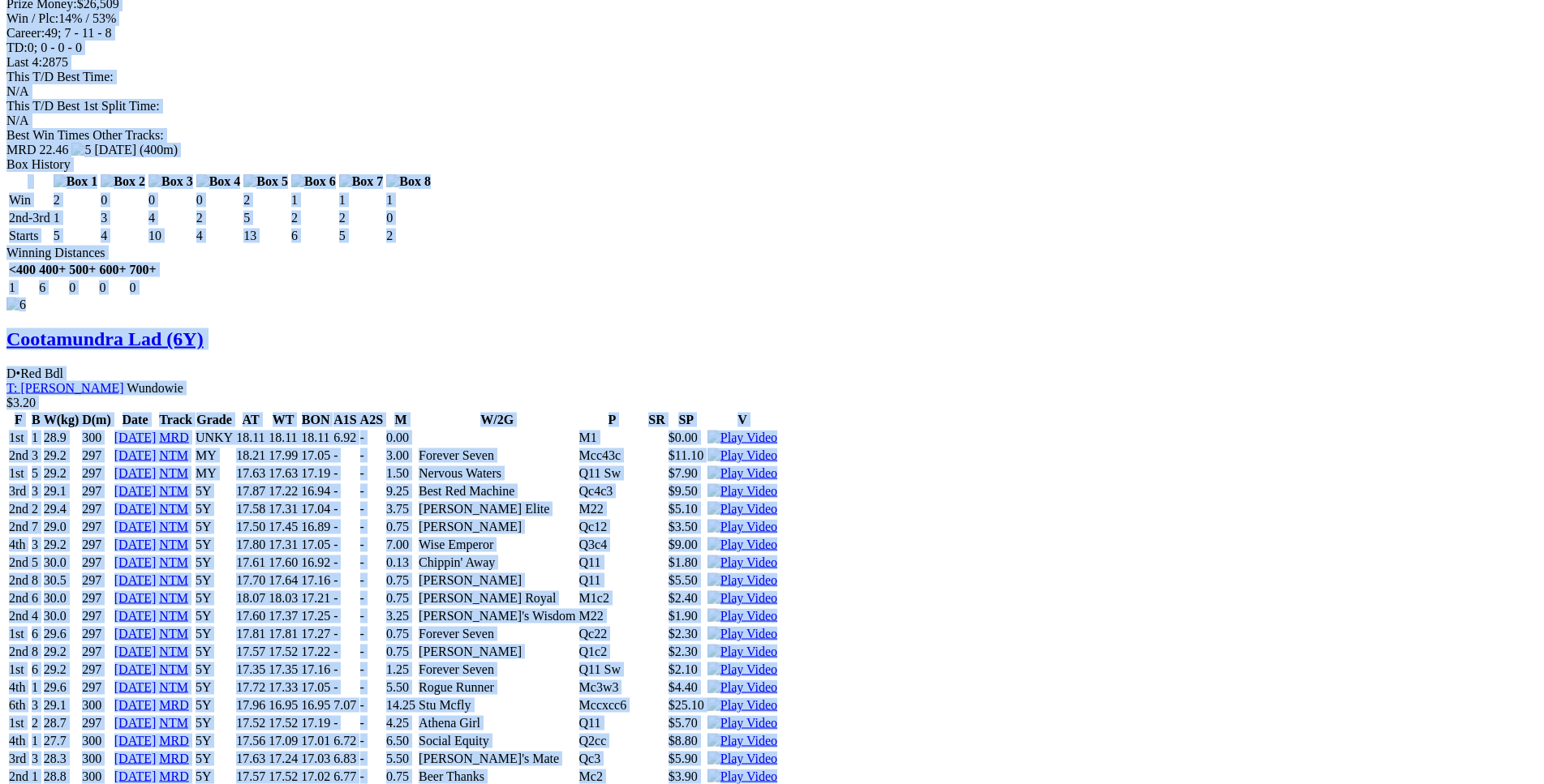
scroll to position [9592, 0]
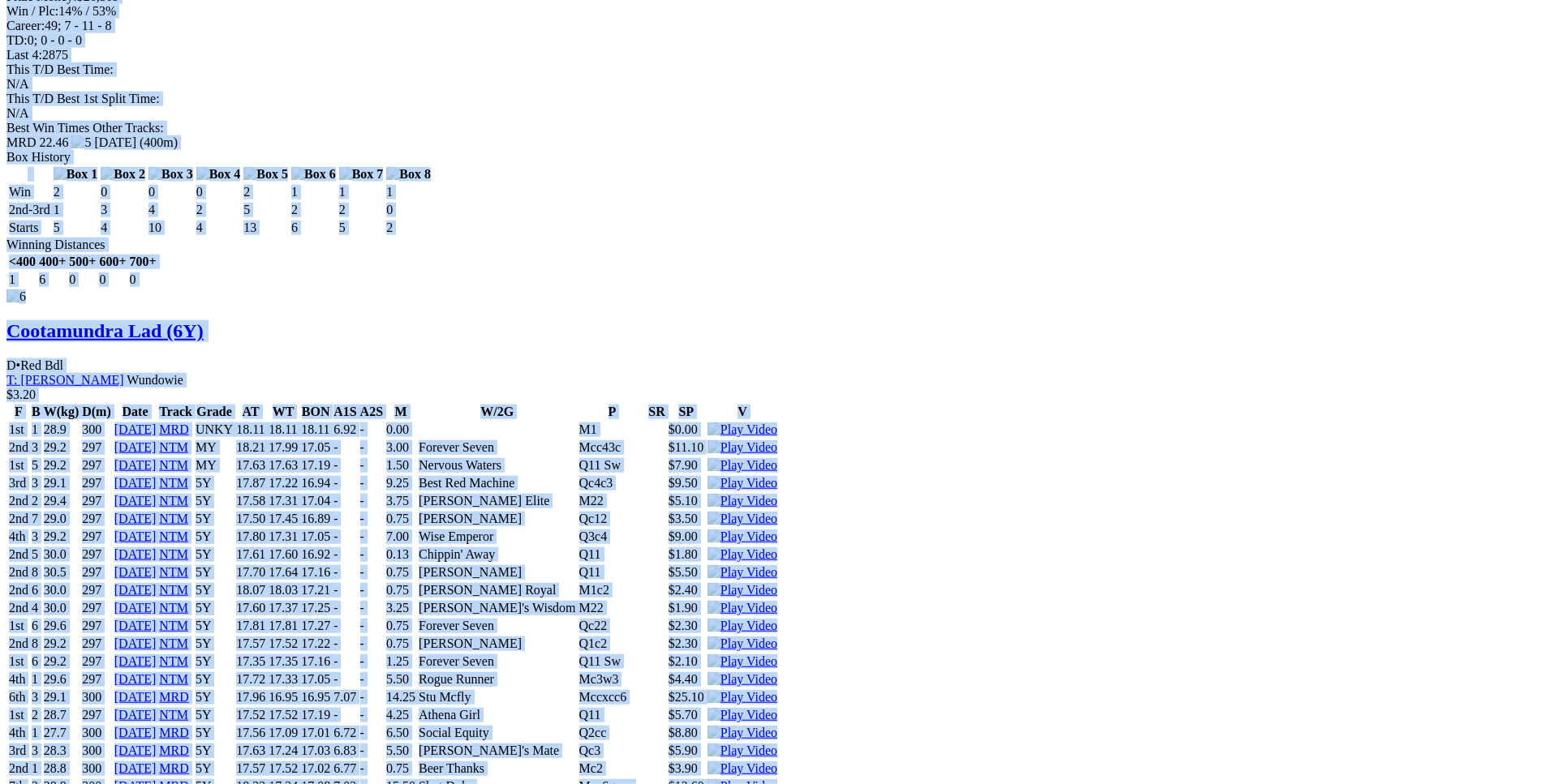
drag, startPoint x: 234, startPoint y: 212, endPoint x: 1262, endPoint y: 420, distance: 1048.8
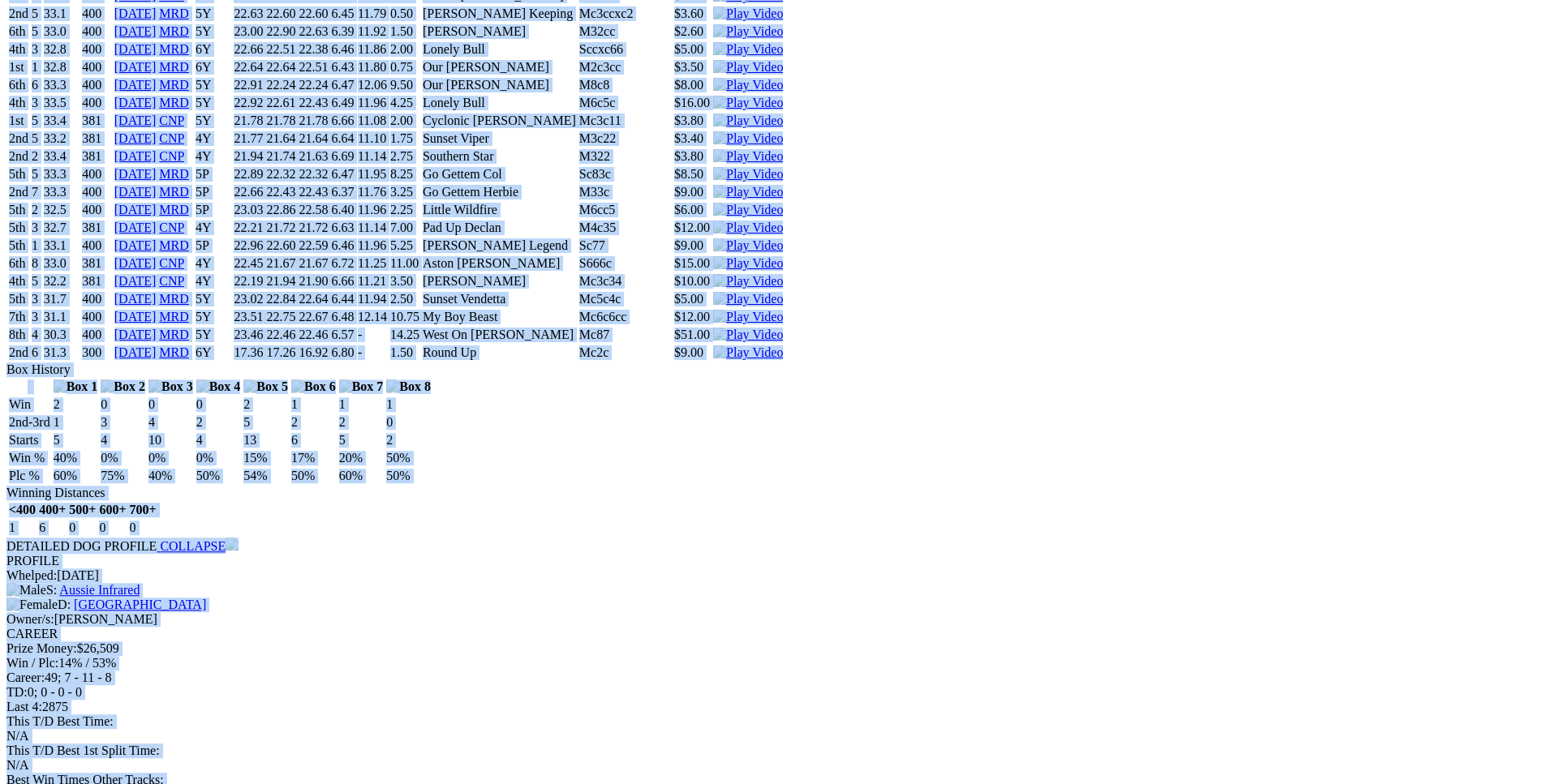
scroll to position [8933, 0]
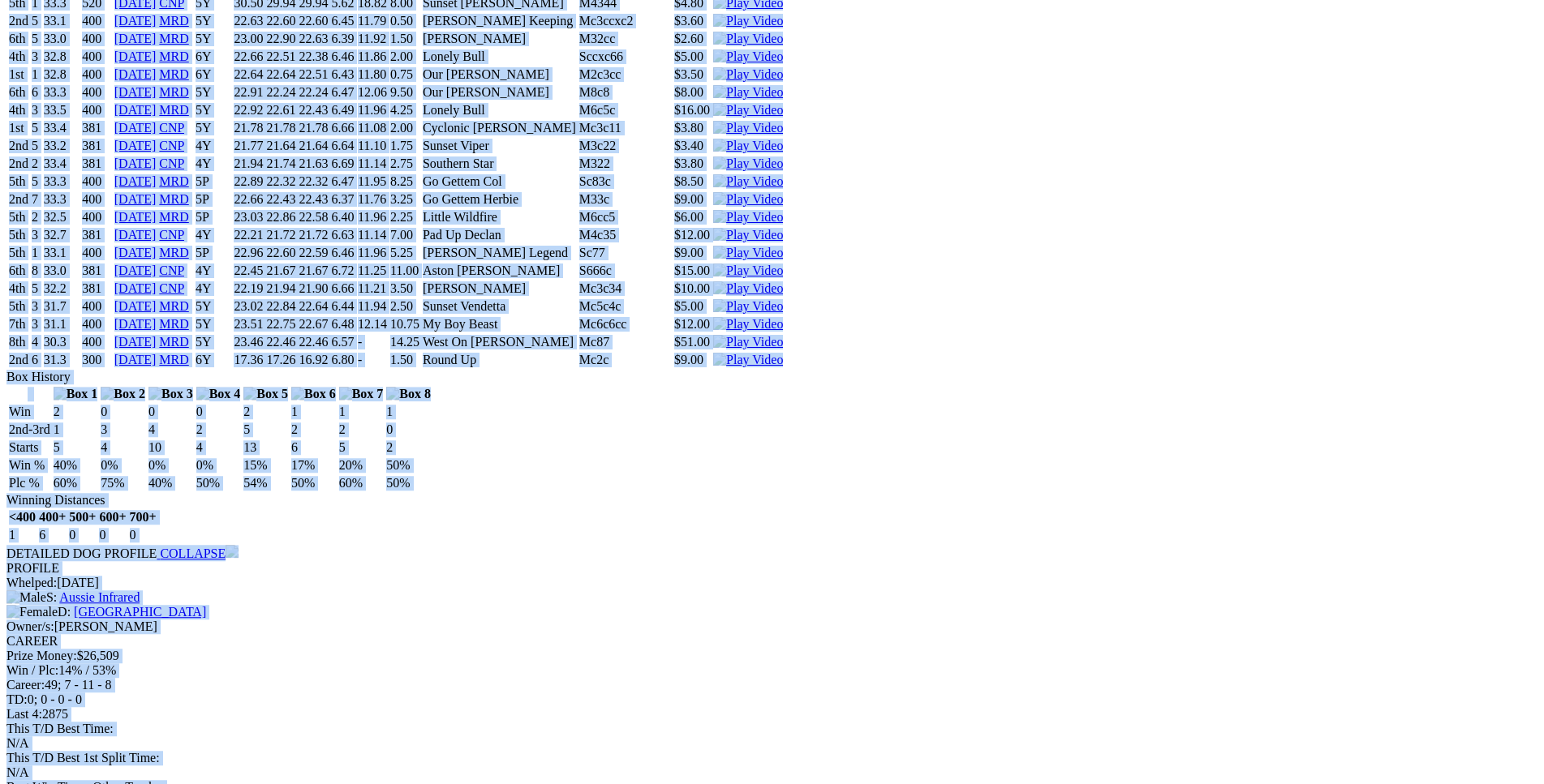
copy div "Chord Rhythm (6Y) D • Black T: Tony Mallia Southern River $4.00 F B W(kg) D(m) …"
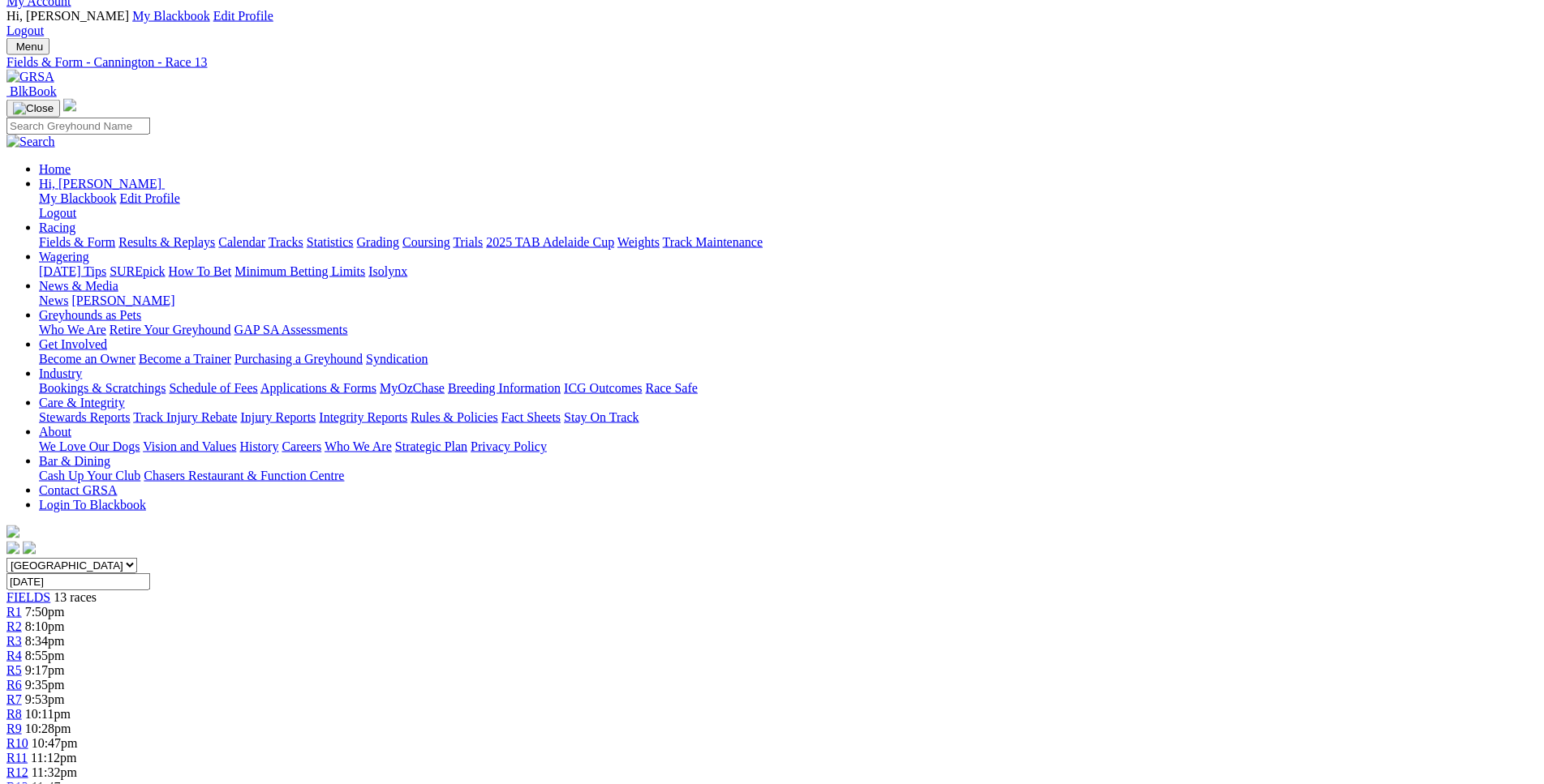
scroll to position [0, 0]
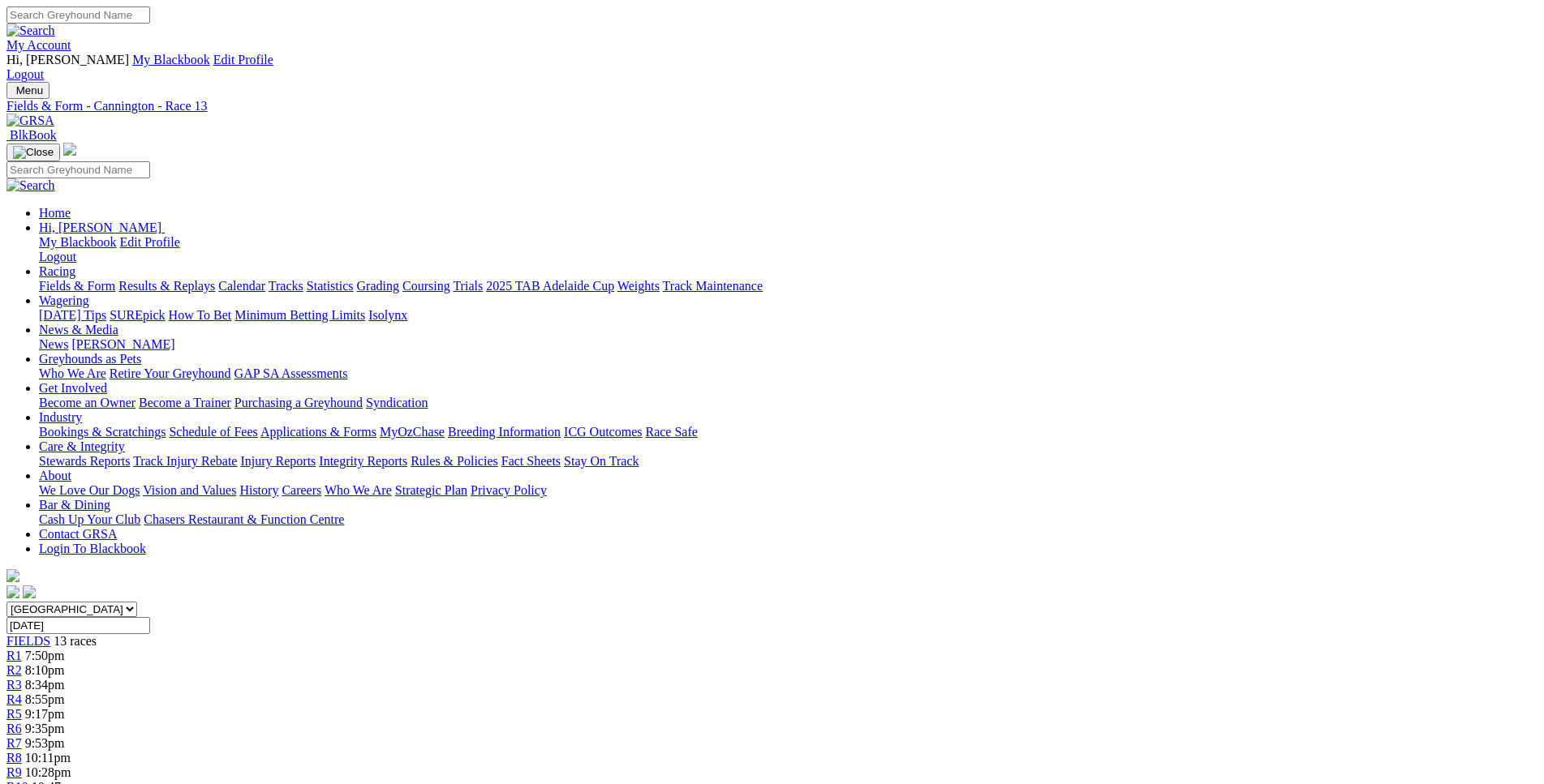
click at [383, 649] on div "R1 7:50pm" at bounding box center [772, 656] width 1531 height 15
